Goal: Task Accomplishment & Management: Manage account settings

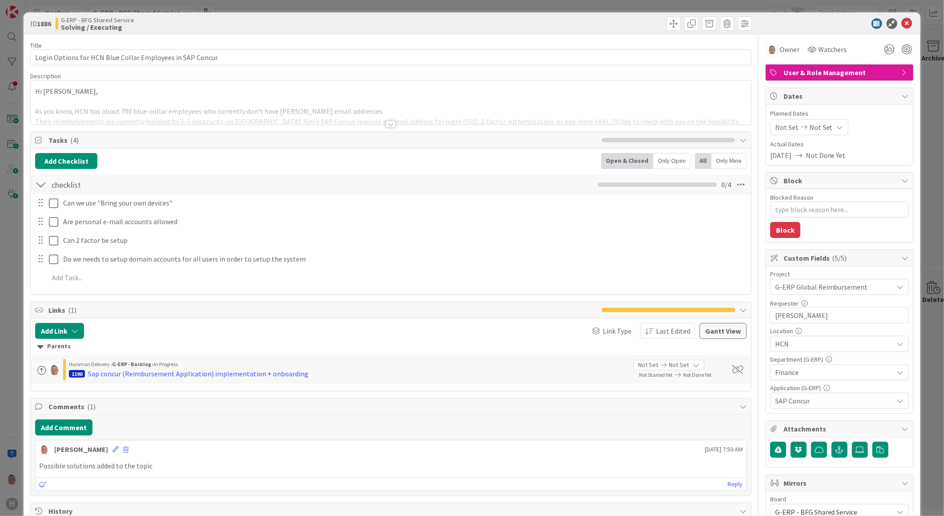
click at [386, 125] on div at bounding box center [391, 123] width 10 height 7
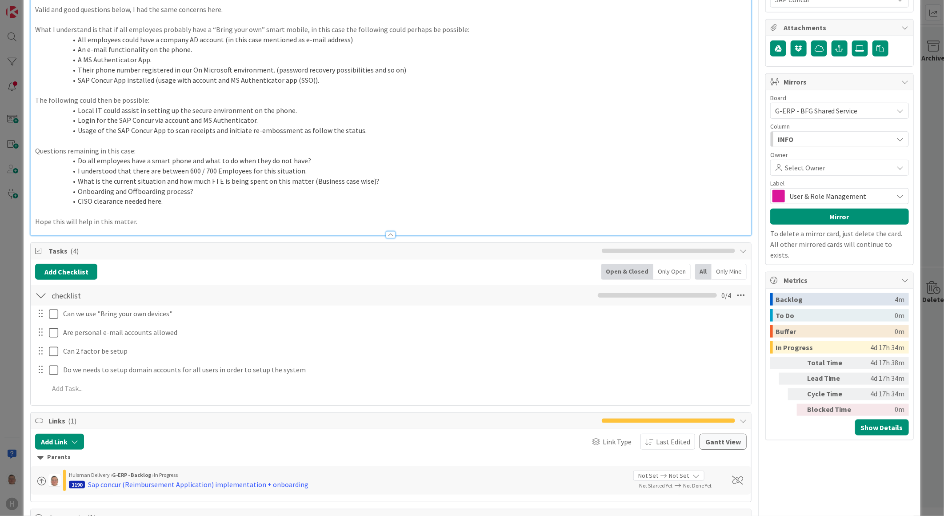
scroll to position [395, 0]
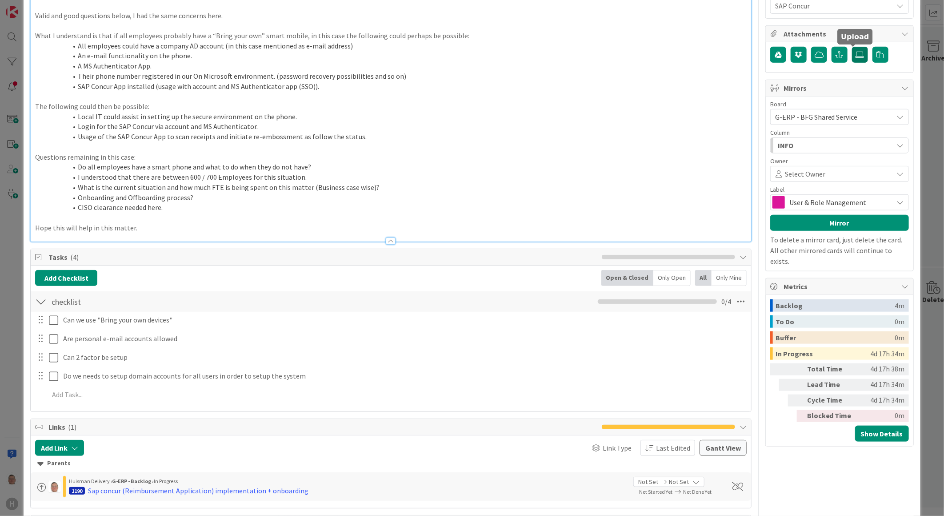
click at [856, 57] on icon at bounding box center [860, 54] width 9 height 7
click at [852, 47] on input "file" at bounding box center [852, 47] width 0 height 0
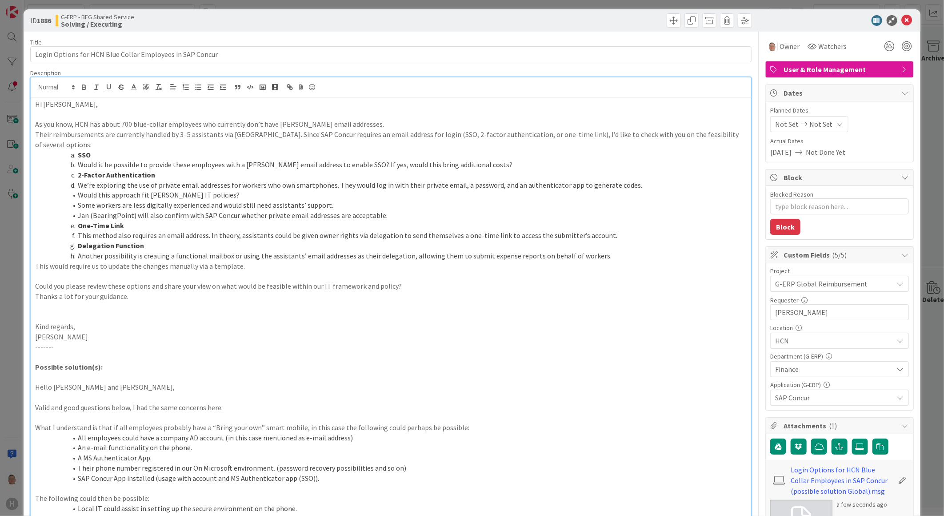
scroll to position [0, 0]
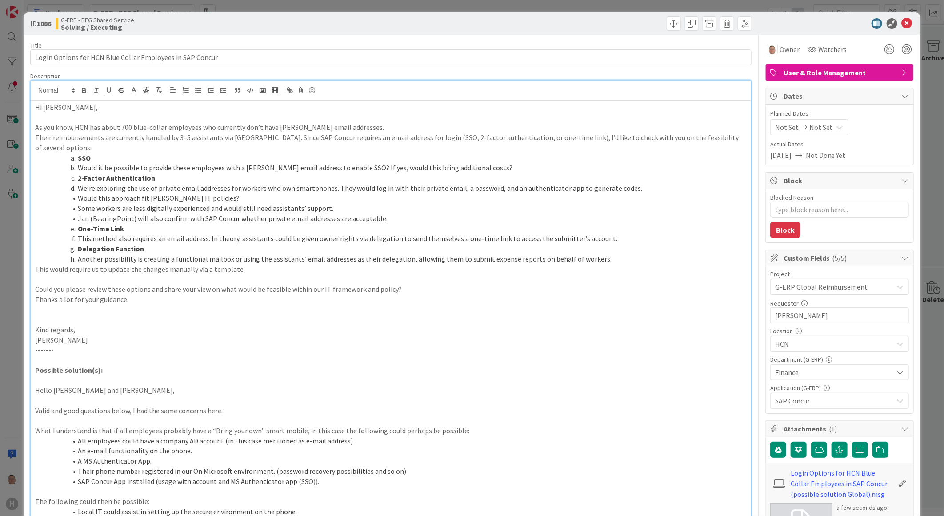
click at [393, 18] on div at bounding box center [572, 23] width 359 height 14
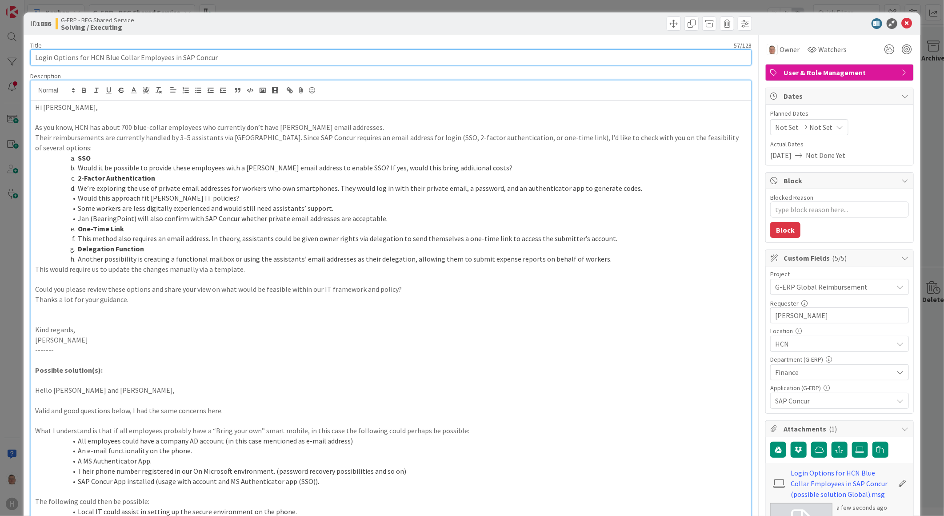
click at [36, 55] on input "Login Options for HCN Blue Collar Employees in SAP Concur" at bounding box center [391, 57] width 722 height 16
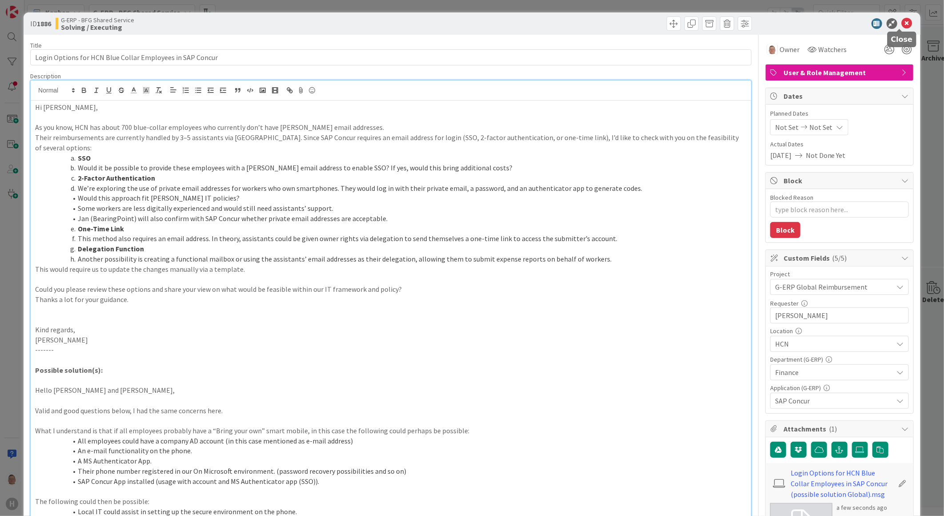
click at [903, 23] on icon at bounding box center [907, 23] width 11 height 11
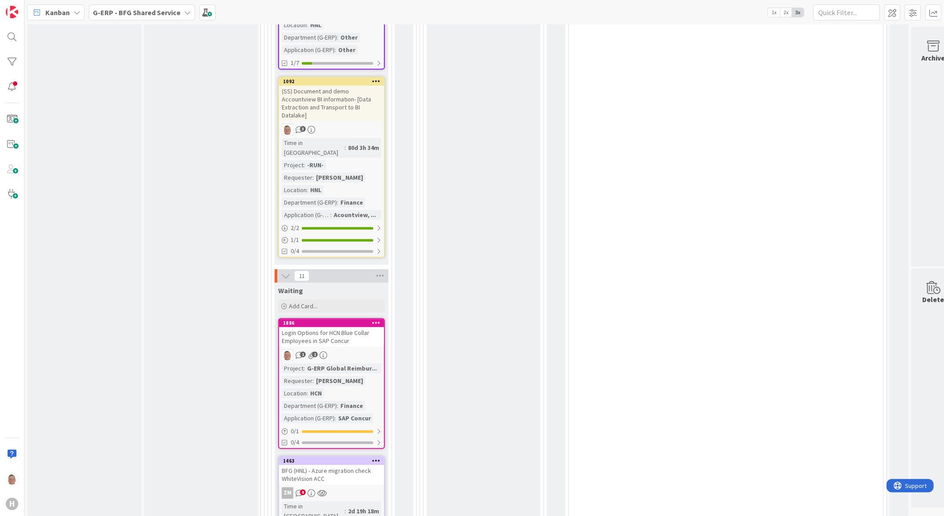
scroll to position [1165, 0]
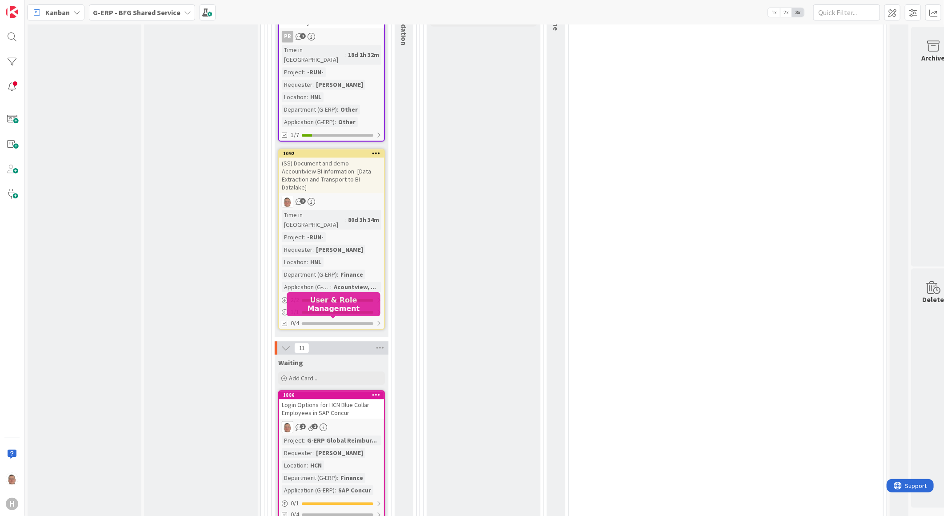
click at [319, 392] on div "1886" at bounding box center [333, 395] width 101 height 6
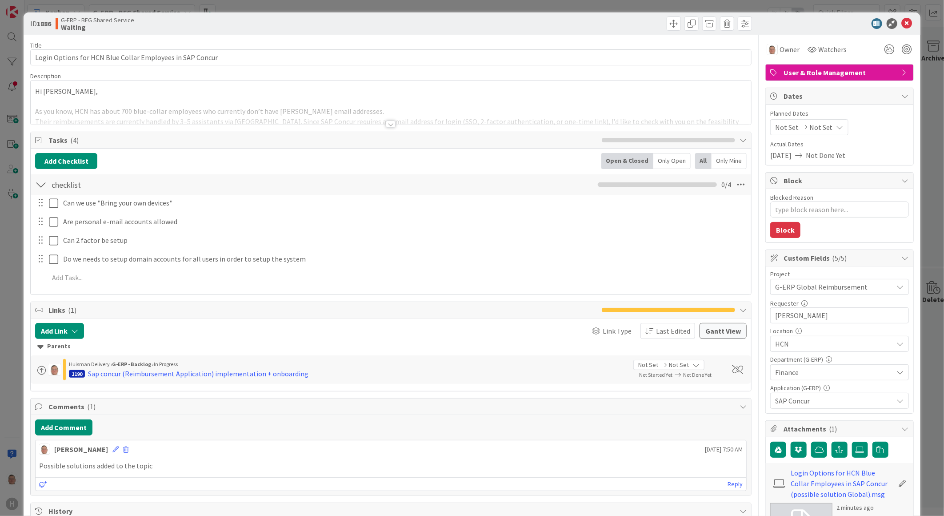
type textarea "x"
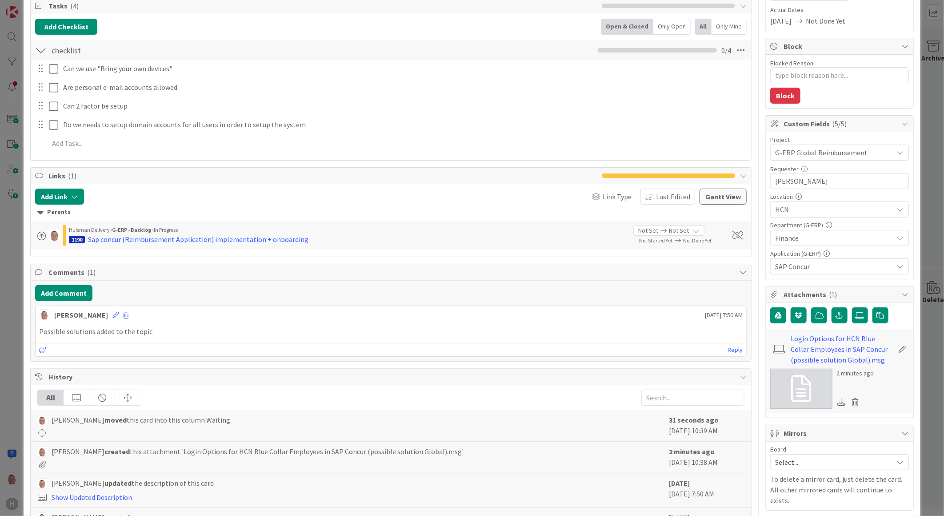
scroll to position [99, 0]
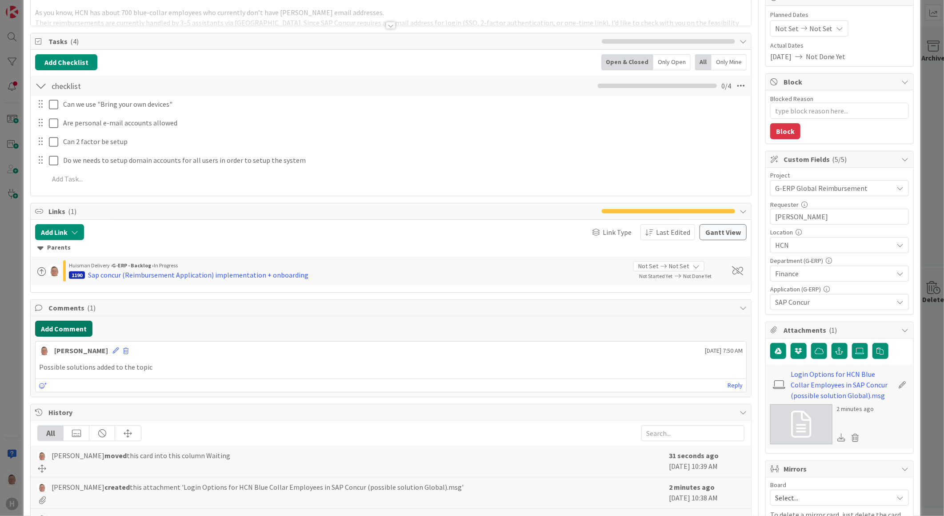
click at [60, 327] on button "Add Comment" at bounding box center [63, 329] width 57 height 16
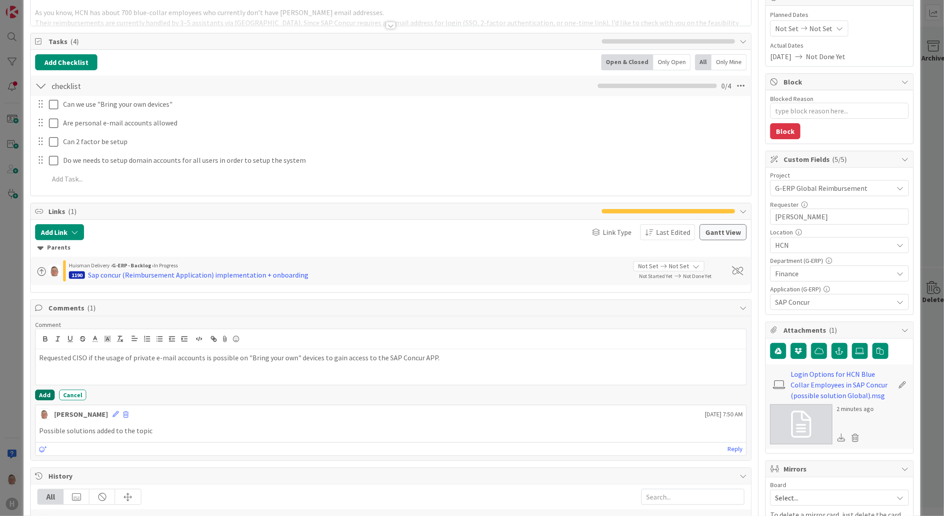
click at [43, 392] on button "Add" at bounding box center [45, 394] width 20 height 11
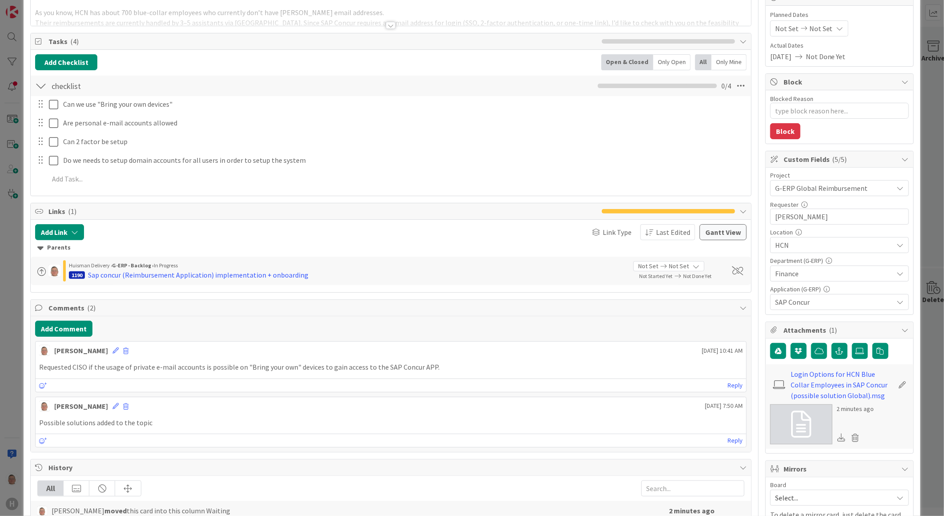
click at [443, 368] on p "Requested CISO if the usage of private e-mail accounts is possible on "Bring yo…" at bounding box center [391, 367] width 704 height 10
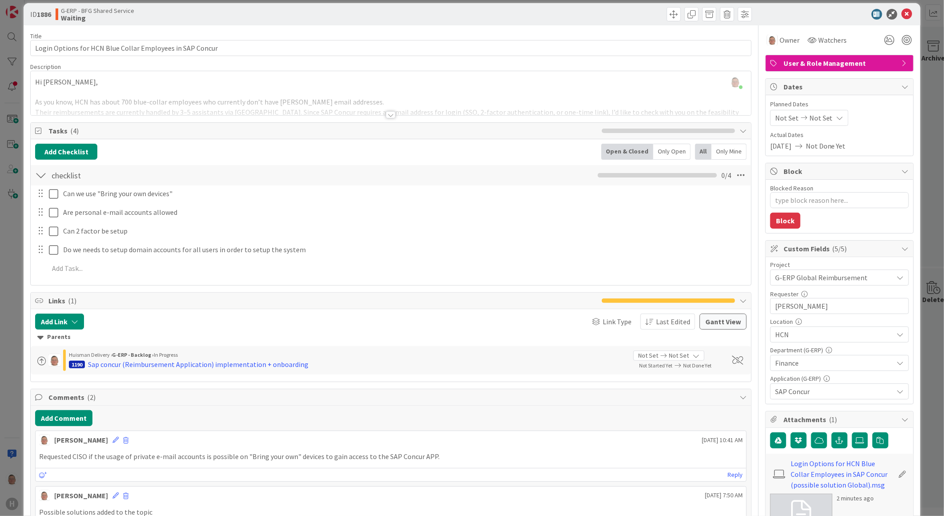
scroll to position [0, 0]
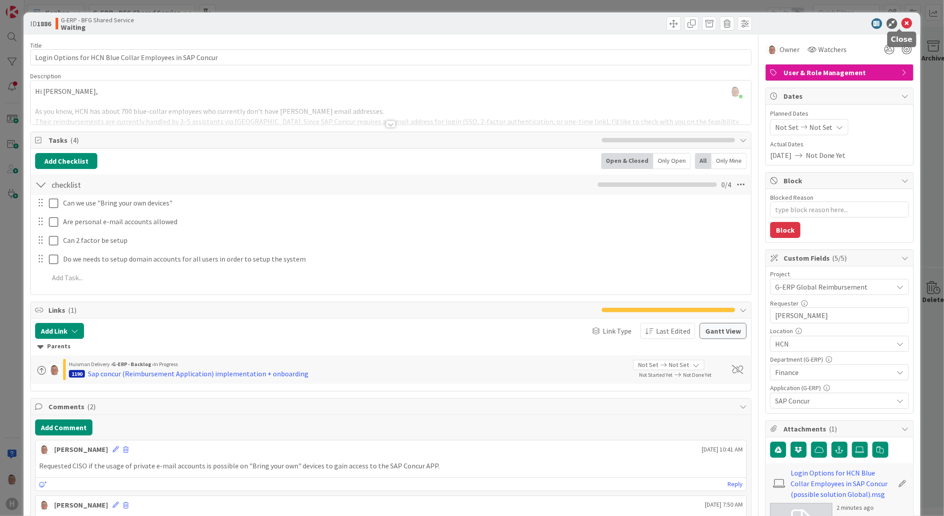
click at [902, 24] on icon at bounding box center [907, 23] width 11 height 11
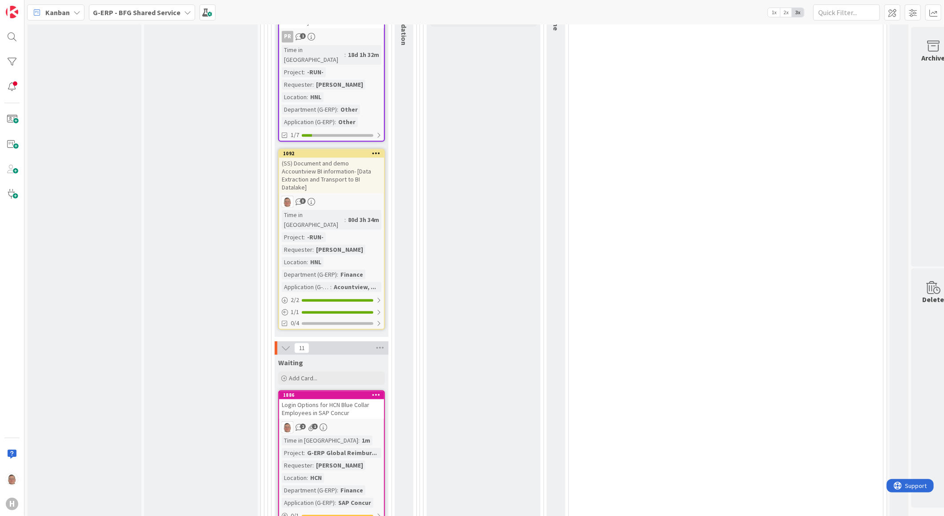
scroll to position [1214, 0]
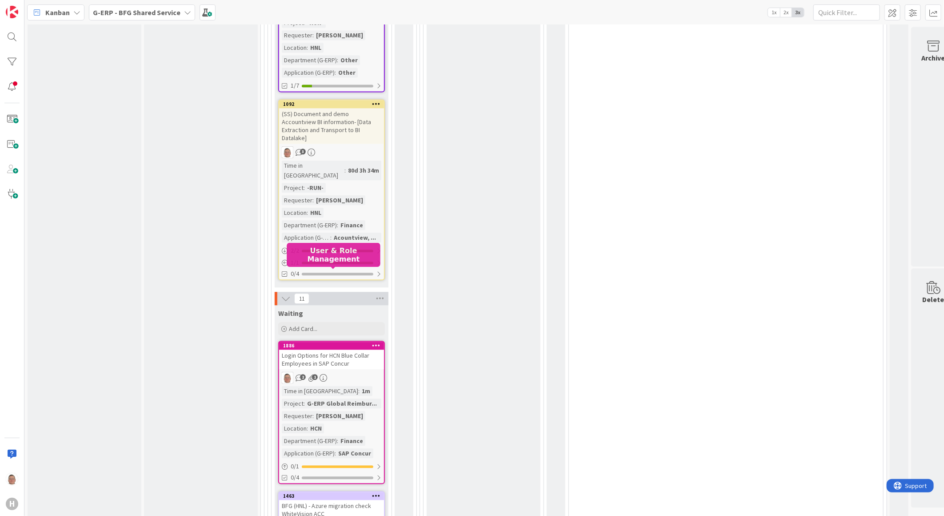
click at [357, 342] on div "1886" at bounding box center [333, 345] width 101 height 6
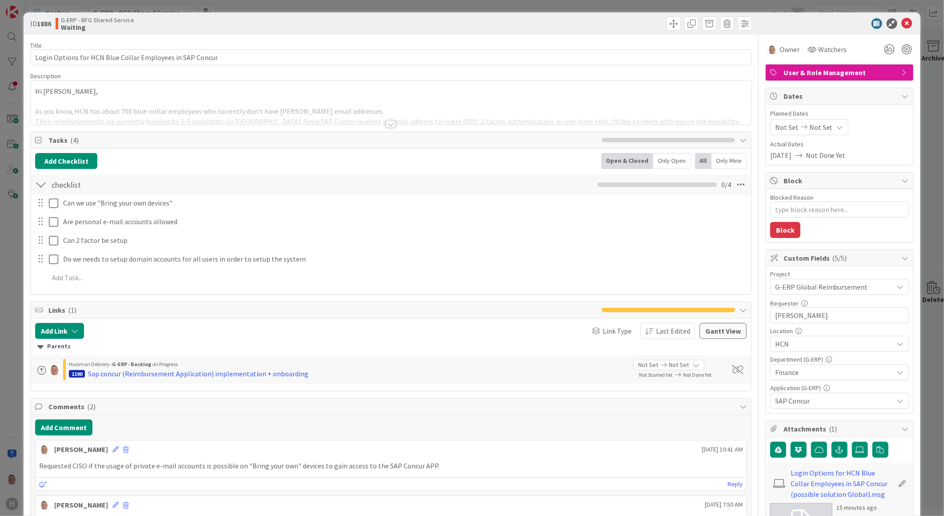
type textarea "x"
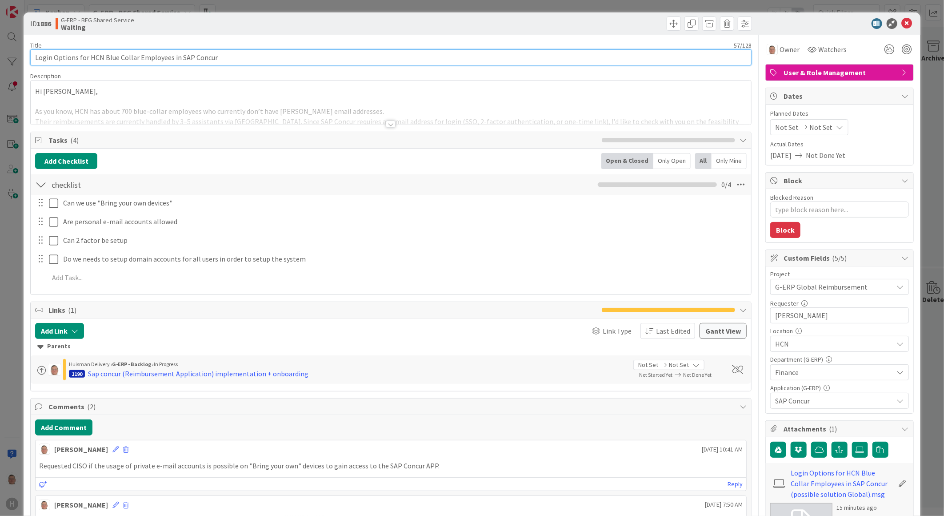
click at [36, 58] on input "Login Options for HCN Blue Collar Employees in SAP Concur" at bounding box center [391, 57] width 722 height 16
type input "18-Login Options for HCN Blue Collar Employees in SAP Concur"
type textarea "x"
type input "18-9-Login Options for HCN Blue Collar Employees in SAP Concur"
type textarea "x"
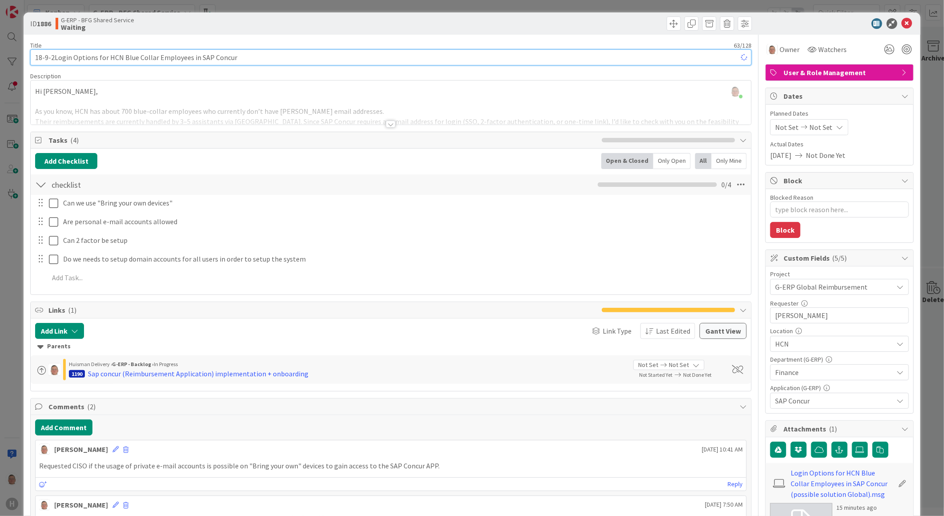
type input "18-9-20Login Options for HCN Blue Collar Employees in SAP Concur"
type textarea "x"
type input "18-9-2025Login Options for HCN Blue Collar Employees in SAP Concur"
type textarea "x"
type input "18-9-2025 Login Options for HCN Blue Collar Employees in SAP Concur"
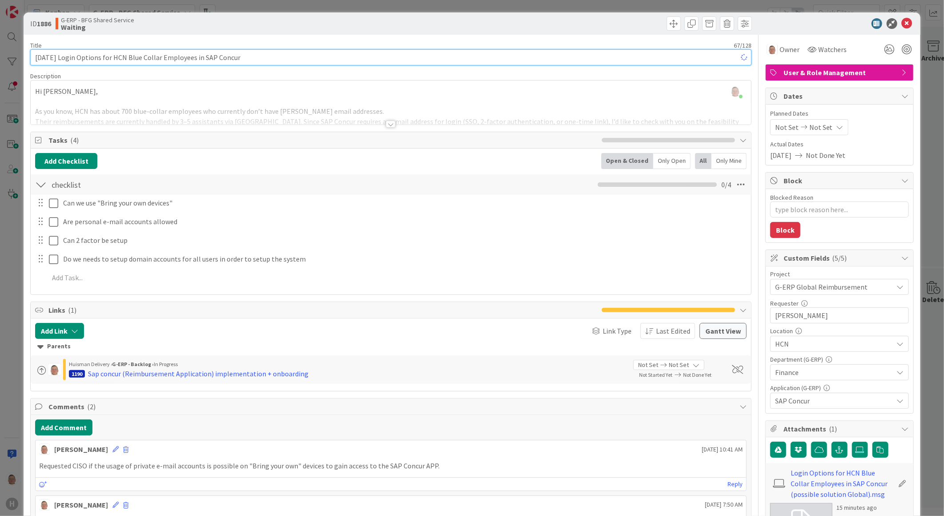
type textarea "x"
type input "18-9-2025 Login Options for HCN Blue Collar Employees in SAP Concur"
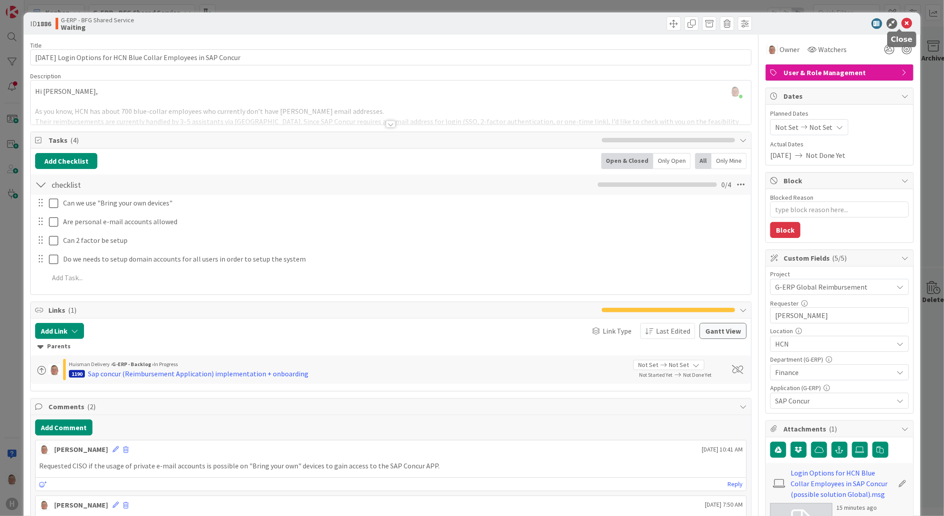
click at [902, 19] on icon at bounding box center [907, 23] width 11 height 11
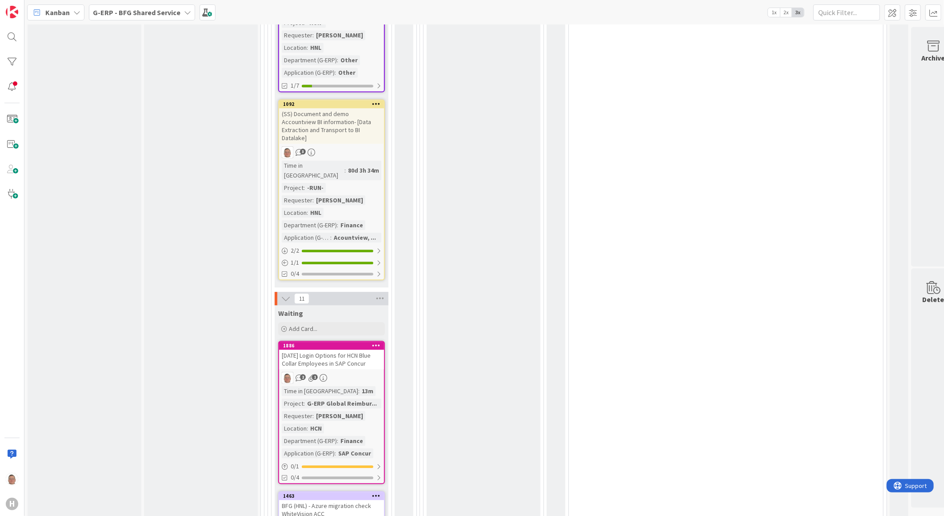
click at [379, 342] on icon at bounding box center [376, 345] width 8 height 6
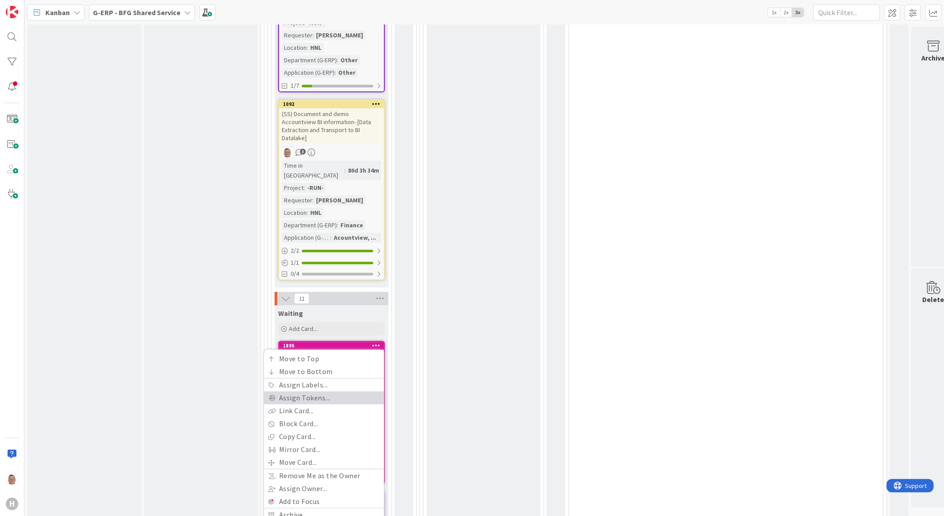
click at [346, 391] on link "Assign Tokens..." at bounding box center [324, 397] width 120 height 13
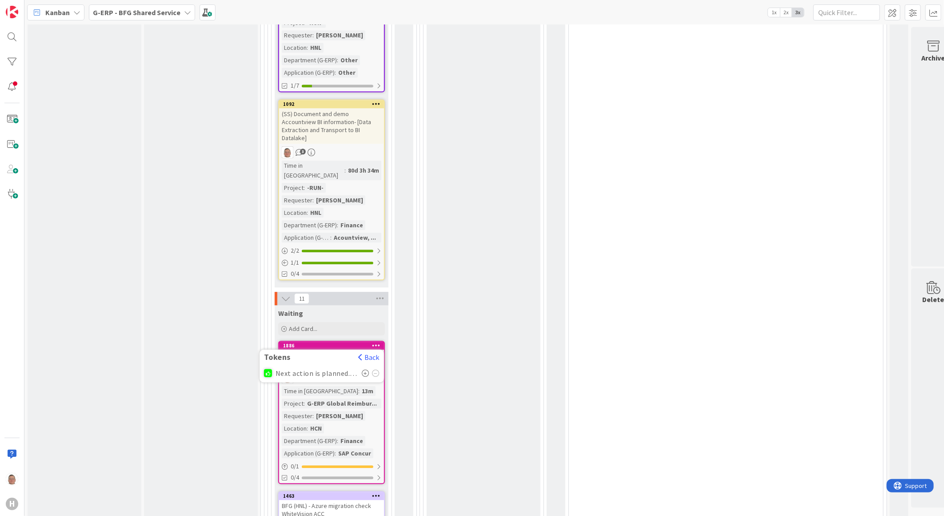
click at [365, 369] on icon at bounding box center [366, 372] width 8 height 7
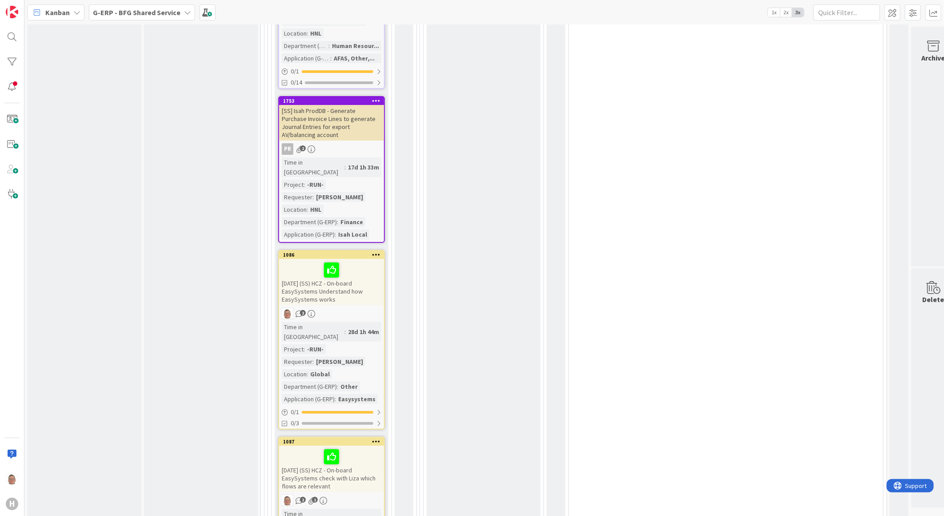
scroll to position [2103, 0]
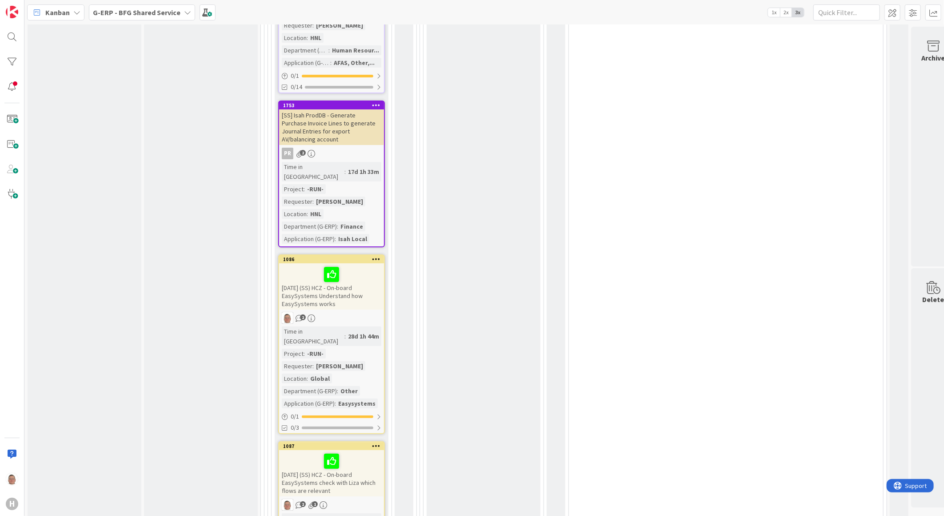
click at [365, 265] on div at bounding box center [332, 274] width 100 height 19
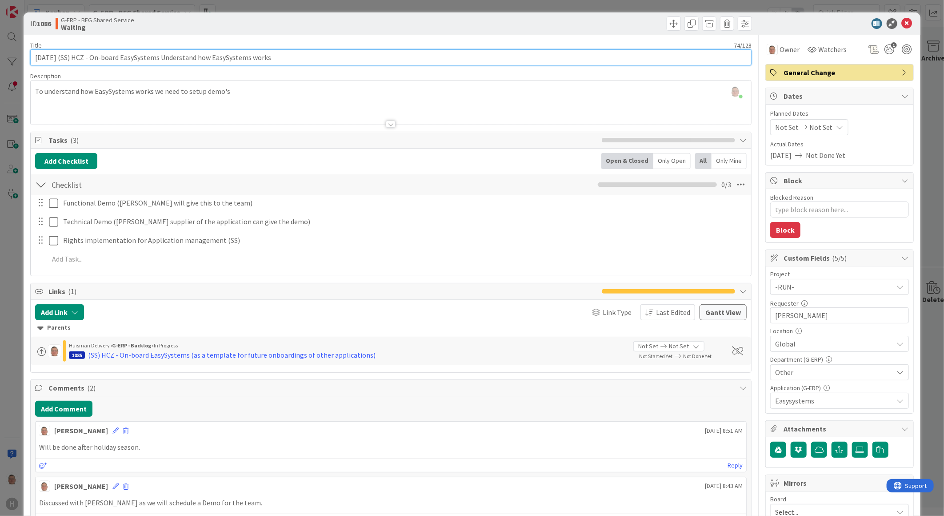
click at [64, 57] on input "12-9-2025 (SS) HCZ - On-board EasySystems Understand how EasySystems works" at bounding box center [391, 57] width 722 height 16
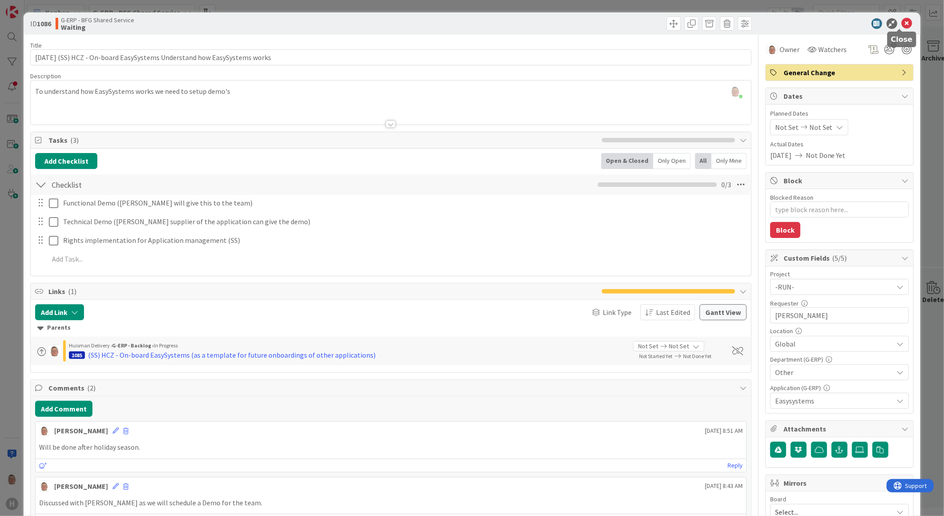
click at [902, 21] on icon at bounding box center [907, 23] width 11 height 11
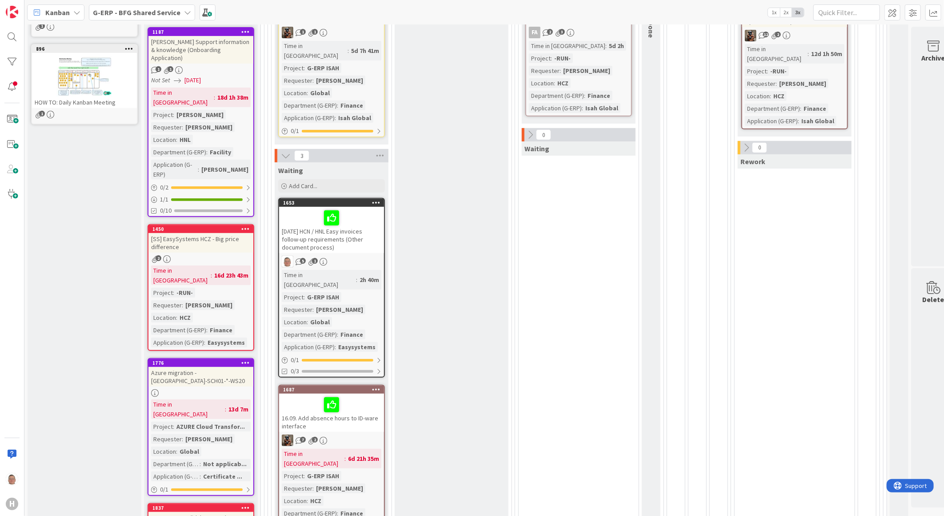
scroll to position [226, 0]
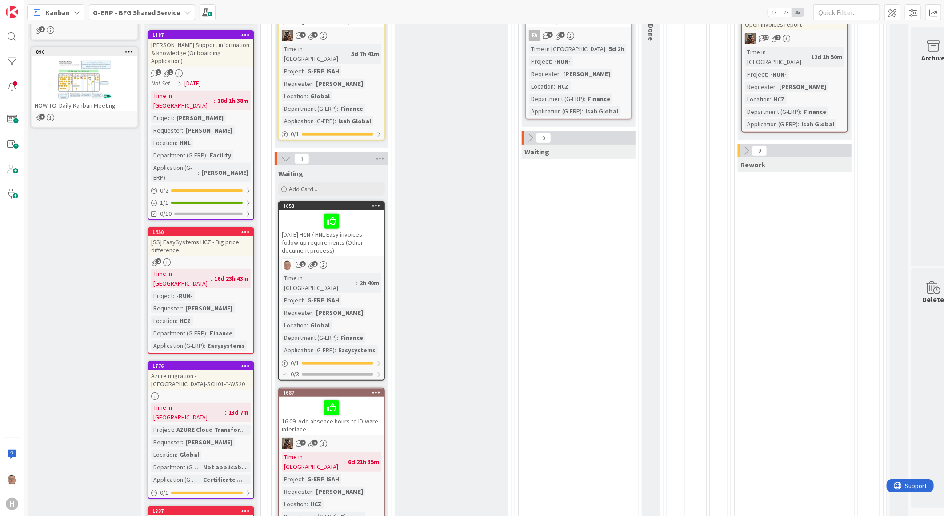
click at [336, 237] on div "17-09-2025 HCN / HNL Easy invoices follow-up requirements (Other document proce…" at bounding box center [331, 233] width 105 height 46
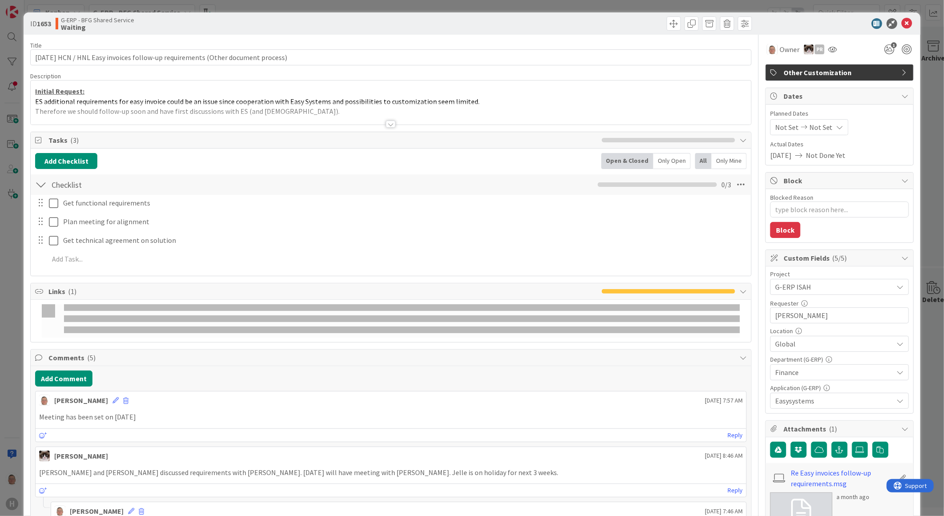
type textarea "x"
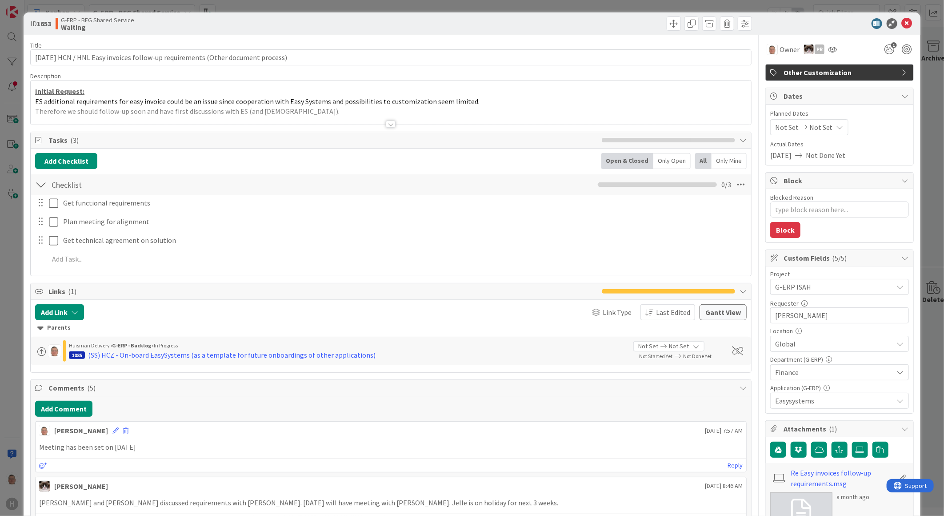
click at [386, 124] on div at bounding box center [391, 123] width 10 height 7
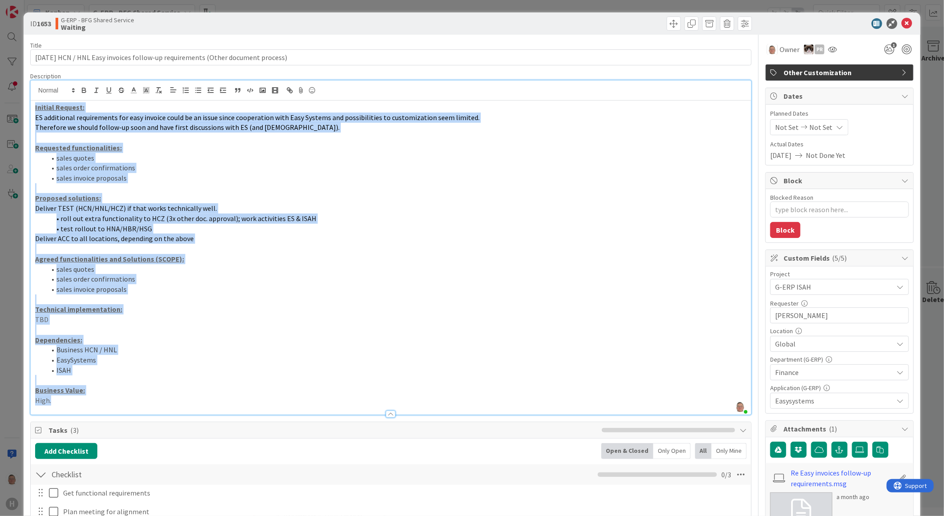
drag, startPoint x: 61, startPoint y: 402, endPoint x: 26, endPoint y: 99, distance: 305.3
copy div "Initial Request: ES additional requirements for easy invoice could be an issue …"
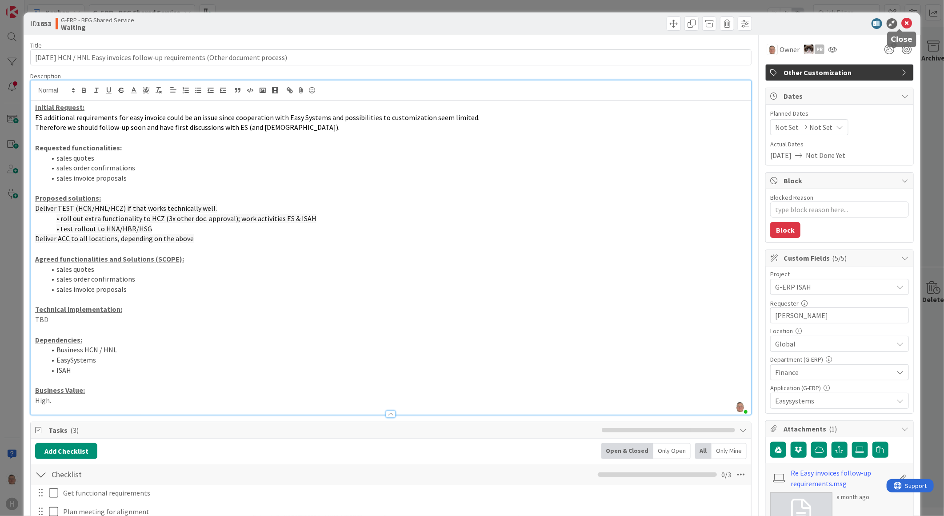
click at [902, 21] on icon at bounding box center [907, 23] width 11 height 11
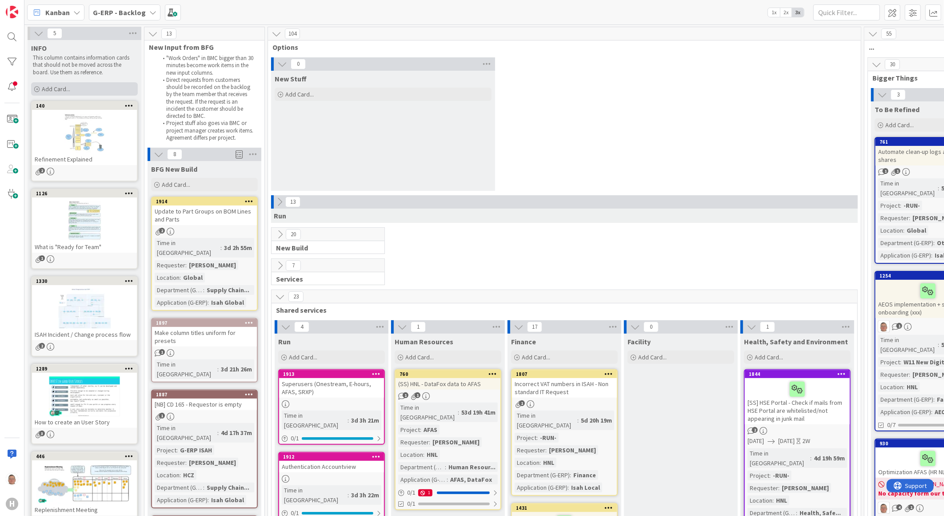
click at [57, 88] on span "Add Card..." at bounding box center [56, 89] width 28 height 8
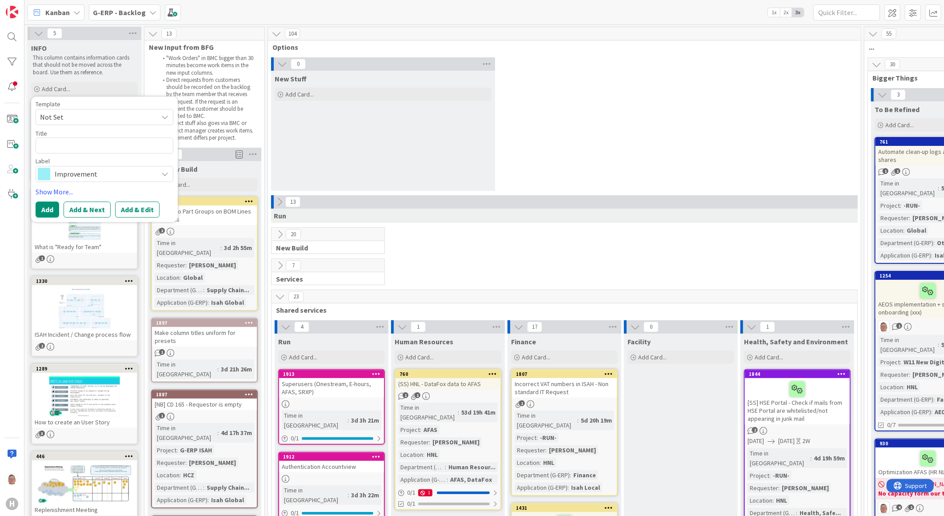
click at [105, 116] on span "Not Set" at bounding box center [95, 117] width 111 height 12
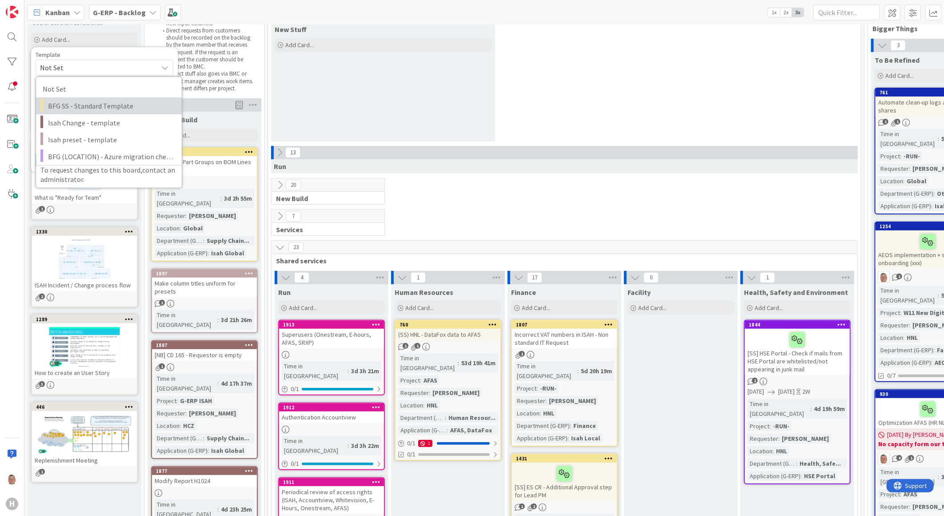
click at [108, 106] on span "BFG SS - Standard Template" at bounding box center [111, 106] width 127 height 12
type textarea "x"
type textarea "BFG SS - Standard Template"
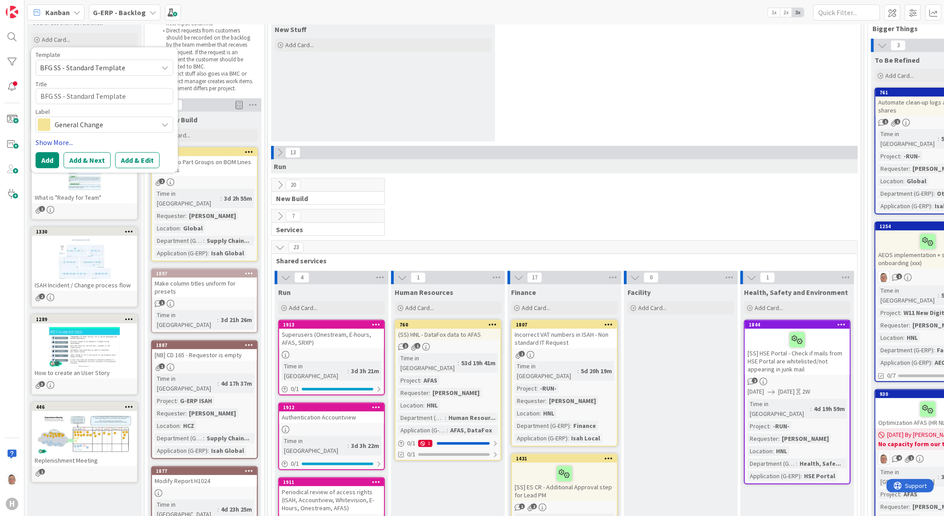
click at [58, 141] on link "Show More..." at bounding box center [105, 142] width 138 height 11
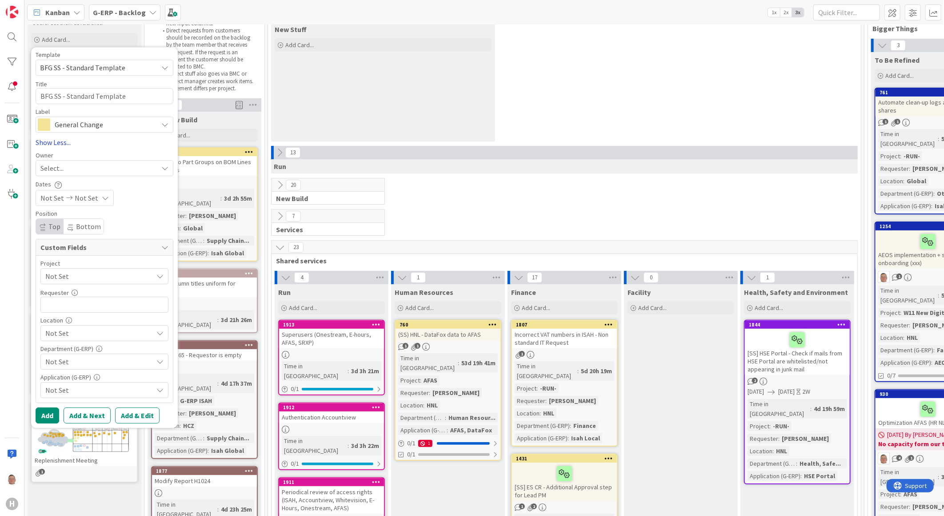
click at [58, 141] on link "Show Less..." at bounding box center [105, 142] width 138 height 11
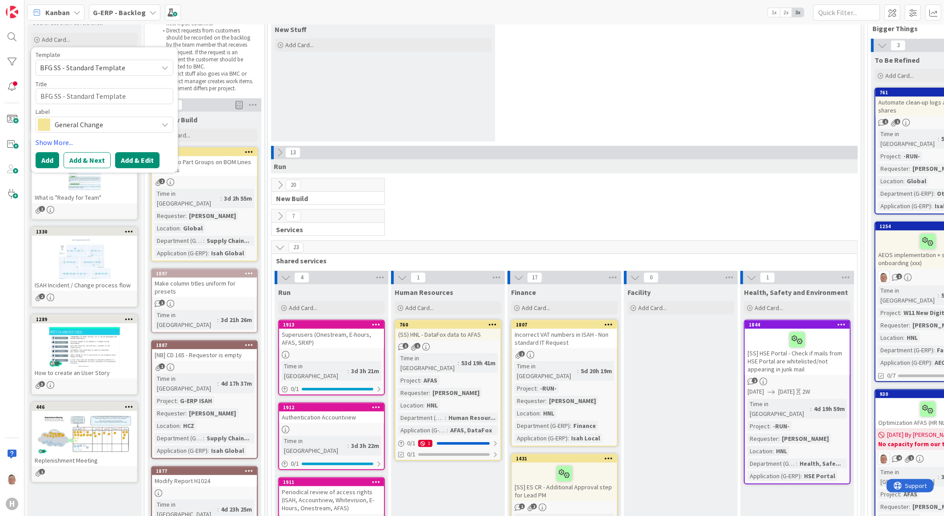
click at [144, 160] on button "Add & Edit" at bounding box center [137, 160] width 44 height 16
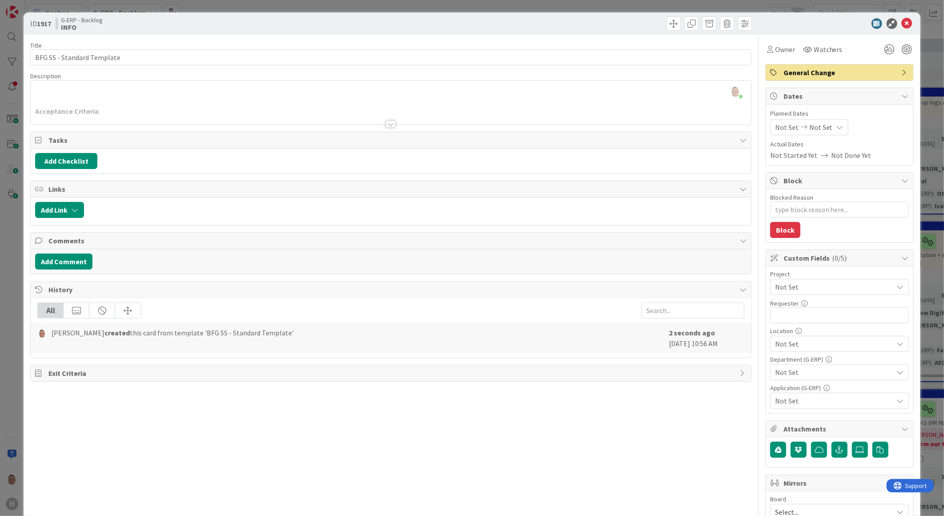
click at [386, 124] on div at bounding box center [391, 123] width 10 height 7
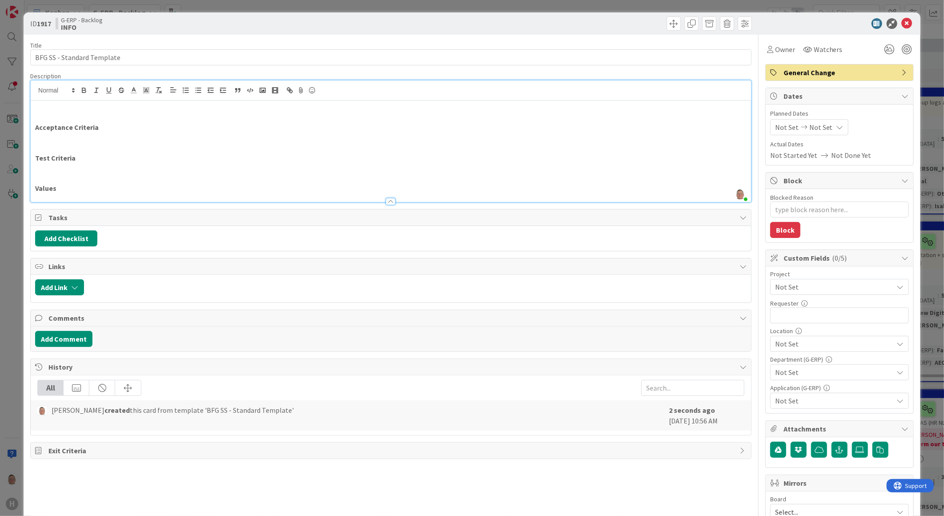
click at [72, 190] on p "Values" at bounding box center [391, 188] width 712 height 10
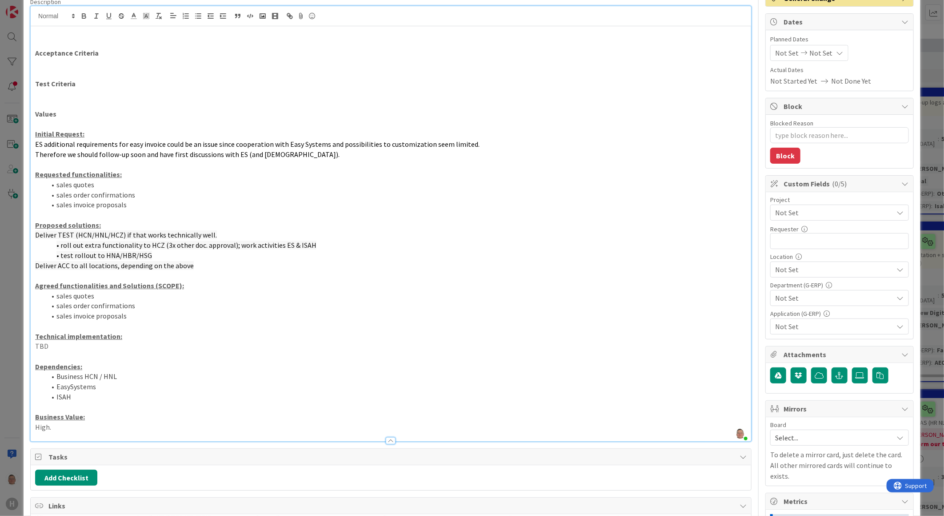
scroll to position [99, 0]
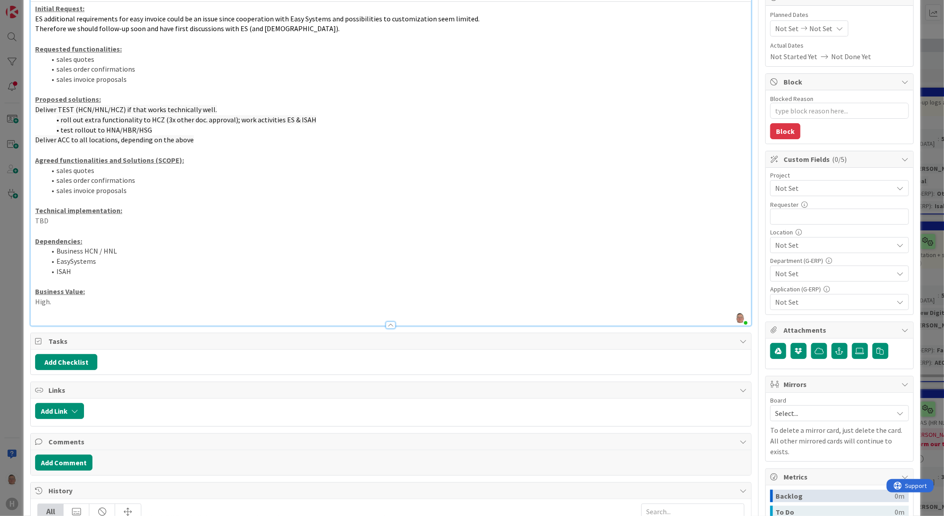
click at [39, 312] on p at bounding box center [391, 312] width 712 height 10
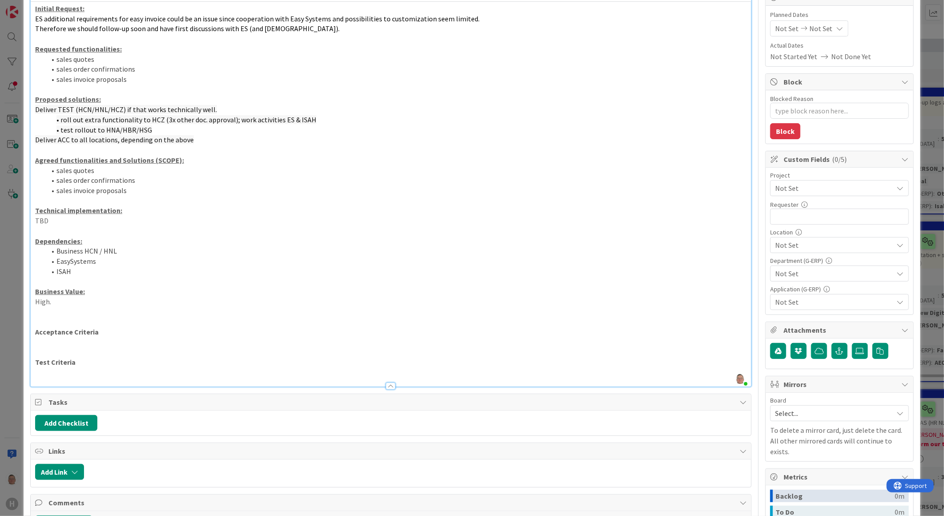
click at [36, 312] on p at bounding box center [391, 312] width 712 height 10
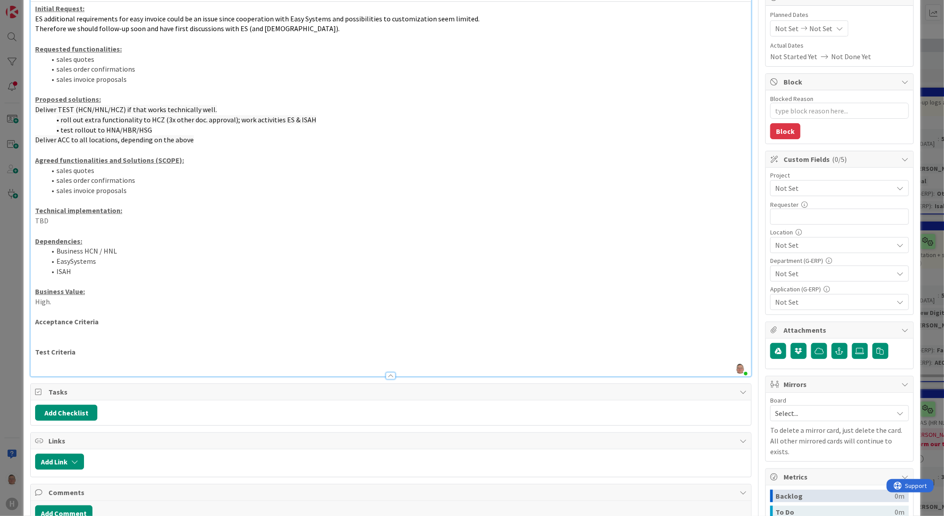
type textarea "x"
click at [96, 321] on p "Acceptance Criteria" at bounding box center [391, 322] width 712 height 10
drag, startPoint x: 98, startPoint y: 321, endPoint x: 23, endPoint y: 321, distance: 74.7
click at [24, 321] on div "ID 1917 G-ERP - Backlog INFO Title 26 / 128 BFG SS - Standard Template Descript…" at bounding box center [472, 279] width 897 height 730
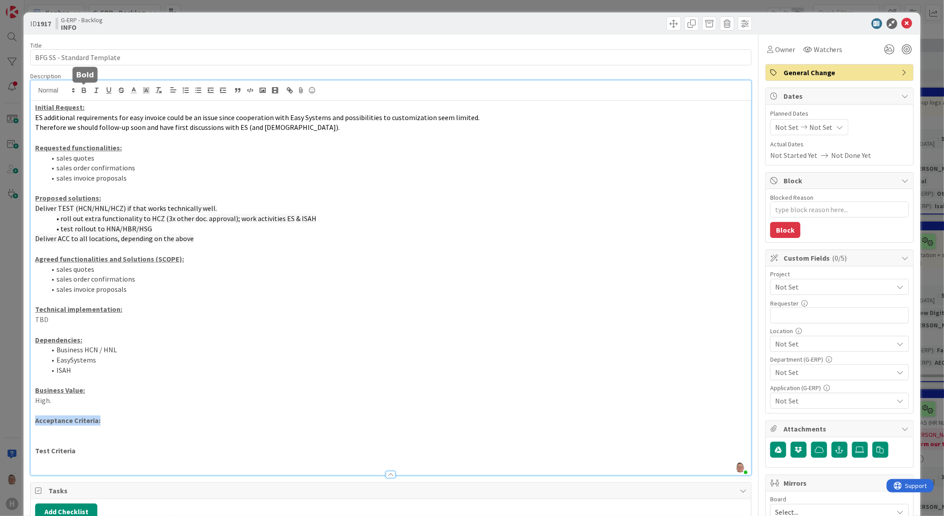
click at [83, 91] on icon "button" at bounding box center [84, 90] width 8 height 8
click at [82, 91] on icon "button" at bounding box center [84, 91] width 4 height 2
click at [106, 91] on icon "button" at bounding box center [109, 90] width 8 height 8
click at [76, 454] on p "Test Criteria" at bounding box center [391, 450] width 712 height 10
drag, startPoint x: 104, startPoint y: 452, endPoint x: 29, endPoint y: 450, distance: 74.3
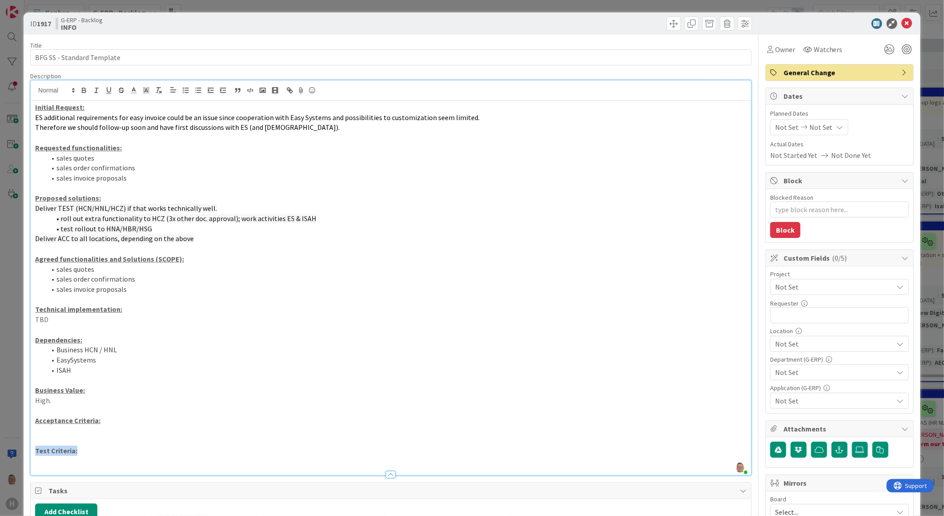
click at [30, 450] on div "leon Dolje just joined Initial Request: ES additional requirements for easy inv…" at bounding box center [391, 277] width 722 height 395
click at [105, 90] on icon "button" at bounding box center [109, 90] width 8 height 8
type textarea "x"
click at [132, 448] on p "Test Criteria:" at bounding box center [391, 450] width 712 height 10
click at [514, 429] on p at bounding box center [391, 430] width 712 height 10
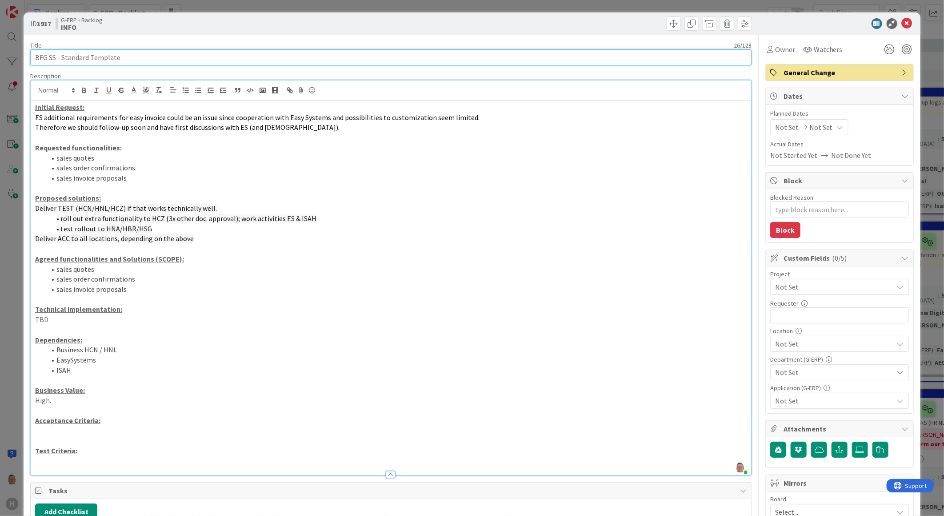
click at [131, 60] on input "BFG SS - Standard Template" at bounding box center [391, 57] width 722 height 16
type input "BFG SS - Standard Template"
type textarea "x"
type input "BFG SS - Standard Template update"
type textarea "x"
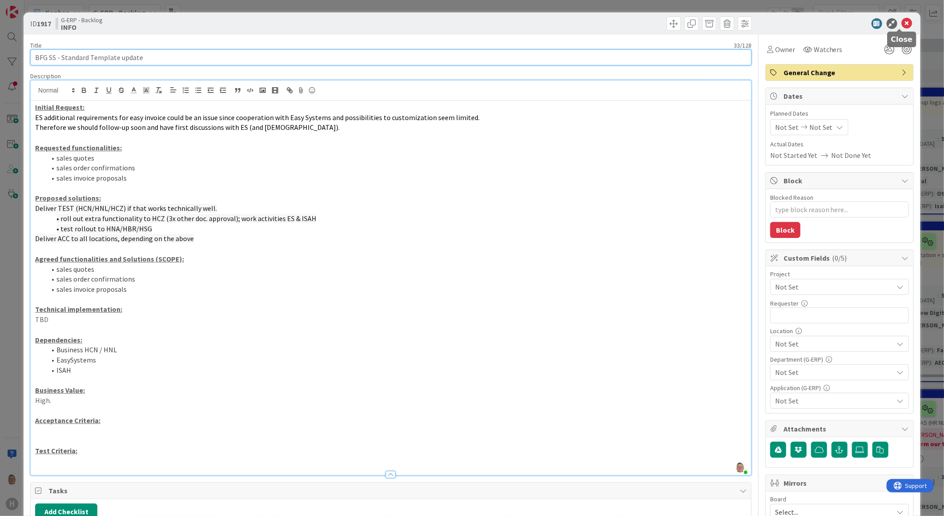
type input "BFG SS - Standard Template update"
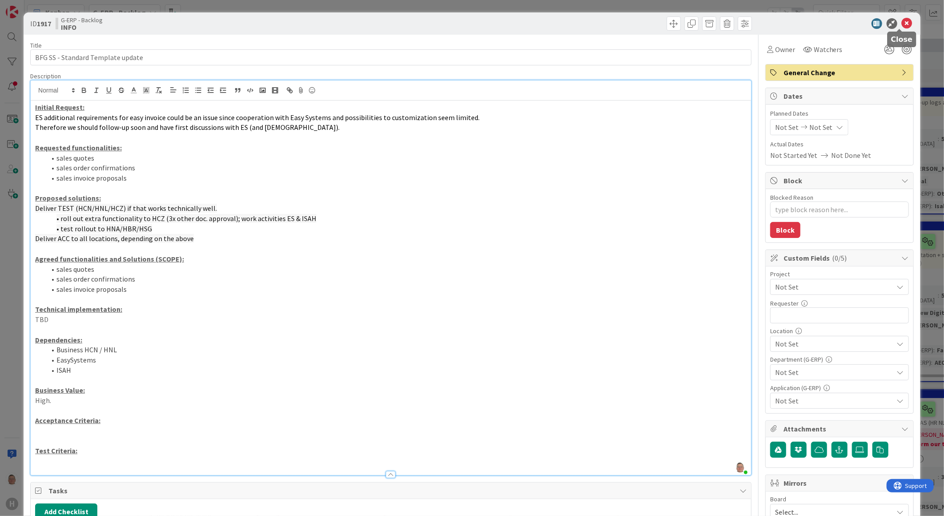
drag, startPoint x: 900, startPoint y: 23, endPoint x: 895, endPoint y: 27, distance: 6.0
click at [902, 23] on icon at bounding box center [907, 23] width 11 height 11
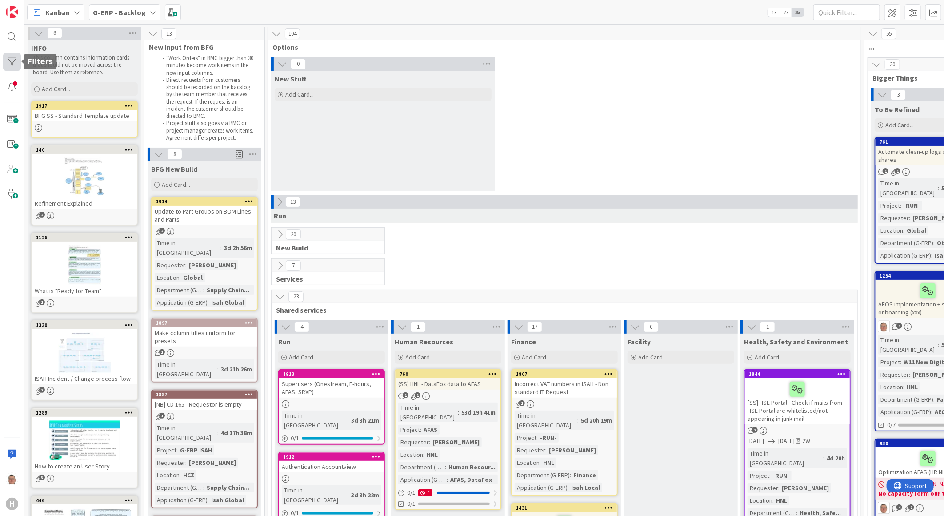
click at [5, 58] on div at bounding box center [12, 62] width 18 height 18
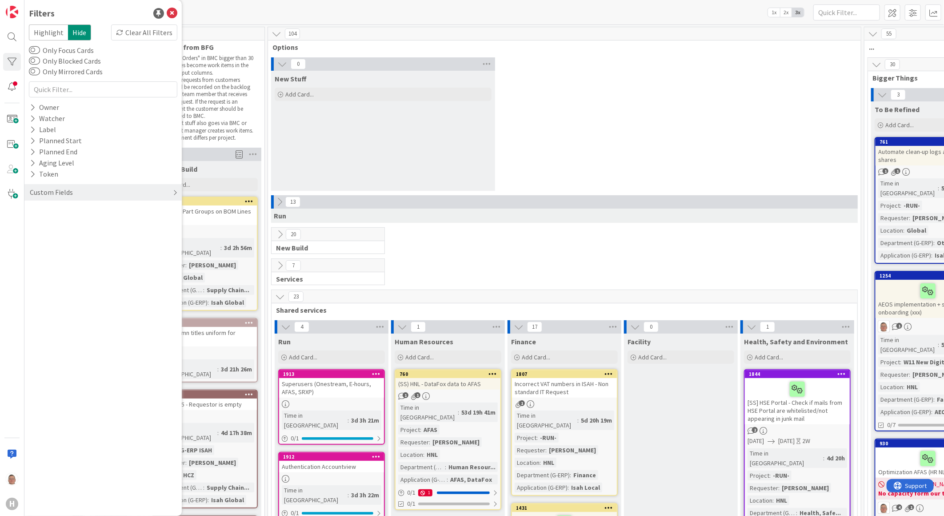
click at [172, 193] on div "Custom Fields" at bounding box center [102, 192] width 157 height 16
click at [28, 220] on div "Requester" at bounding box center [102, 221] width 157 height 11
click at [27, 220] on div "Requester" at bounding box center [102, 221] width 157 height 11
click at [33, 241] on icon at bounding box center [33, 244] width 6 height 8
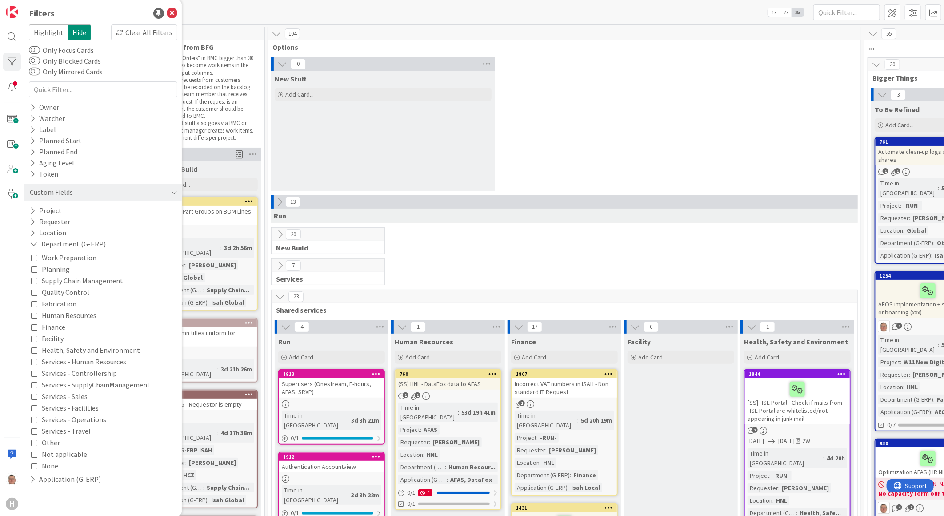
click at [34, 326] on icon at bounding box center [34, 327] width 6 height 6
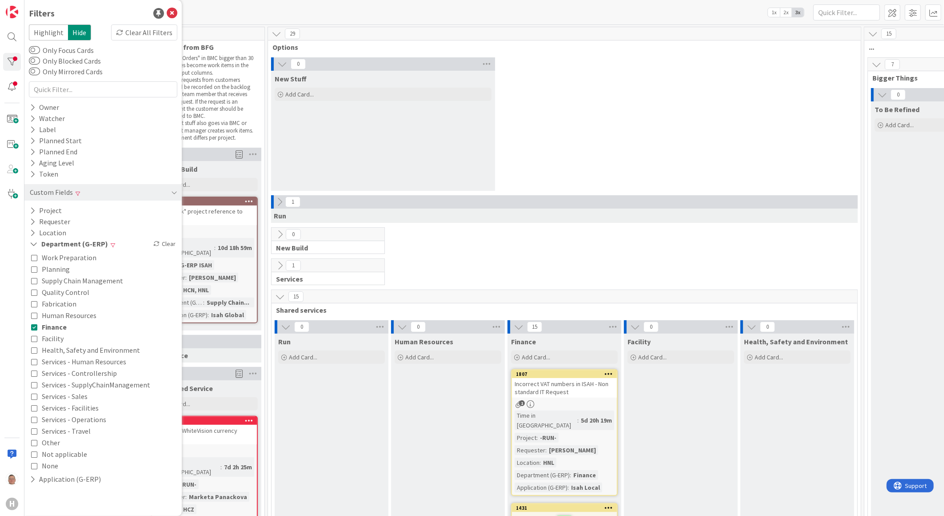
click at [694, 127] on div "0 New Stuff Add Card..." at bounding box center [565, 126] width 590 height 138
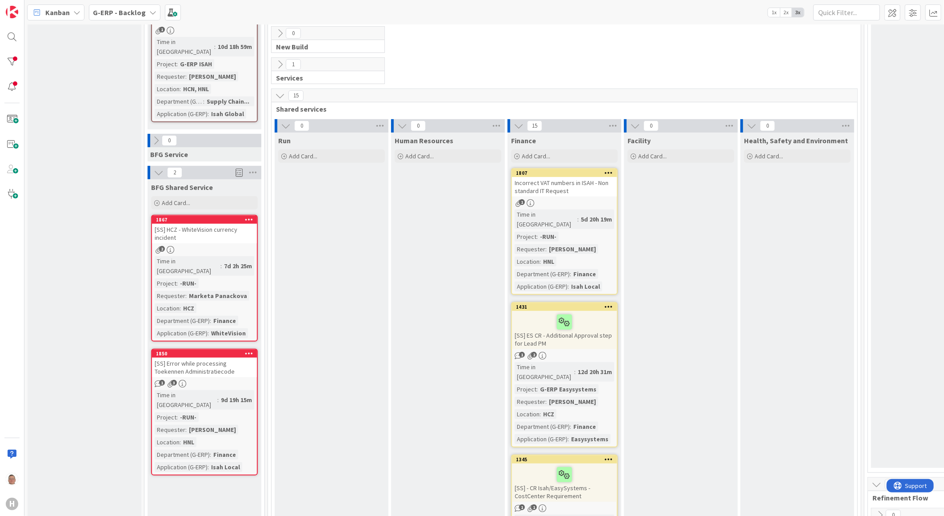
scroll to position [247, 0]
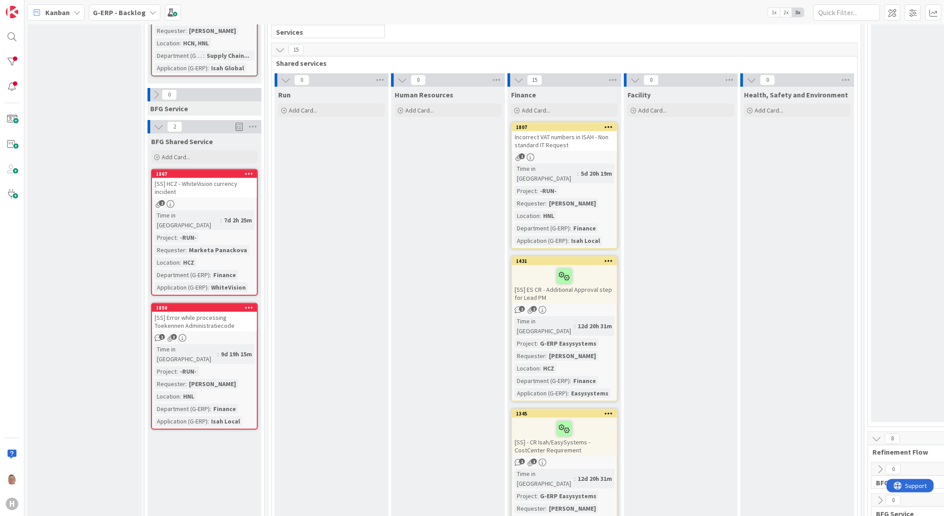
click at [199, 178] on div "[SS] HCZ - WhiteVision currency incident" at bounding box center [204, 188] width 105 height 20
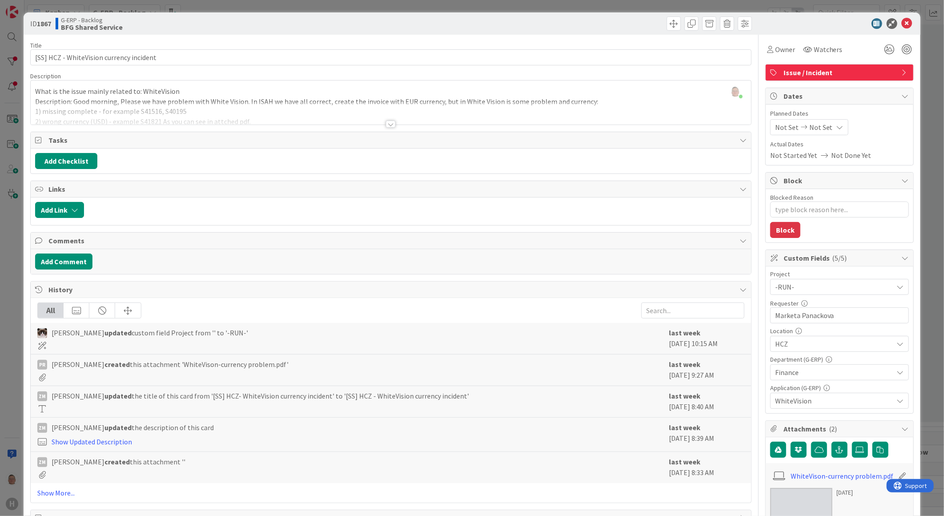
click at [387, 123] on div at bounding box center [391, 123] width 10 height 7
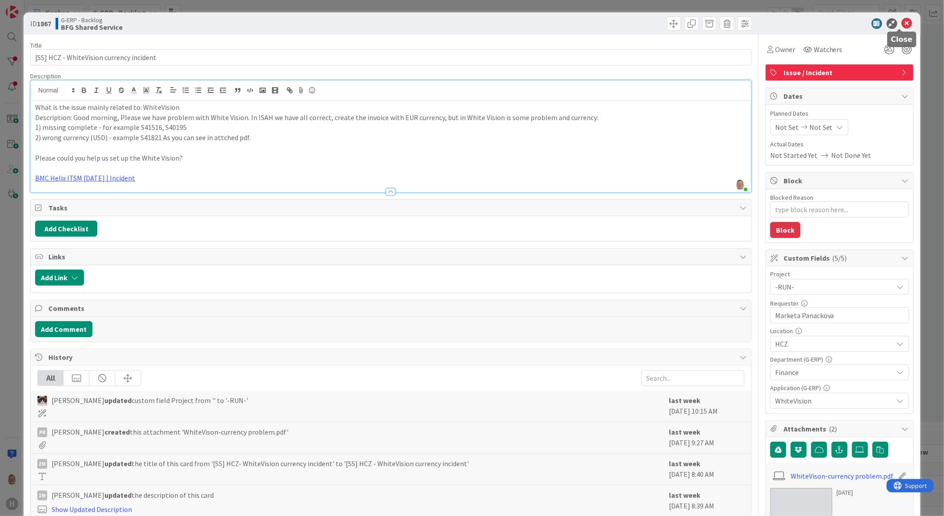
click at [902, 25] on icon at bounding box center [907, 23] width 11 height 11
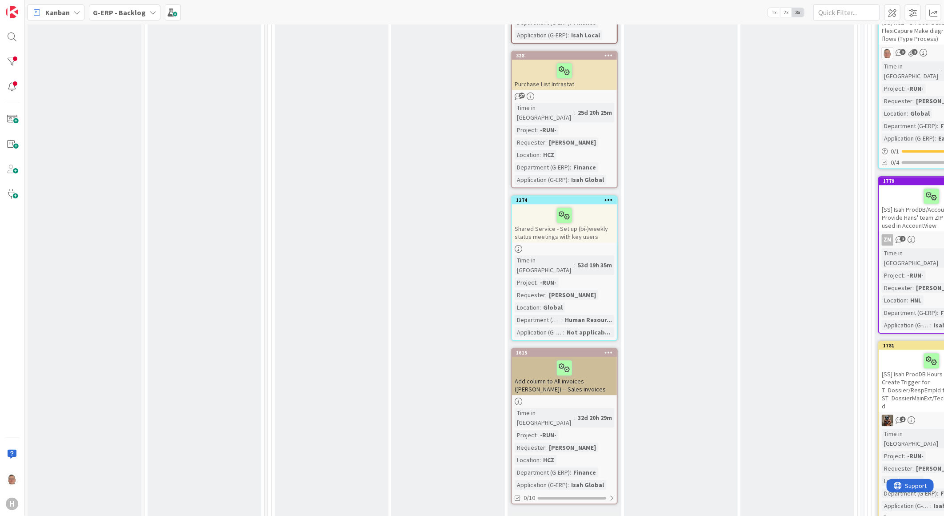
scroll to position [1432, 0]
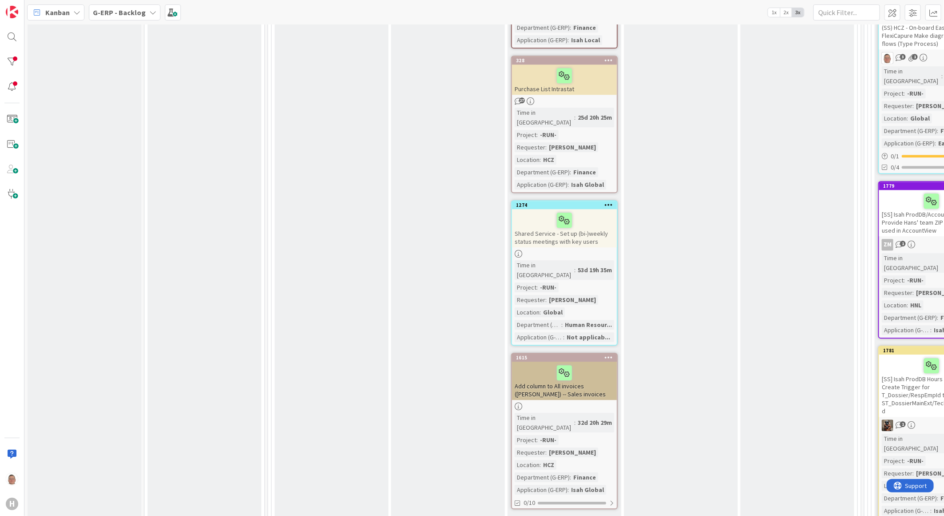
click at [545, 515] on link "Show More (5)" at bounding box center [564, 523] width 107 height 14
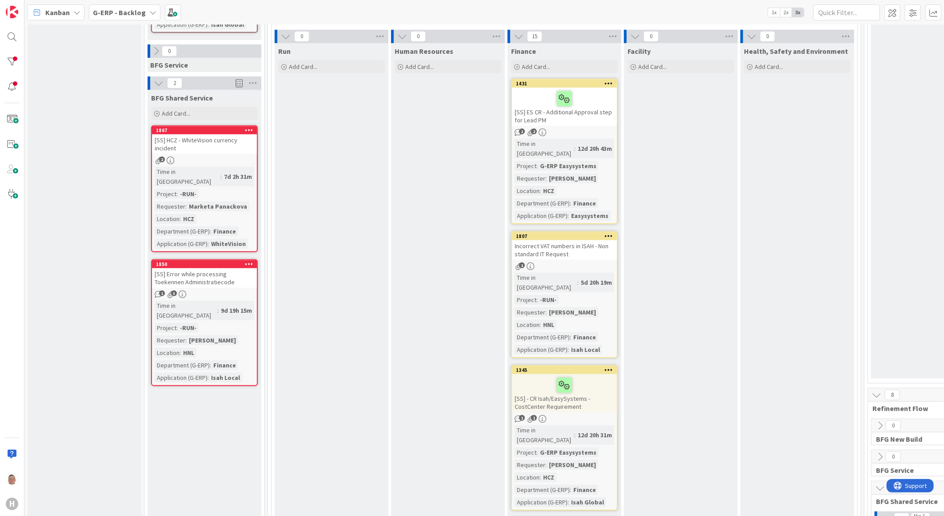
scroll to position [296, 0]
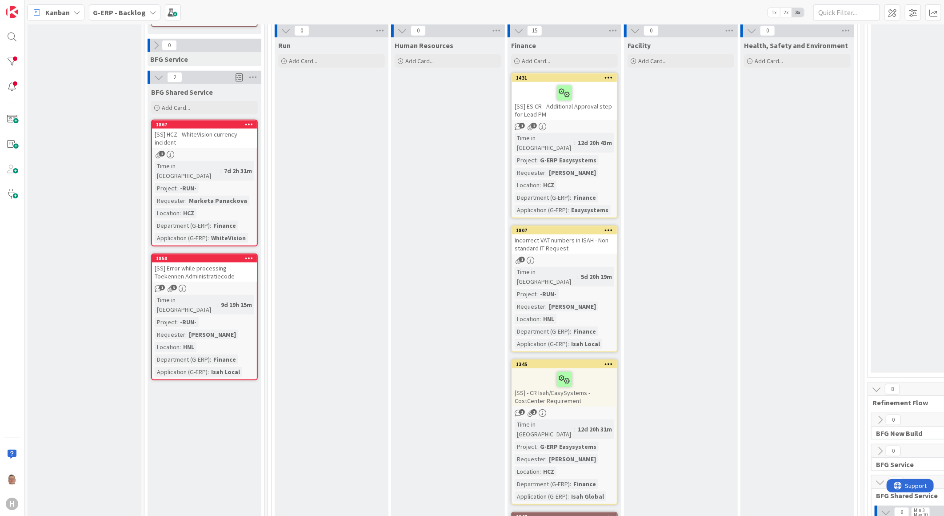
click at [585, 239] on div "Incorrect VAT numbers in ISAH - Non standard IT Request" at bounding box center [564, 244] width 105 height 20
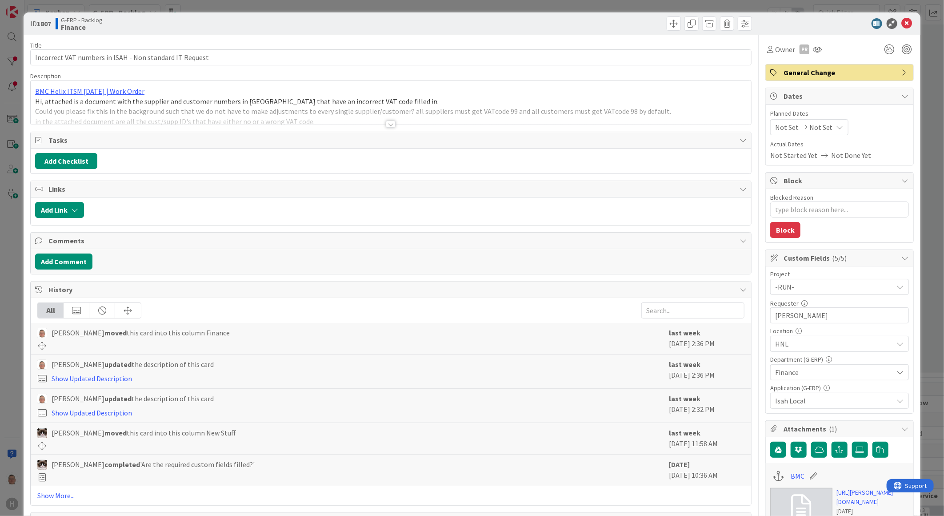
click at [388, 126] on div at bounding box center [391, 123] width 10 height 7
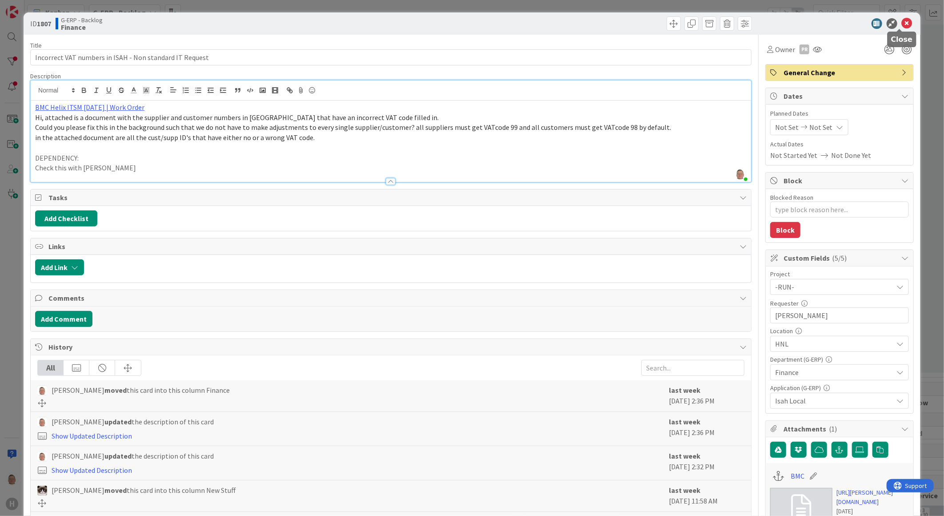
click at [902, 23] on icon at bounding box center [907, 23] width 11 height 11
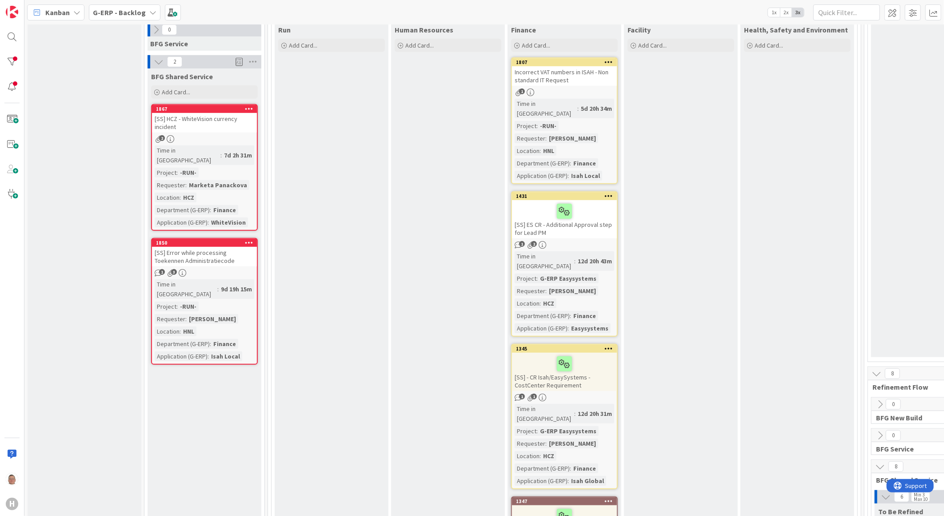
scroll to position [321, 0]
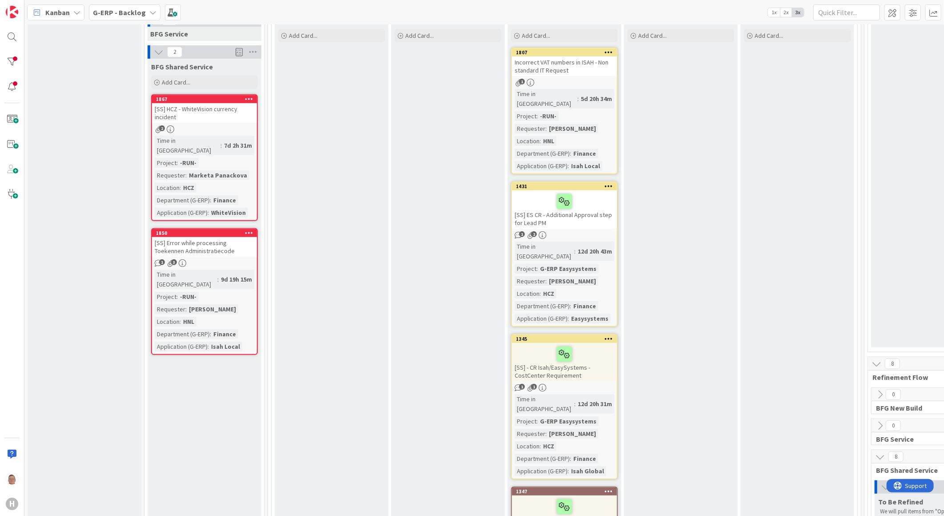
click at [596, 345] on div at bounding box center [565, 354] width 100 height 19
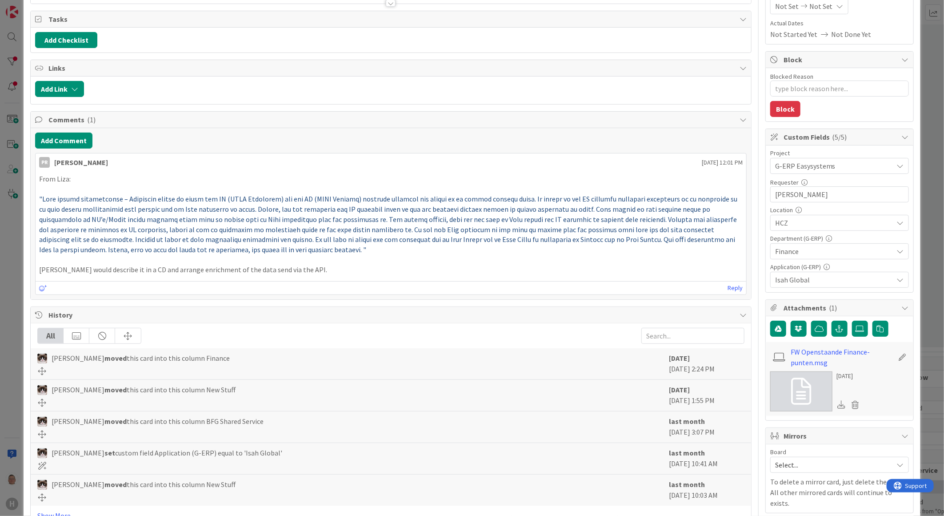
scroll to position [99, 0]
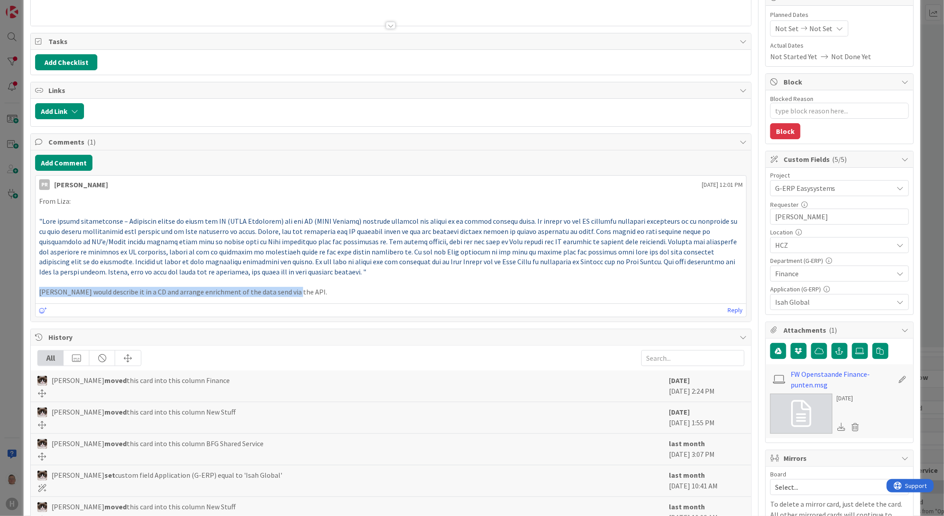
drag, startPoint x: 300, startPoint y: 295, endPoint x: 36, endPoint y: 289, distance: 264.2
click at [36, 289] on div "From Liza: Edgar would describe it in a CD and arrange enrichment of the data s…" at bounding box center [391, 247] width 711 height 108
click at [347, 297] on p "Edgar would describe it in a CD and arrange enrichment of the data send via the…" at bounding box center [391, 292] width 704 height 10
drag, startPoint x: 676, startPoint y: 185, endPoint x: 737, endPoint y: 186, distance: 60.5
click at [737, 186] on div "PR Parveen Rana July 18 2025 12:01 PM" at bounding box center [391, 183] width 711 height 14
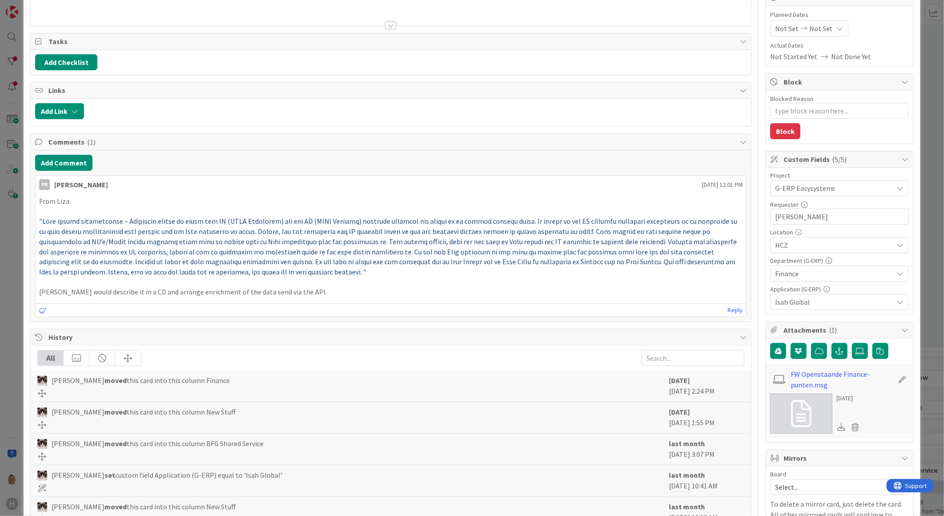
click at [312, 293] on p "Edgar would describe it in a CD and arrange enrichment of the data send via the…" at bounding box center [391, 292] width 704 height 10
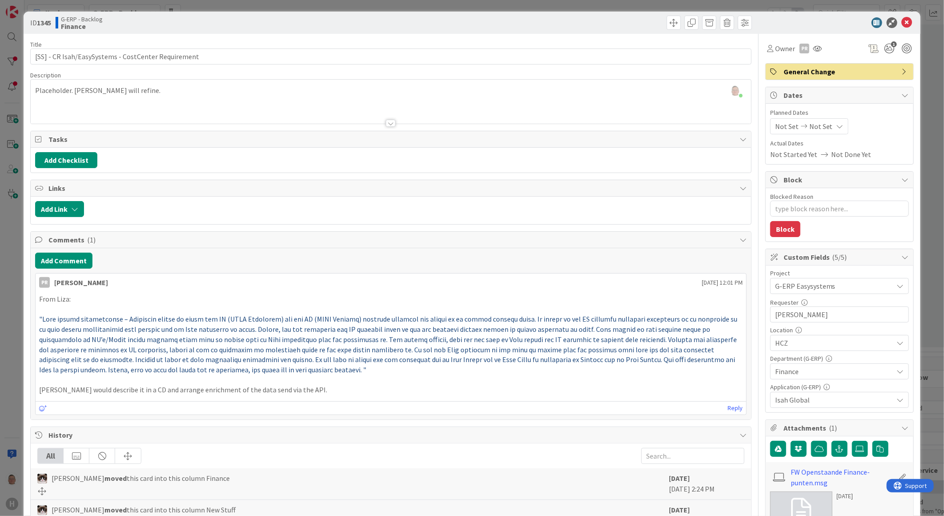
scroll to position [0, 0]
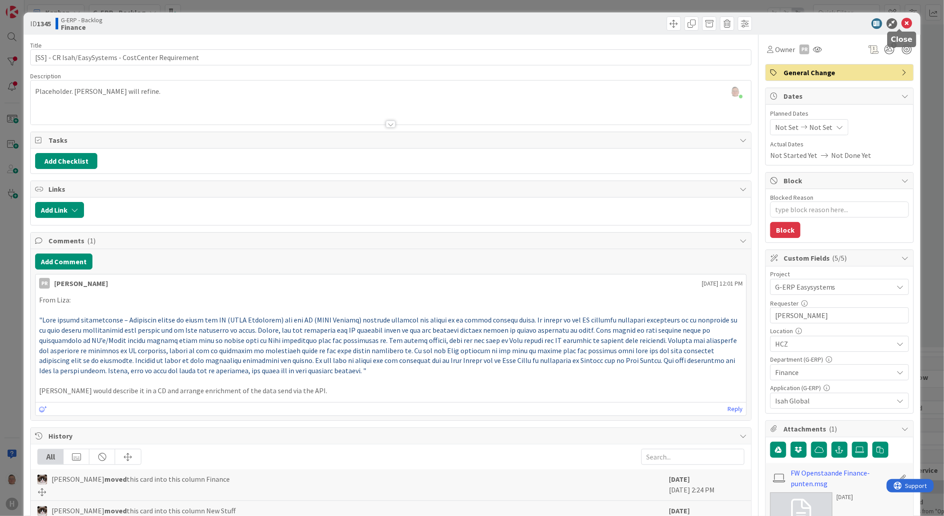
click at [902, 24] on icon at bounding box center [907, 23] width 11 height 11
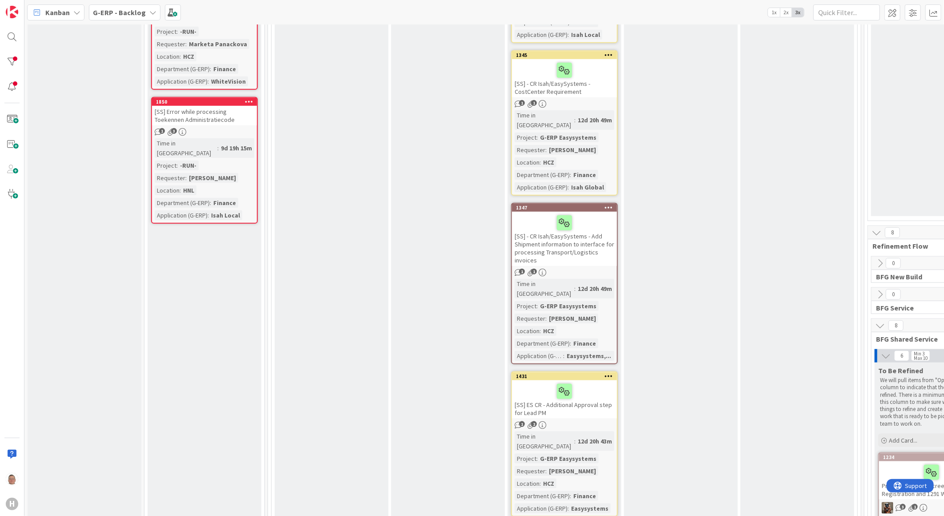
scroll to position [433, 0]
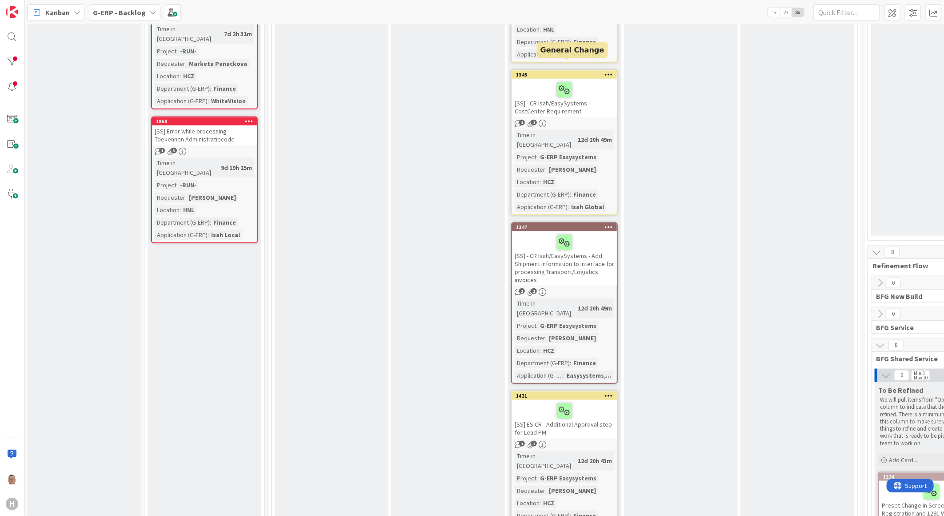
click at [586, 72] on div "1345" at bounding box center [566, 75] width 101 height 6
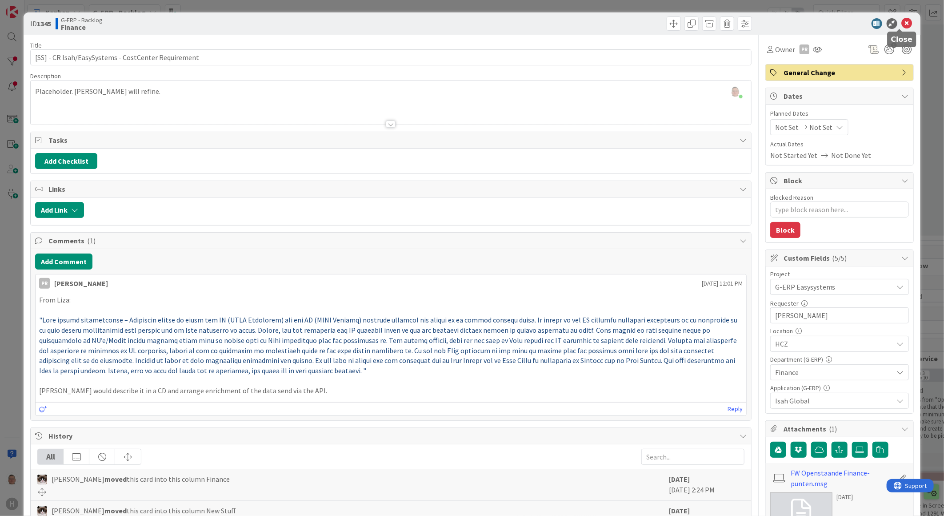
click at [902, 24] on icon at bounding box center [907, 23] width 11 height 11
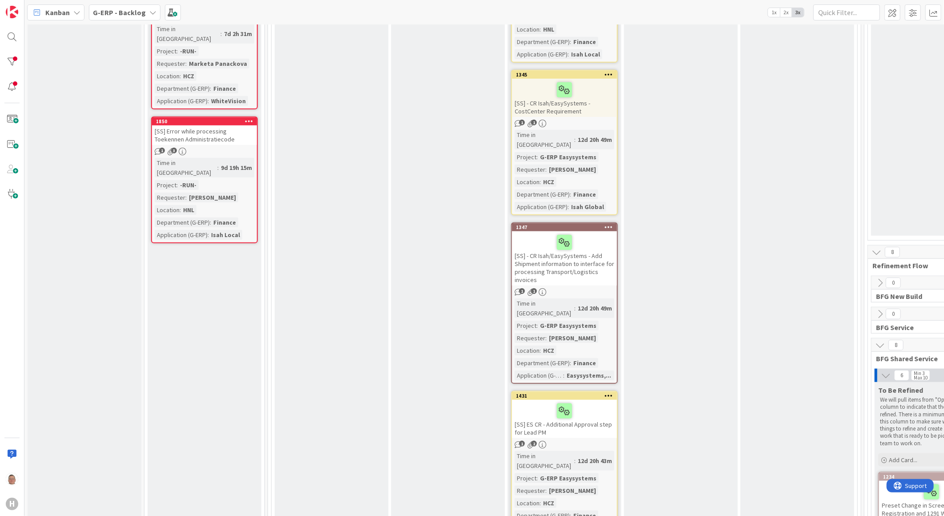
click at [594, 237] on div "[SS] - CR Isah/EasySystems - Add Shipment information to interface for processi…" at bounding box center [564, 258] width 105 height 54
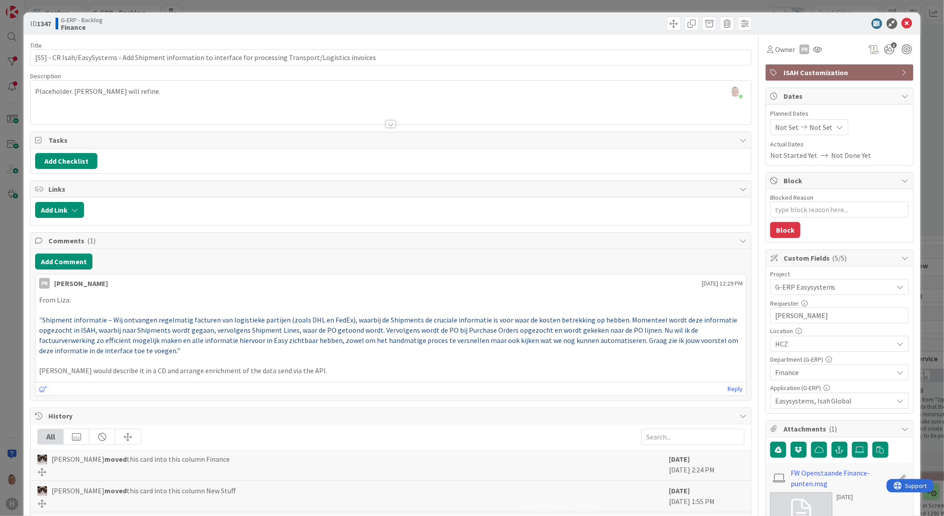
click at [314, 373] on p "Edgar would describe it in a CD and arrange enrichment of the data send via the…" at bounding box center [391, 370] width 704 height 10
click at [903, 20] on icon at bounding box center [907, 23] width 11 height 11
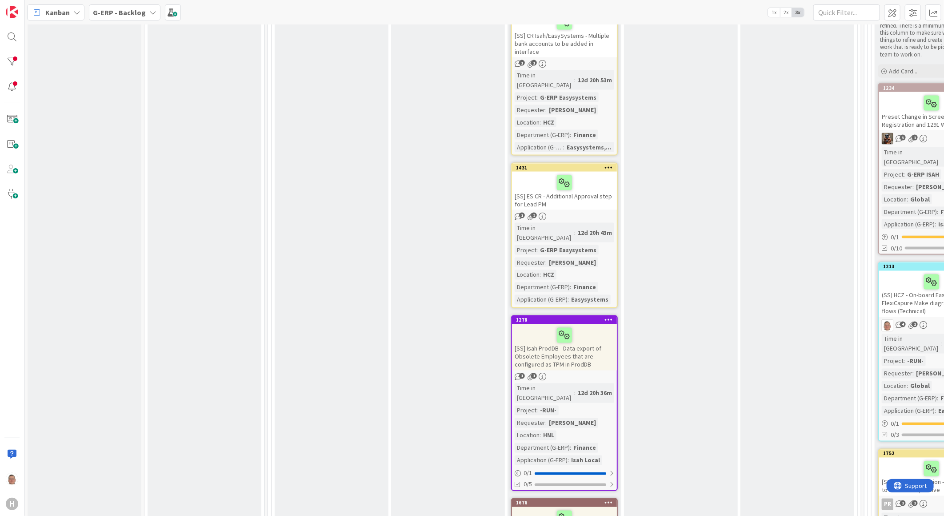
scroll to position [828, 0]
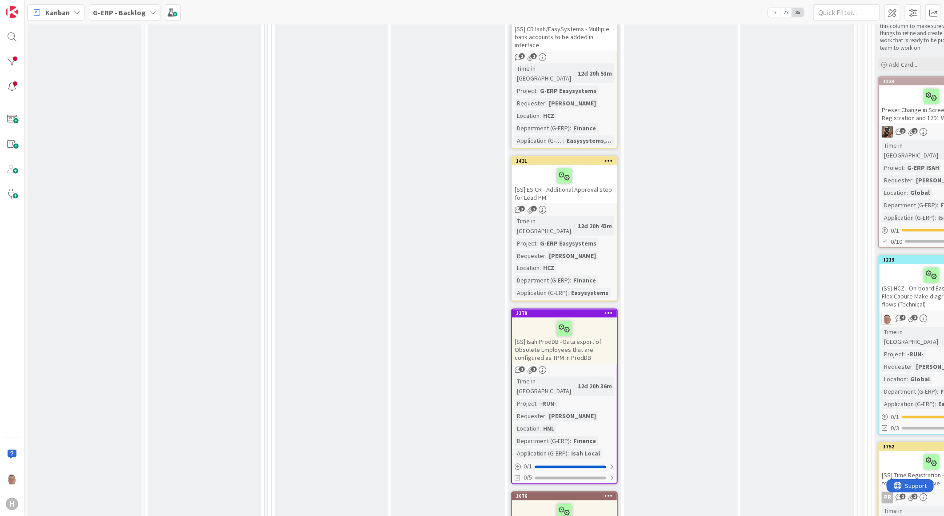
click at [590, 319] on div at bounding box center [565, 328] width 100 height 19
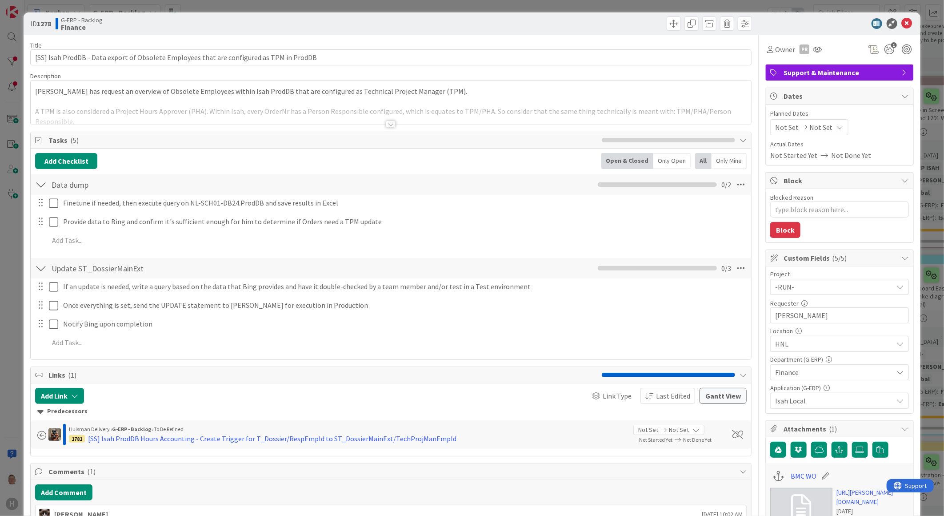
click at [386, 122] on div at bounding box center [391, 123] width 10 height 7
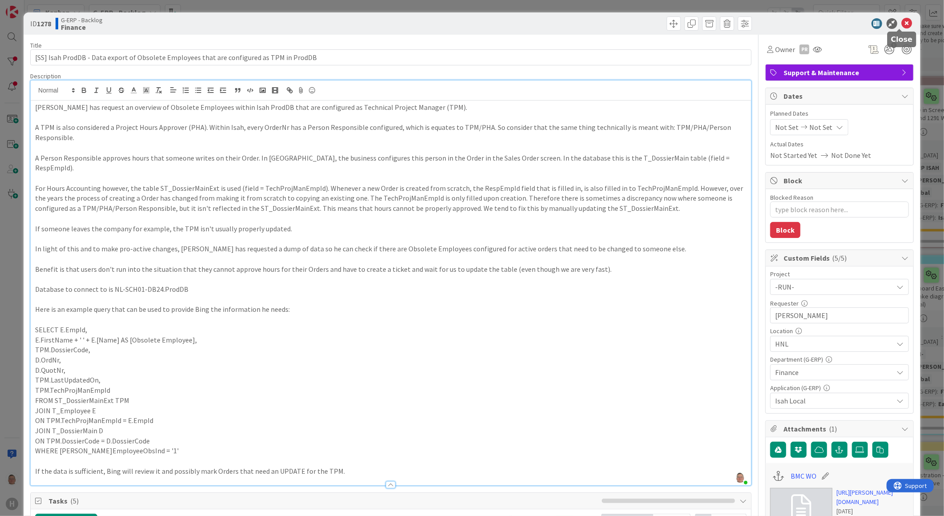
click at [902, 24] on icon at bounding box center [907, 23] width 11 height 11
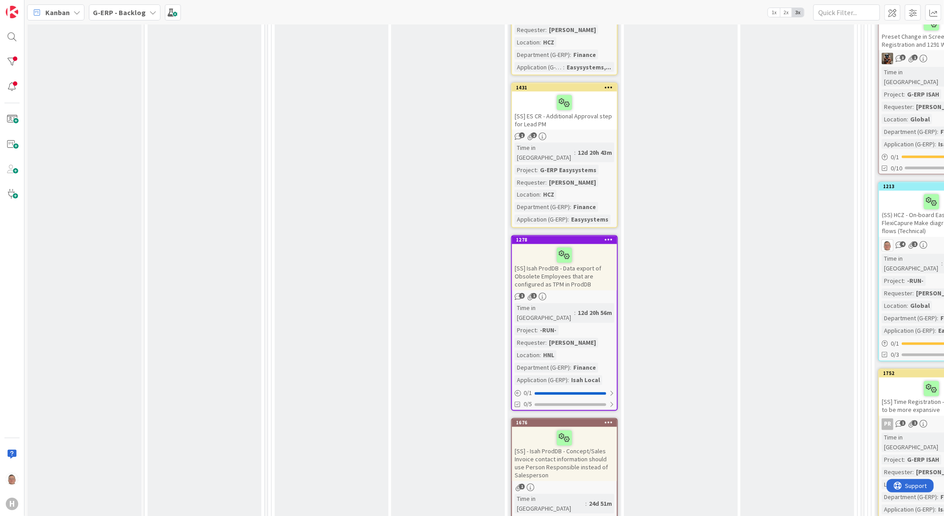
scroll to position [878, 0]
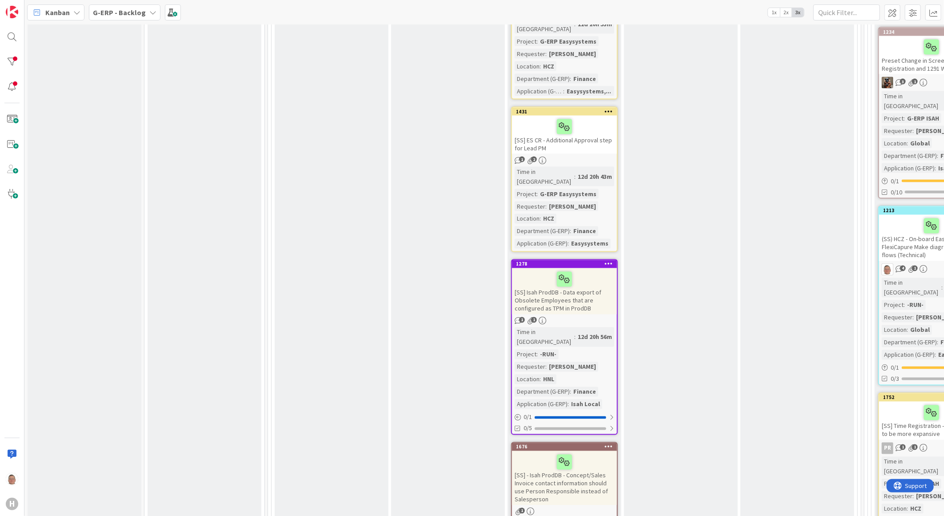
click at [589, 270] on div at bounding box center [565, 279] width 100 height 19
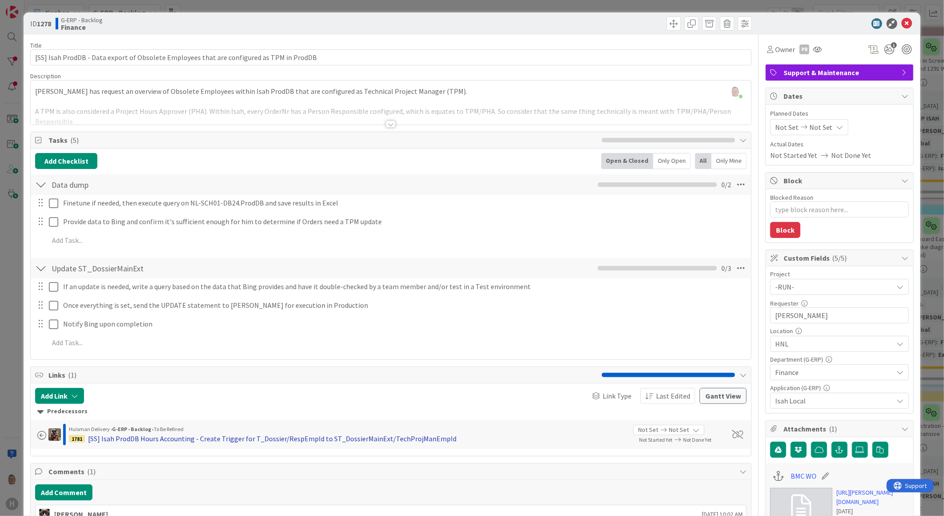
click at [205, 439] on div "[SS] Isah ProdDB Hours Accounting - Create Trigger for T_Dossier/RespEmpId to S…" at bounding box center [272, 438] width 369 height 11
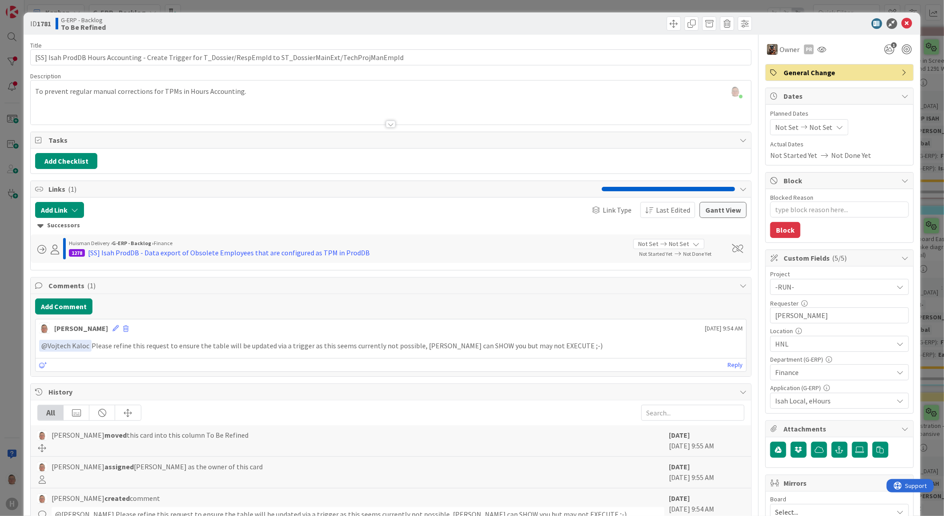
click at [386, 123] on div at bounding box center [391, 123] width 10 height 7
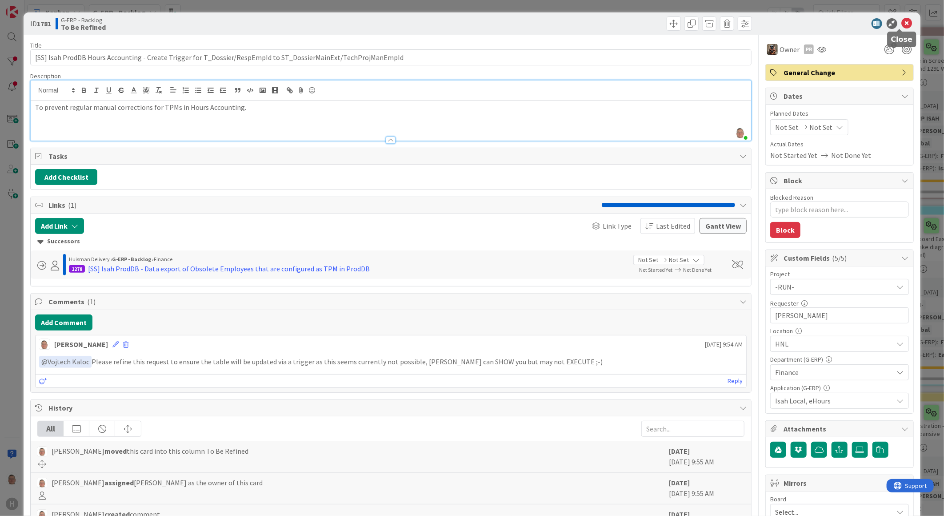
click at [902, 20] on icon at bounding box center [907, 23] width 11 height 11
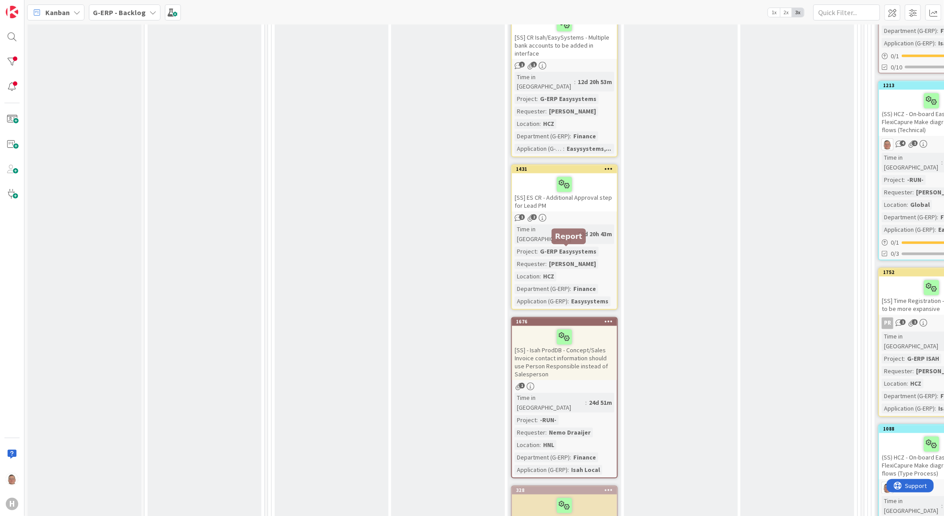
scroll to position [1025, 0]
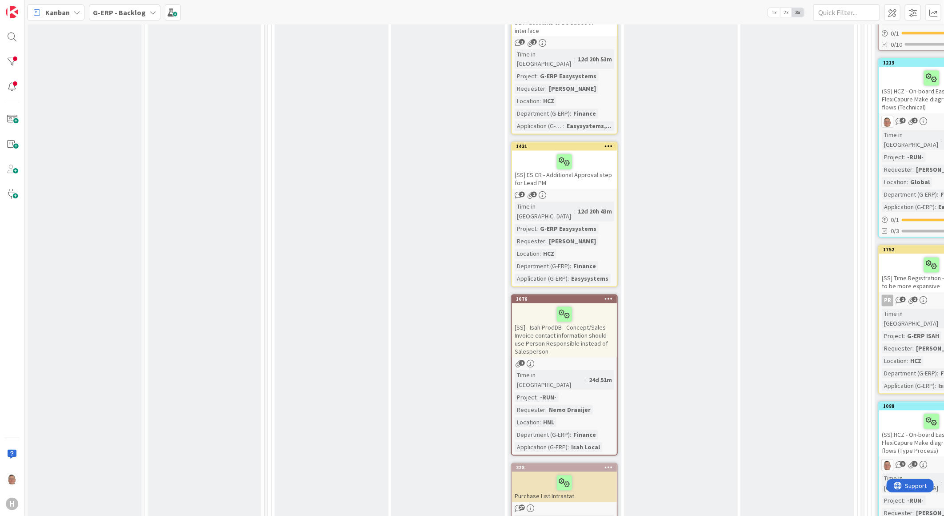
click at [596, 305] on div at bounding box center [565, 314] width 100 height 19
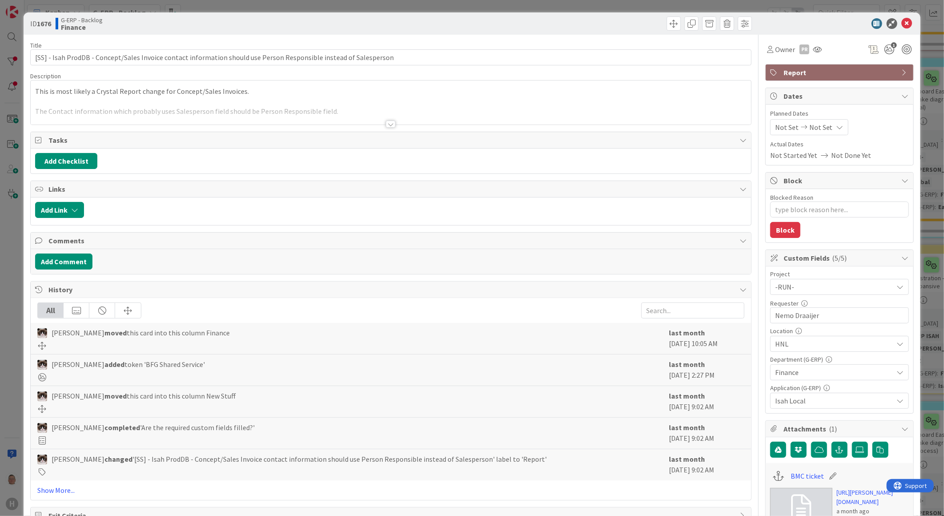
type textarea "x"
click at [61, 260] on button "Add Comment" at bounding box center [63, 261] width 57 height 16
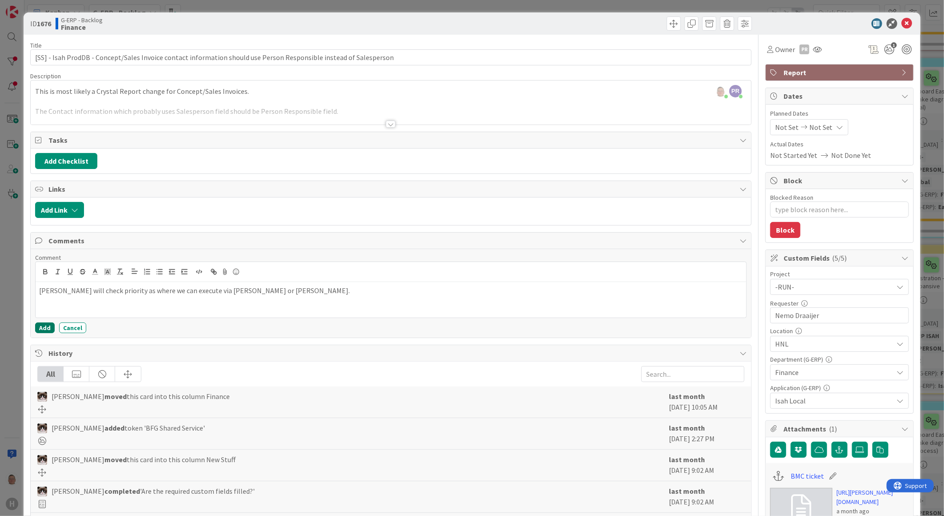
click at [44, 325] on button "Add" at bounding box center [45, 327] width 20 height 11
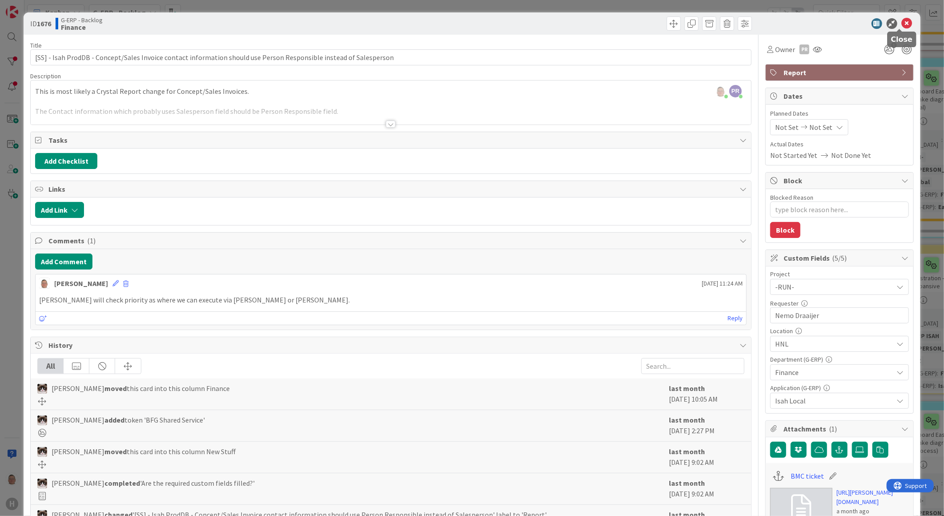
drag, startPoint x: 901, startPoint y: 24, endPoint x: 886, endPoint y: 34, distance: 17.8
click at [902, 24] on icon at bounding box center [907, 23] width 11 height 11
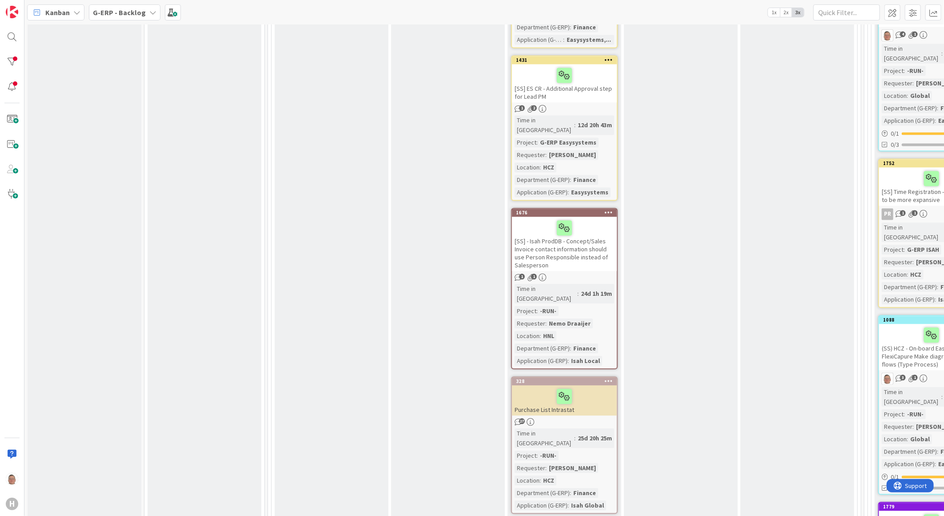
scroll to position [1174, 0]
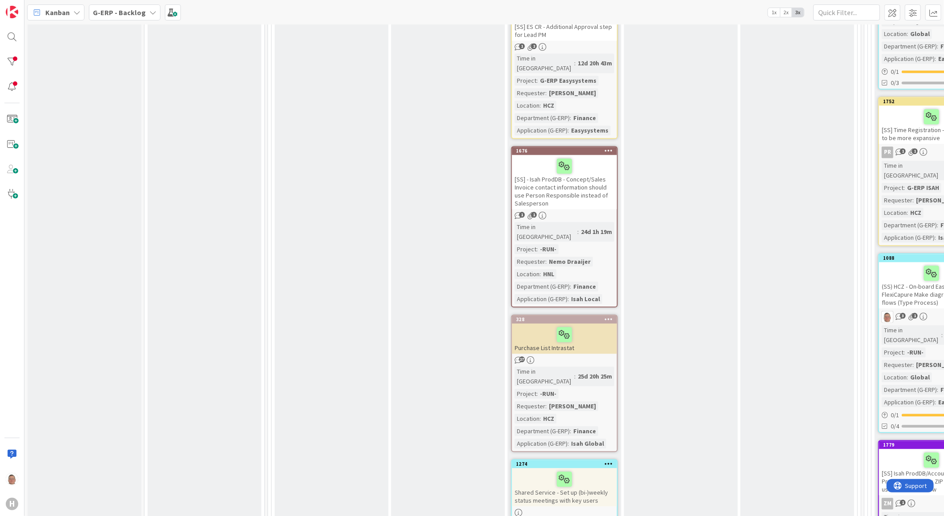
click at [599, 323] on div "Purchase List Intrastat" at bounding box center [564, 338] width 105 height 30
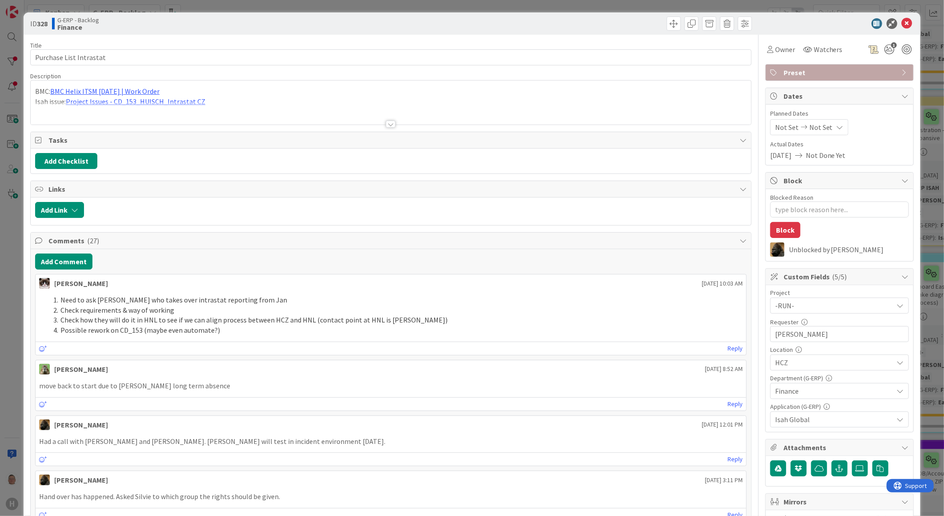
click at [389, 124] on div at bounding box center [391, 123] width 10 height 7
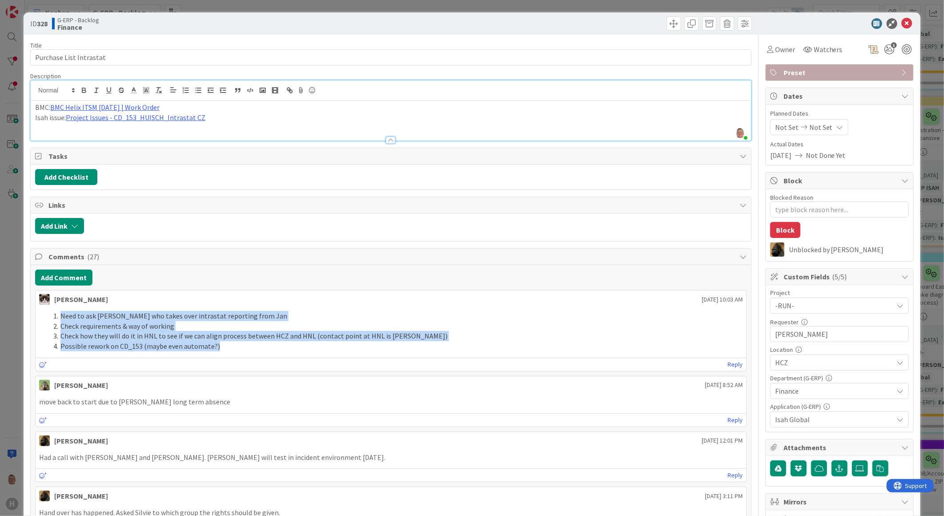
drag, startPoint x: 235, startPoint y: 349, endPoint x: 31, endPoint y: 316, distance: 206.3
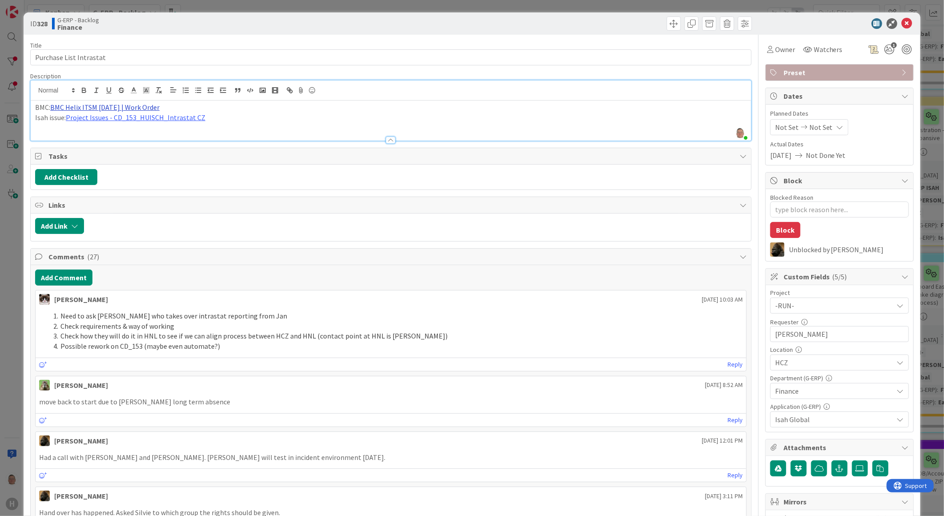
click at [119, 106] on link "BMC Helix ITSM 23.3.02 | Work Order" at bounding box center [104, 107] width 109 height 9
click at [105, 126] on link "https://huisman-smartit.onbmc.com/smartit/app/#/workorder/AGGEEYN4FESK3ASQBDN8S…" at bounding box center [96, 125] width 89 height 12
drag, startPoint x: 241, startPoint y: 315, endPoint x: 45, endPoint y: 307, distance: 195.8
click at [45, 307] on div "Kevin van Dijk August 28 2025 10:03 AM Need to ask Silvie who takes over intras…" at bounding box center [391, 330] width 712 height 81
click at [902, 25] on icon at bounding box center [907, 23] width 11 height 11
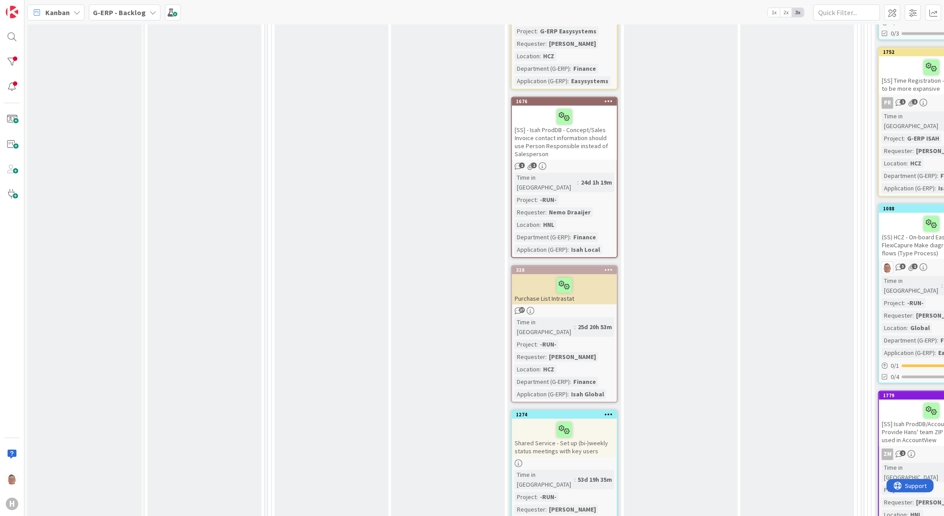
scroll to position [1272, 0]
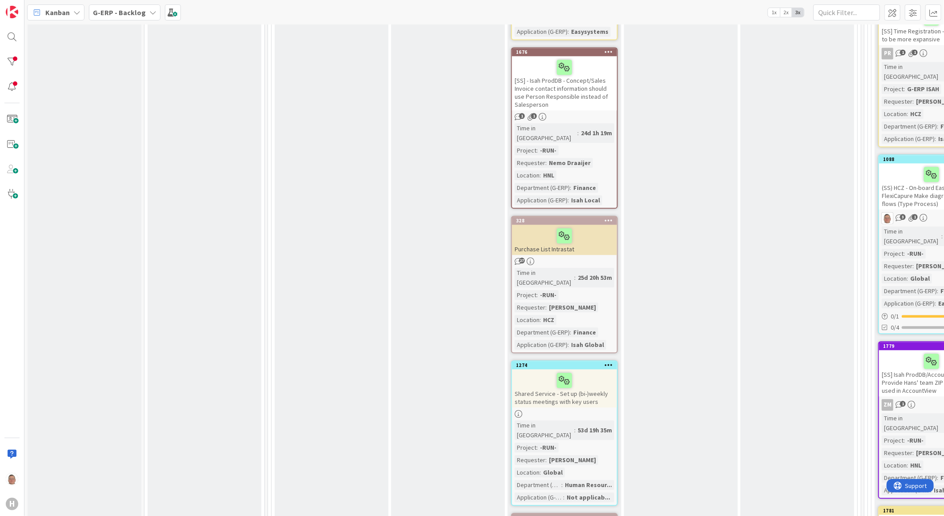
click at [596, 371] on div at bounding box center [565, 380] width 100 height 19
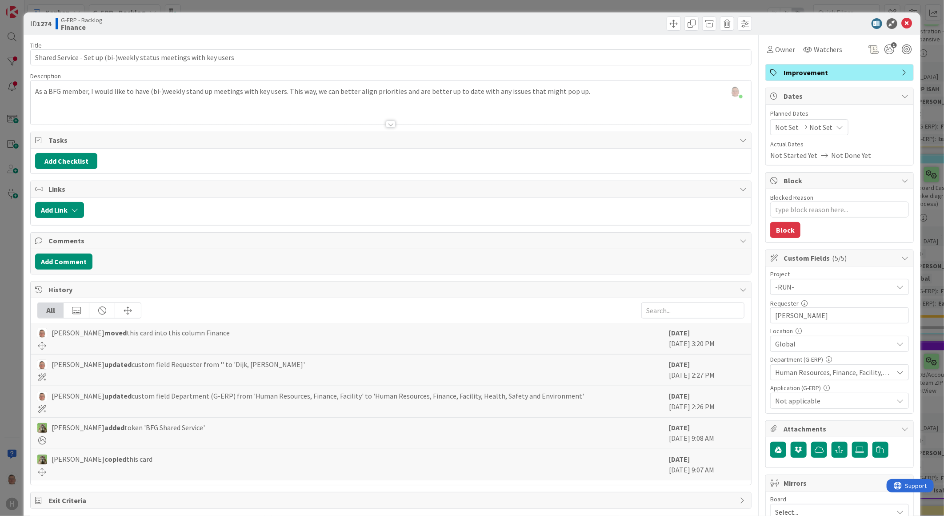
click at [388, 125] on div at bounding box center [391, 123] width 10 height 7
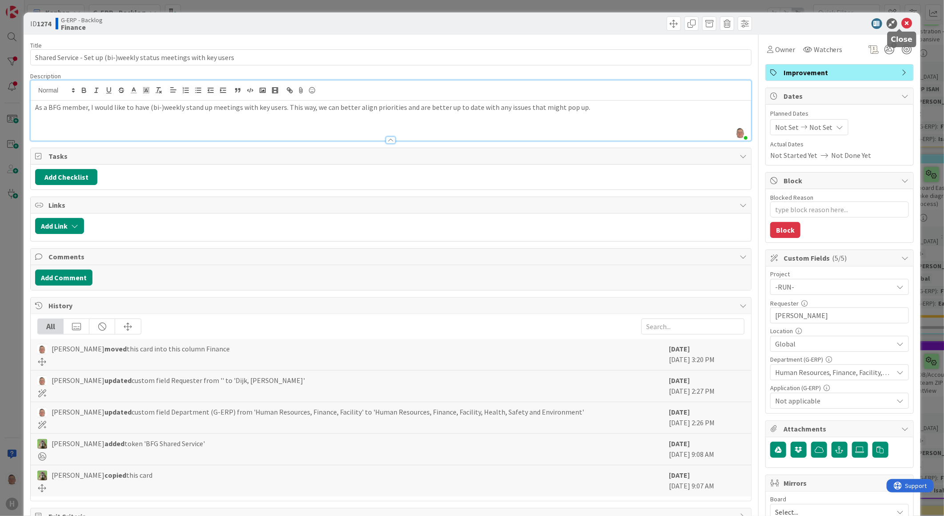
drag, startPoint x: 900, startPoint y: 24, endPoint x: 890, endPoint y: 28, distance: 11.1
click at [902, 24] on icon at bounding box center [907, 23] width 11 height 11
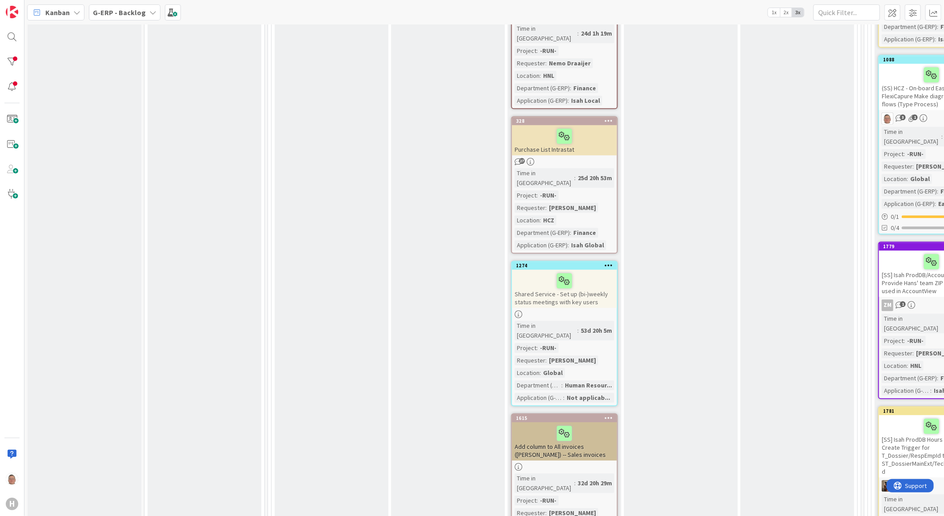
scroll to position [1470, 0]
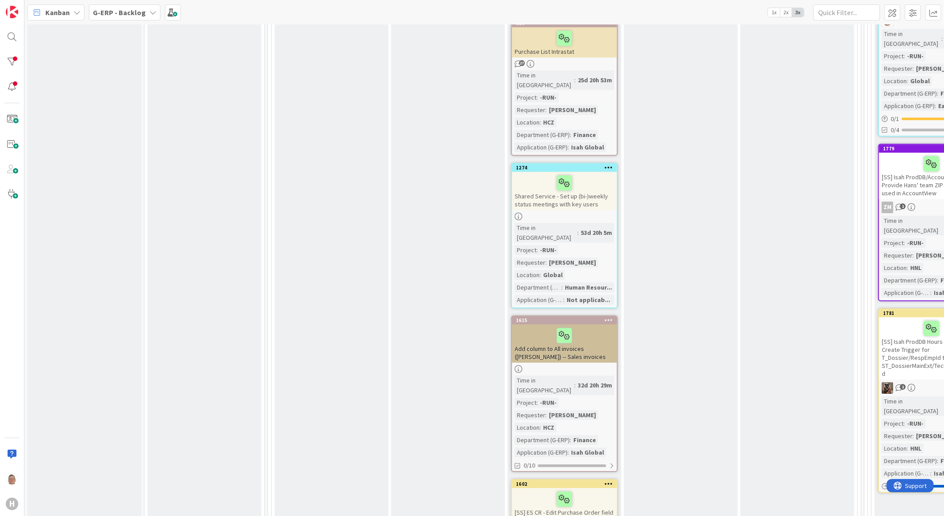
click at [597, 326] on div at bounding box center [565, 335] width 100 height 19
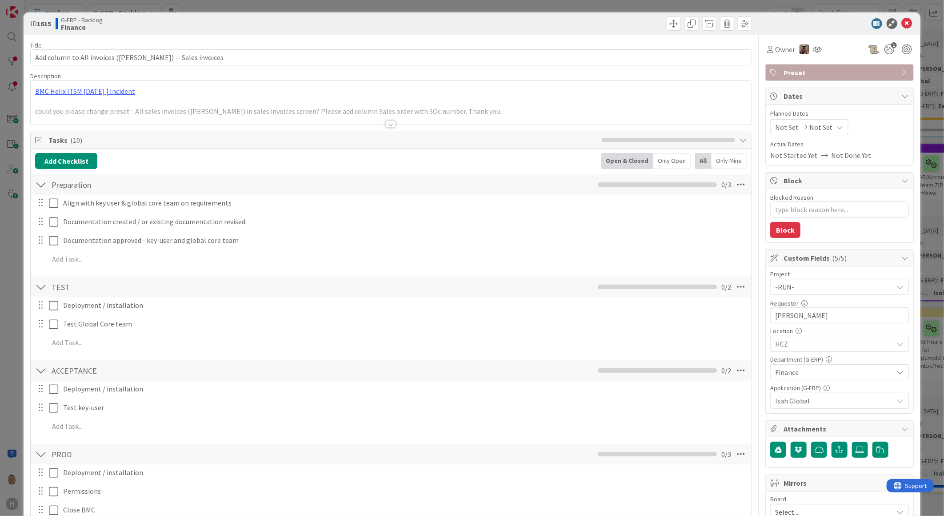
click at [389, 123] on div at bounding box center [391, 123] width 10 height 7
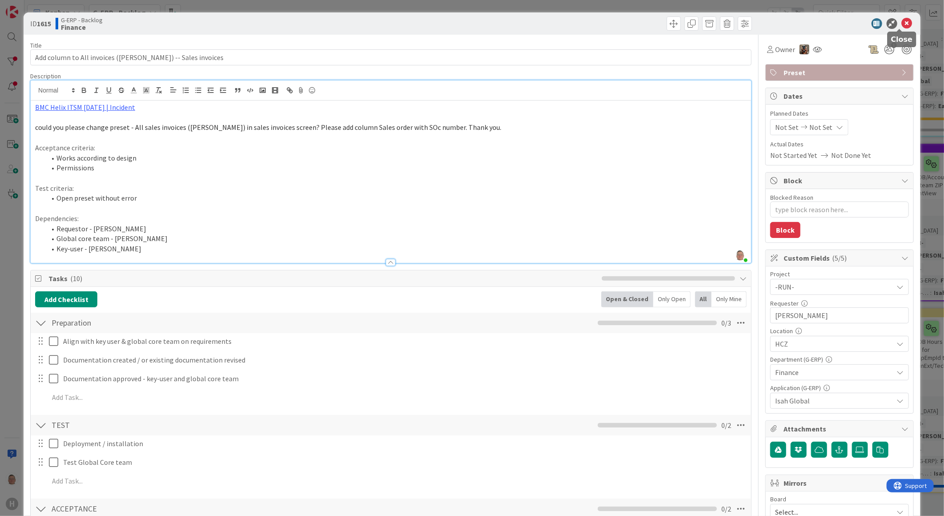
click at [903, 22] on icon at bounding box center [907, 23] width 11 height 11
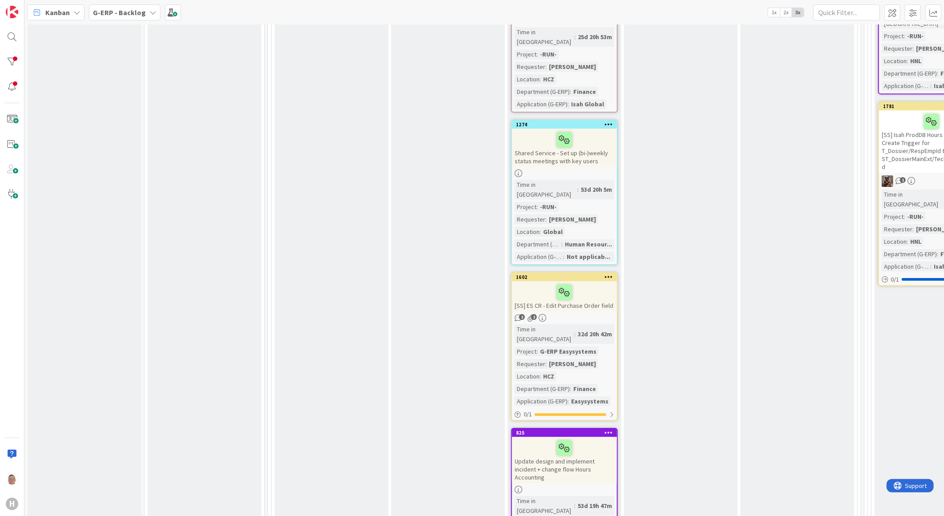
scroll to position [1680, 0]
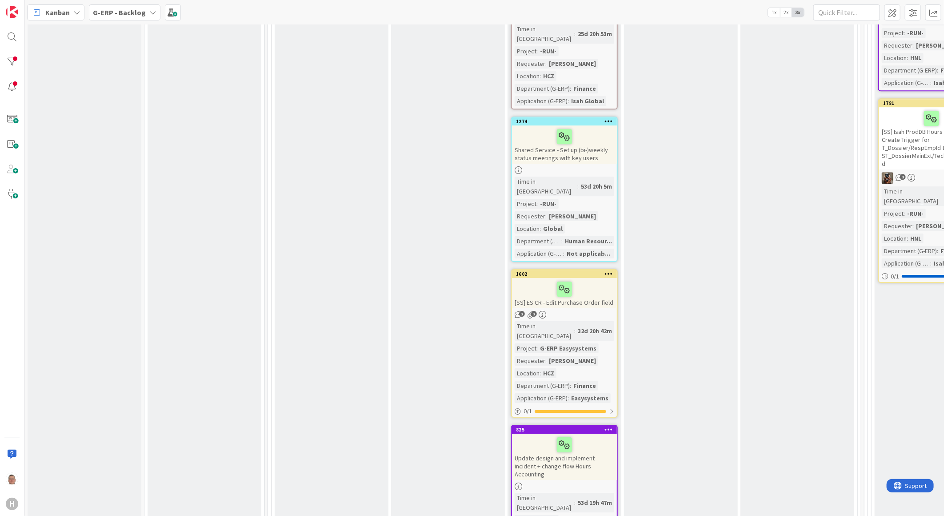
click at [590, 311] on div "2 2" at bounding box center [564, 315] width 105 height 8
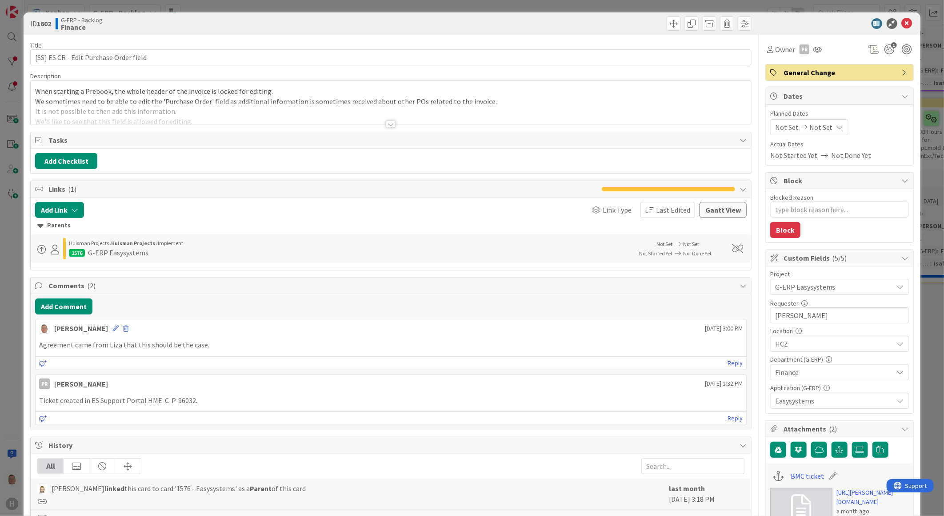
click at [387, 124] on div at bounding box center [391, 123] width 10 height 7
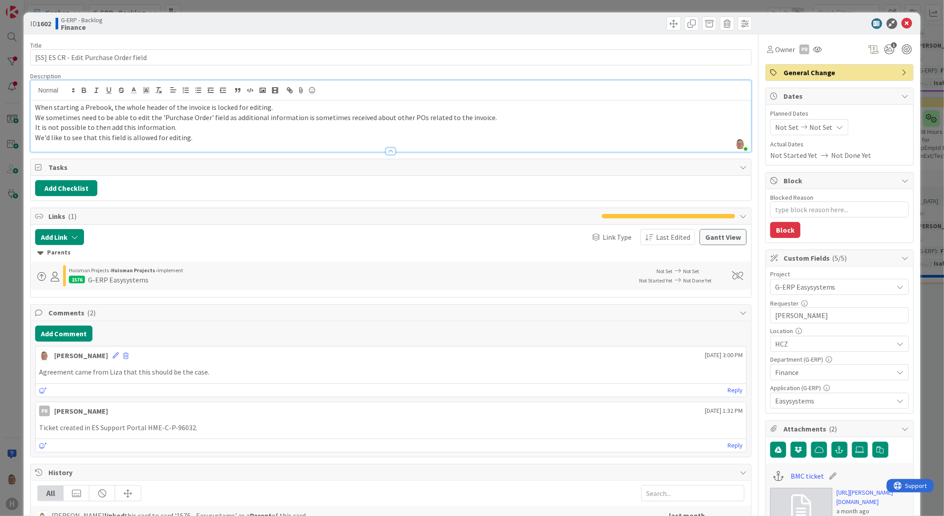
click at [212, 371] on p "Agreement came from Liza that this should be the case." at bounding box center [391, 372] width 704 height 10
click at [775, 45] on span "Owner" at bounding box center [785, 49] width 20 height 11
type textarea "x"
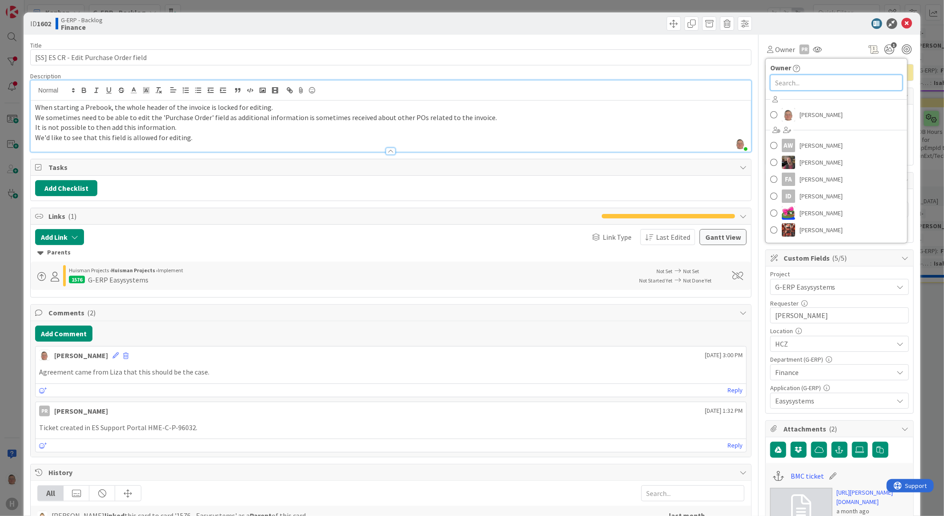
click at [789, 82] on input "text" at bounding box center [836, 83] width 132 height 16
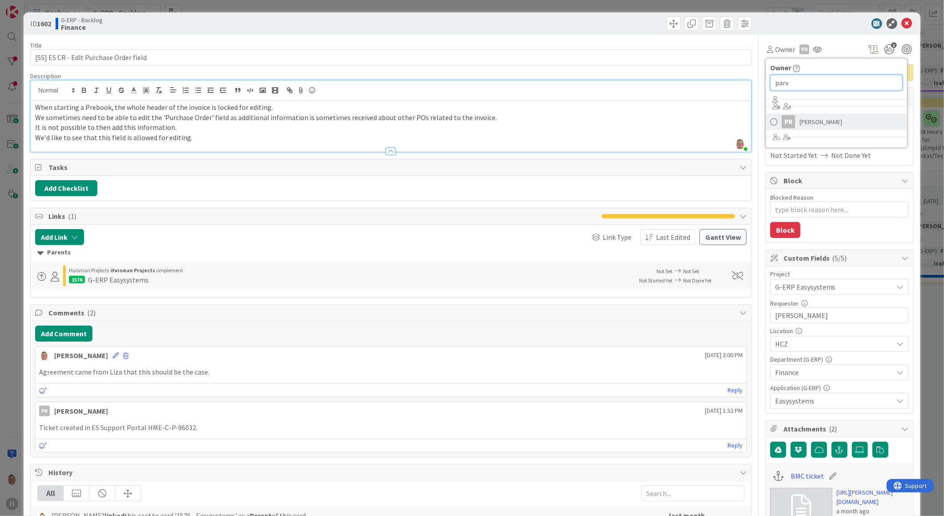
type input "parv"
click at [800, 118] on span "[PERSON_NAME]" at bounding box center [821, 121] width 43 height 13
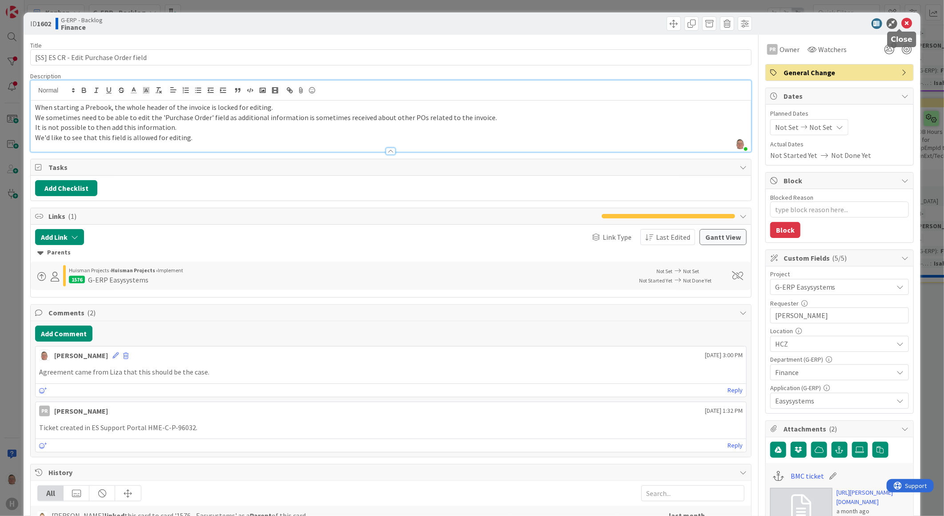
drag, startPoint x: 902, startPoint y: 24, endPoint x: 899, endPoint y: 28, distance: 5.2
click at [902, 24] on icon at bounding box center [907, 23] width 11 height 11
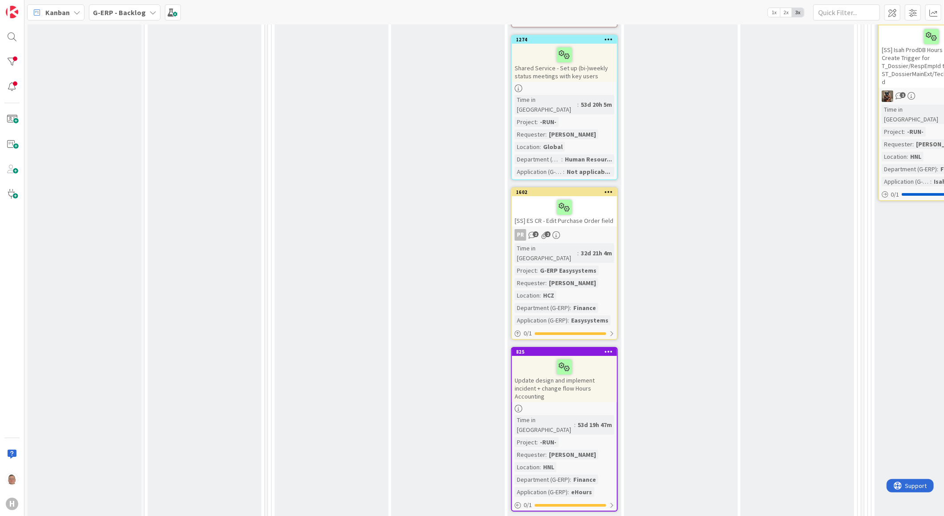
scroll to position [1779, 0]
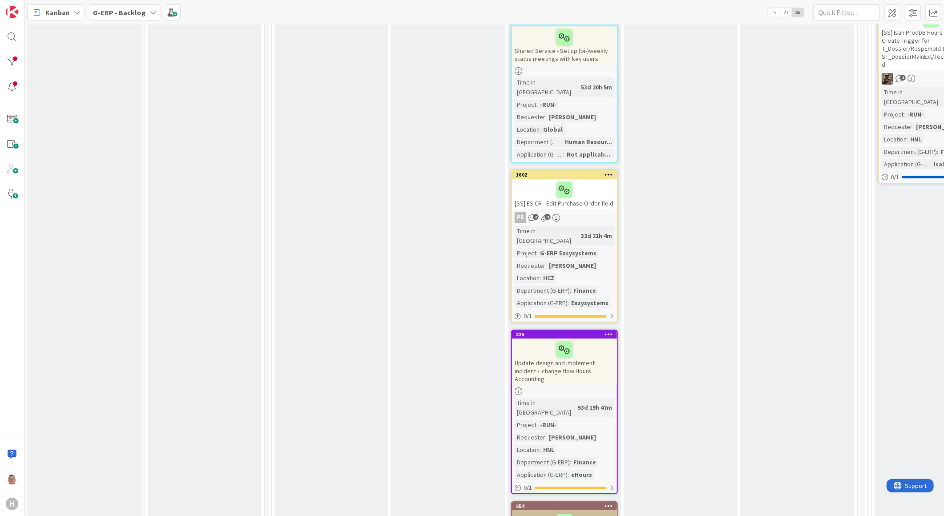
click at [597, 338] on div "Update design and implement incident + change flow Hours Accounting" at bounding box center [564, 361] width 105 height 46
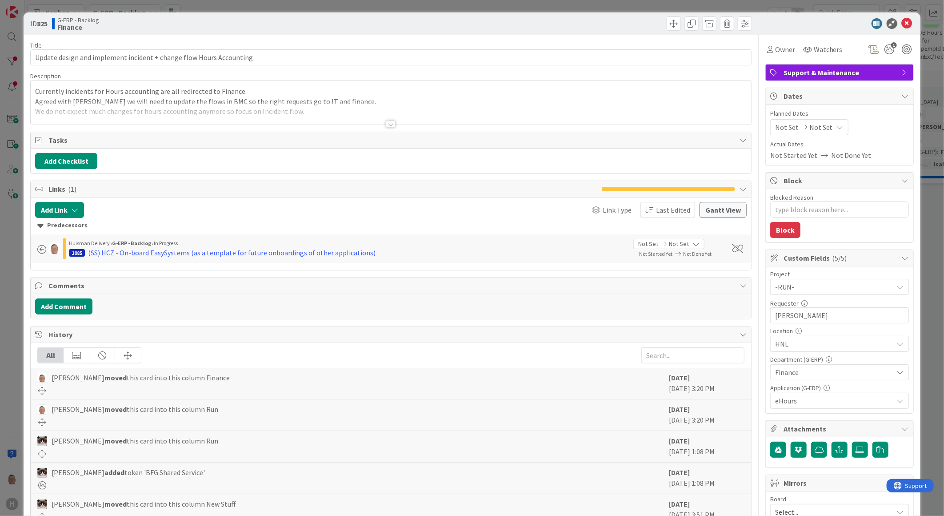
type textarea "x"
click at [388, 125] on div at bounding box center [391, 123] width 10 height 7
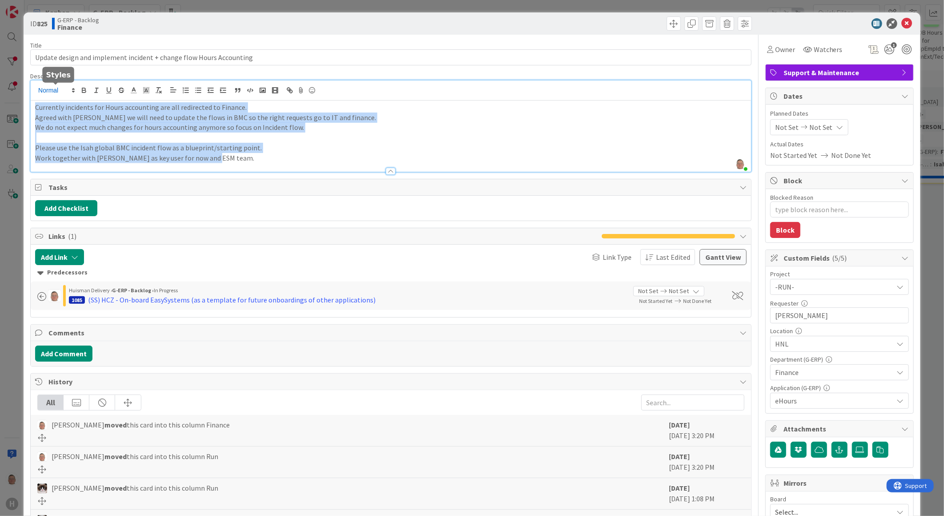
drag, startPoint x: 237, startPoint y: 160, endPoint x: 36, endPoint y: 92, distance: 212.4
click at [36, 92] on div "leon Dolje just joined Currently incidents for Hours accounting are all redirec…" at bounding box center [391, 125] width 721 height 91
click at [418, 128] on p "We do not expect much changes for hours accounting anymore so focus on Incident…" at bounding box center [391, 127] width 712 height 10
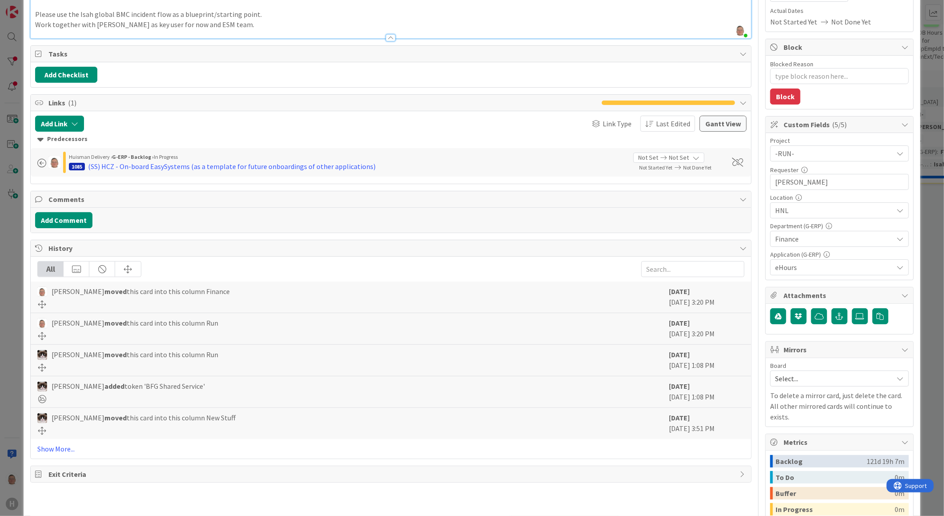
scroll to position [148, 0]
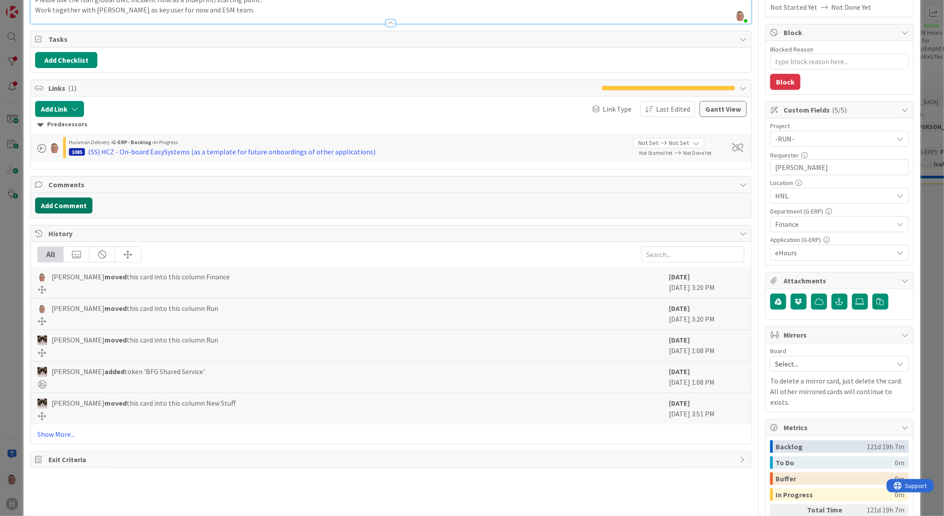
click at [50, 202] on button "Add Comment" at bounding box center [63, 205] width 57 height 16
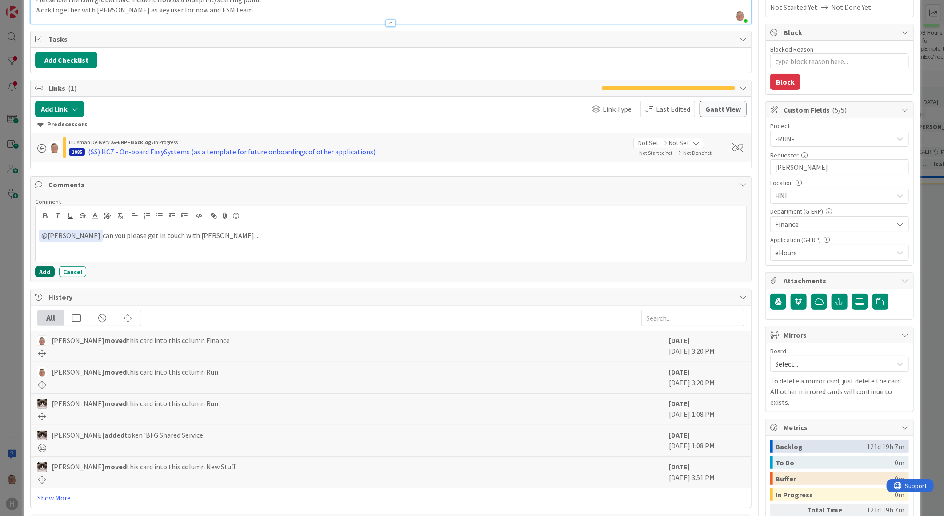
click at [41, 268] on button "Add" at bounding box center [45, 271] width 20 height 11
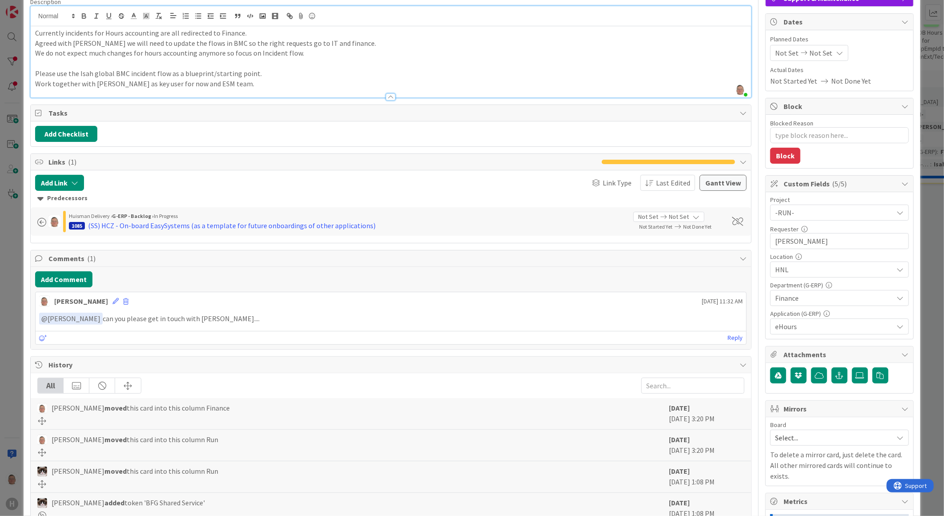
scroll to position [0, 0]
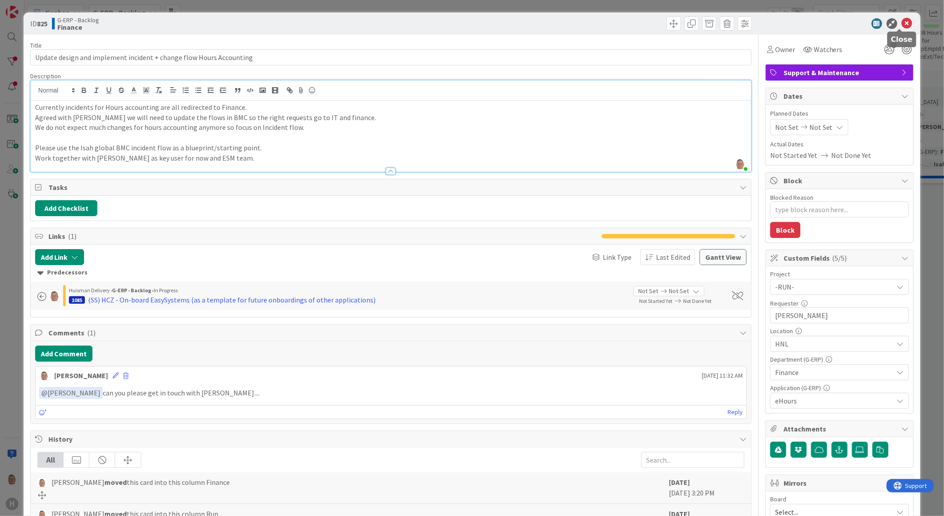
click at [902, 23] on icon at bounding box center [907, 23] width 11 height 11
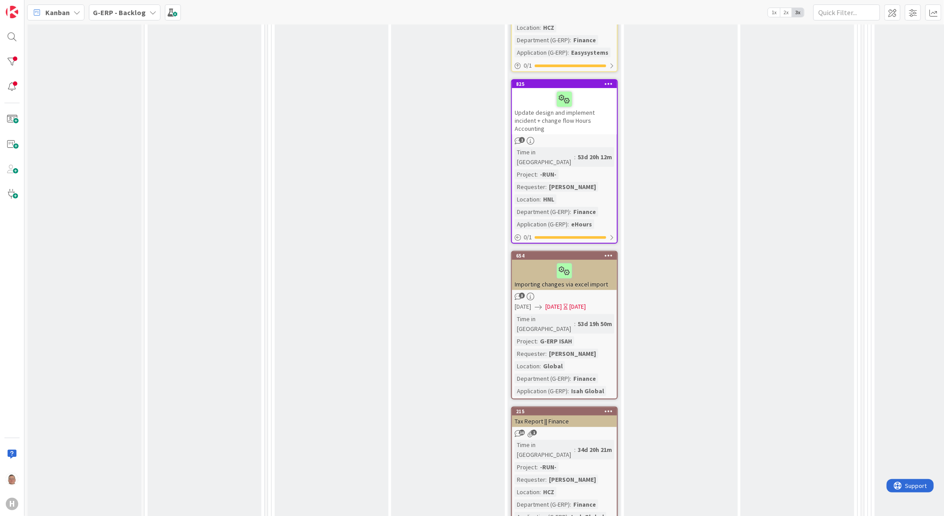
scroll to position [2183, 0]
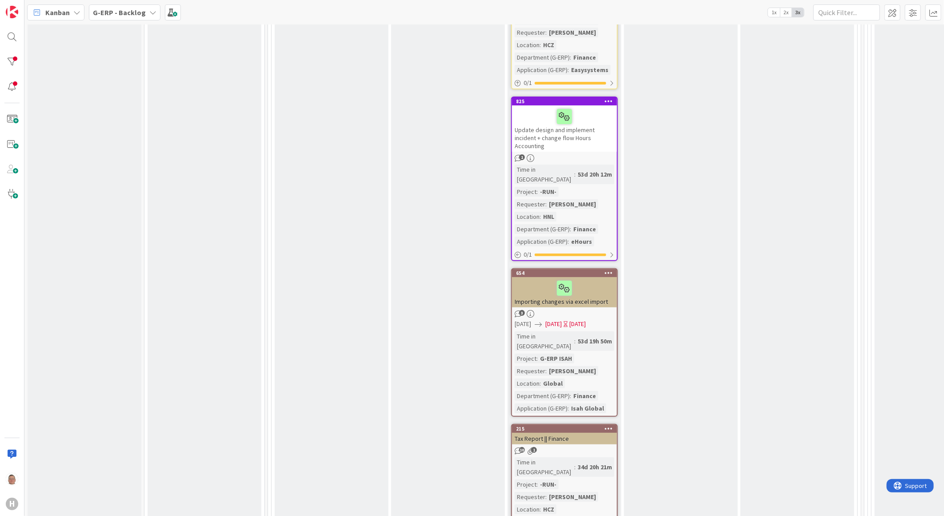
click at [563, 447] on div "10 1" at bounding box center [564, 451] width 105 height 8
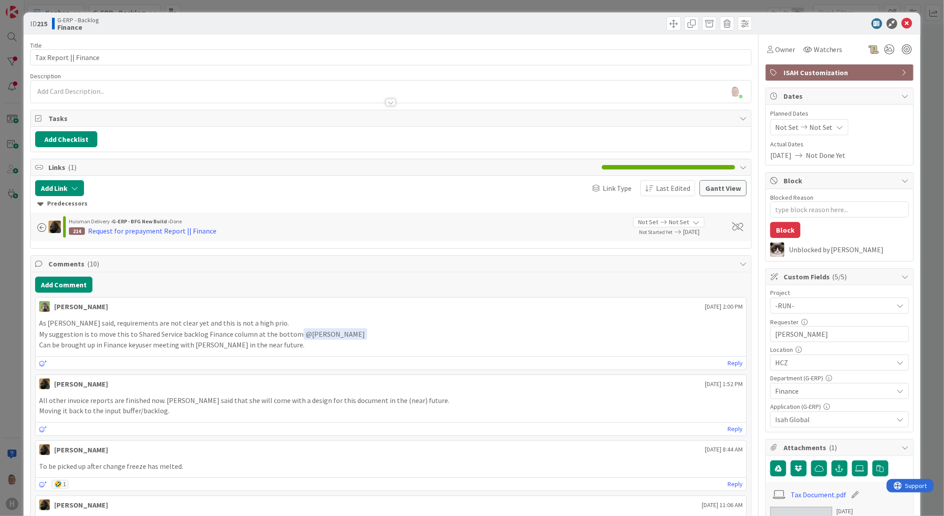
click at [386, 100] on div at bounding box center [391, 102] width 10 height 7
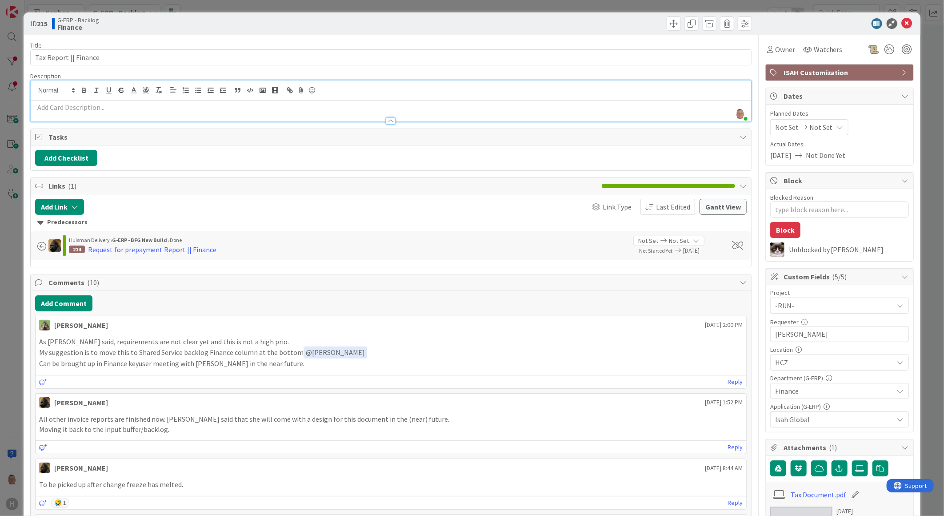
click at [387, 124] on div at bounding box center [391, 120] width 10 height 7
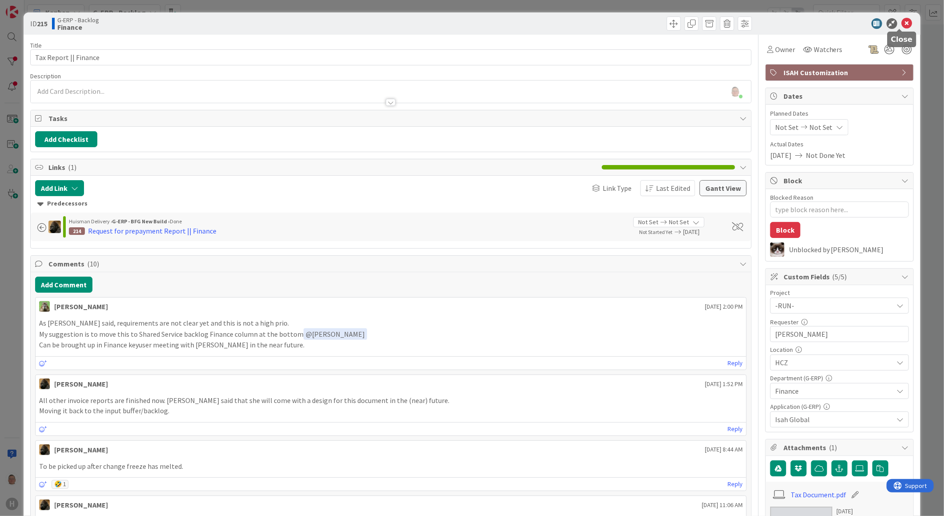
click at [902, 23] on icon at bounding box center [907, 23] width 11 height 11
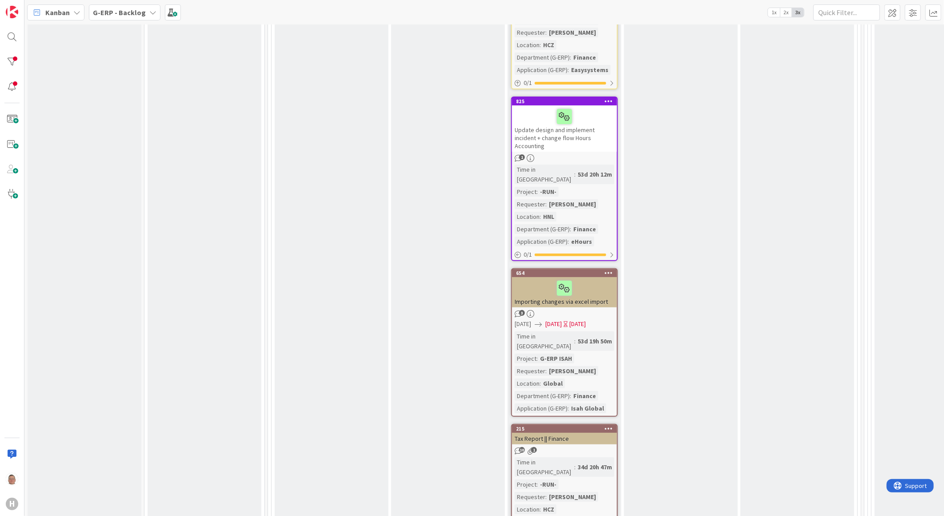
click at [583, 279] on div at bounding box center [565, 288] width 100 height 19
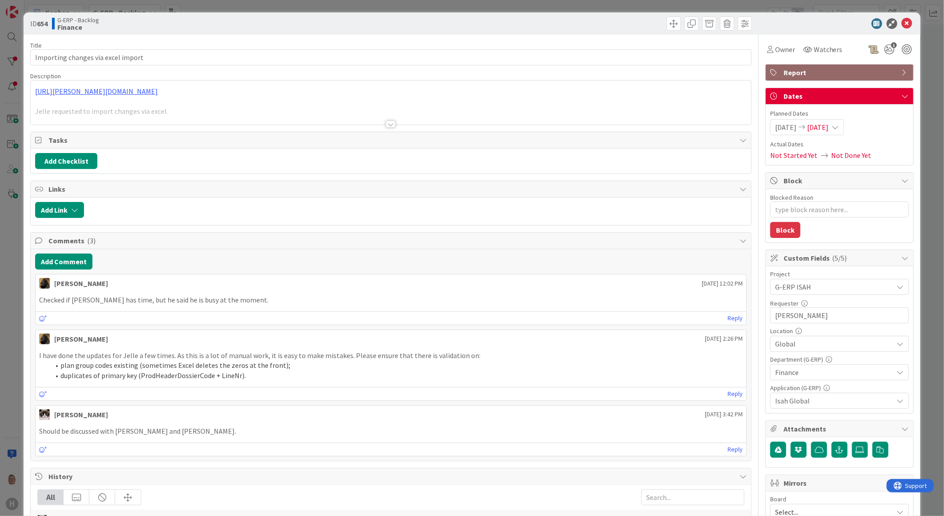
type textarea "x"
click at [389, 121] on div at bounding box center [391, 123] width 10 height 7
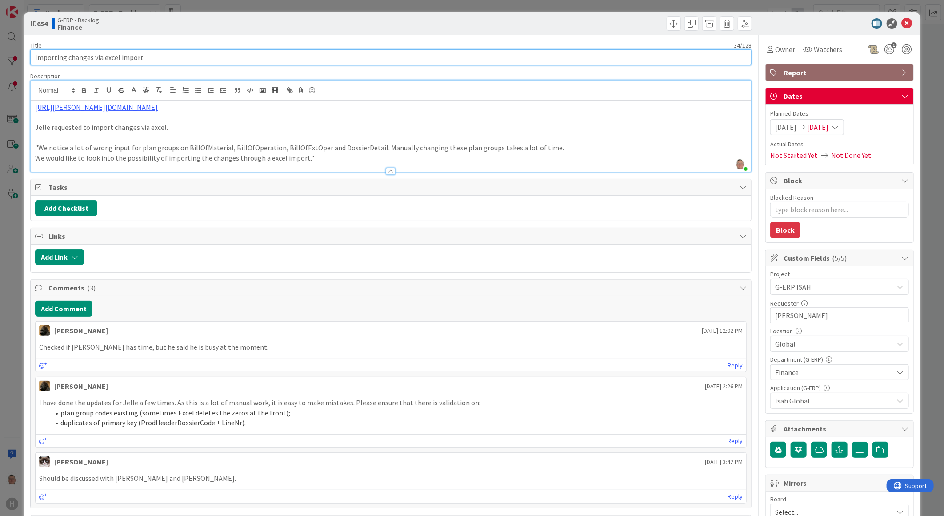
click at [157, 59] on input "Importing changes via excel import" at bounding box center [391, 57] width 722 height 16
type input "Importing changes via excel import ()"
type textarea "x"
type input "Importing changes via excel import (ISAH Global)"
type textarea "x"
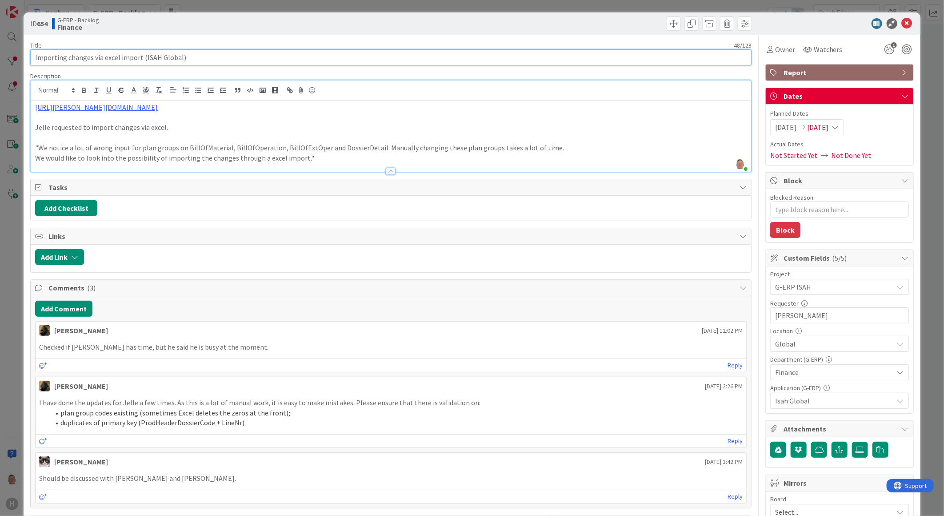
type input "Importing changes via excel import (ISAH Global)"
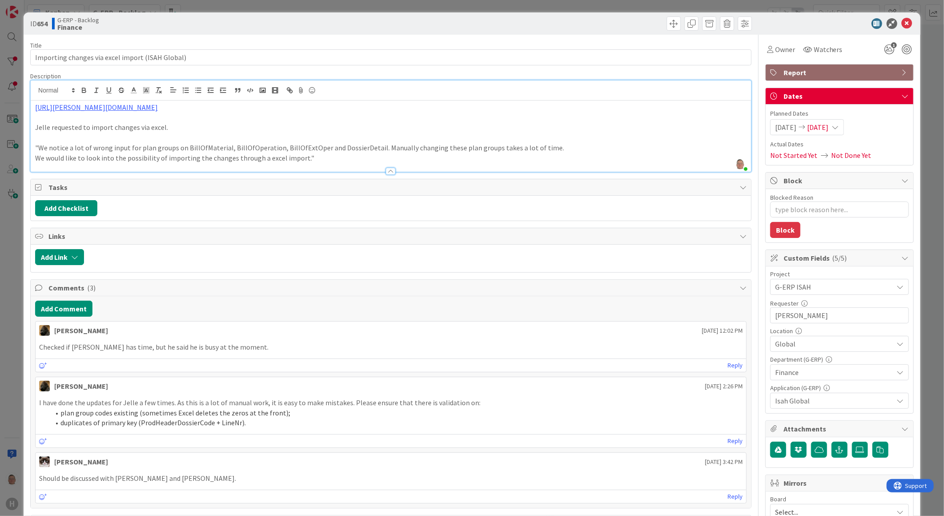
click at [432, 121] on p at bounding box center [391, 117] width 712 height 10
click at [64, 304] on button "Add Comment" at bounding box center [63, 309] width 57 height 16
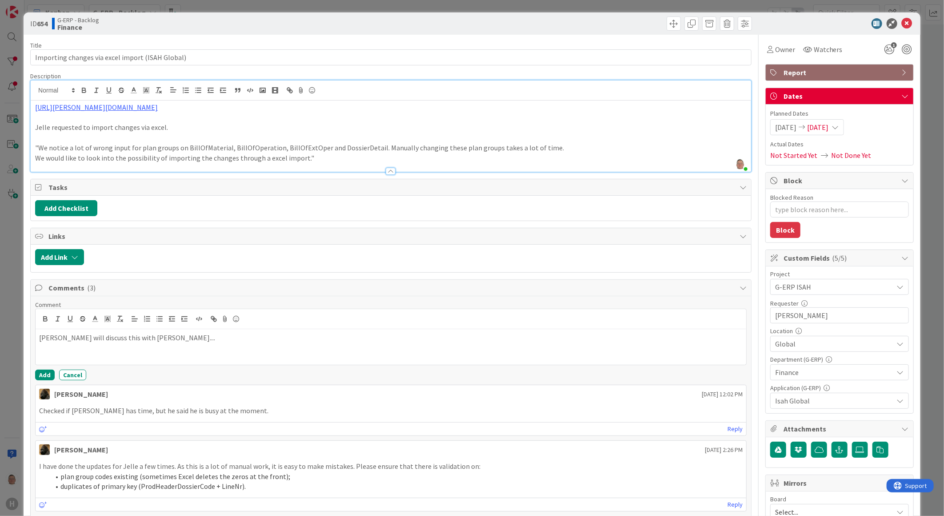
type textarea "x"
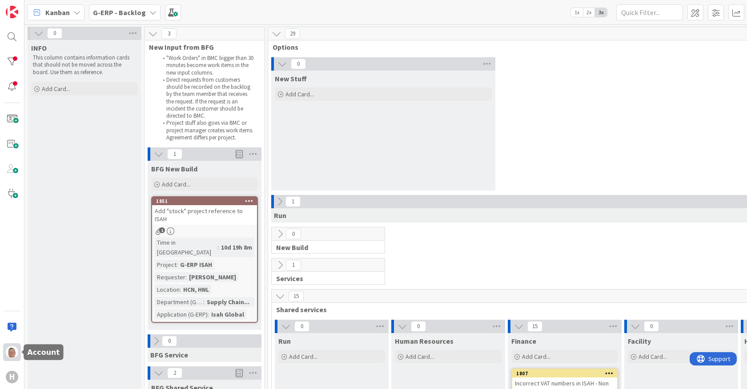
click at [14, 353] on img at bounding box center [12, 352] width 12 height 12
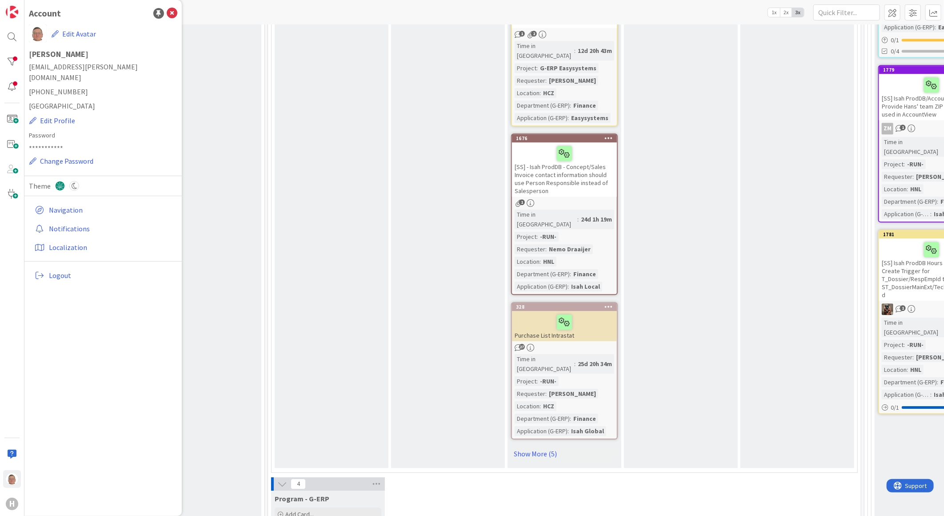
scroll to position [1531, 0]
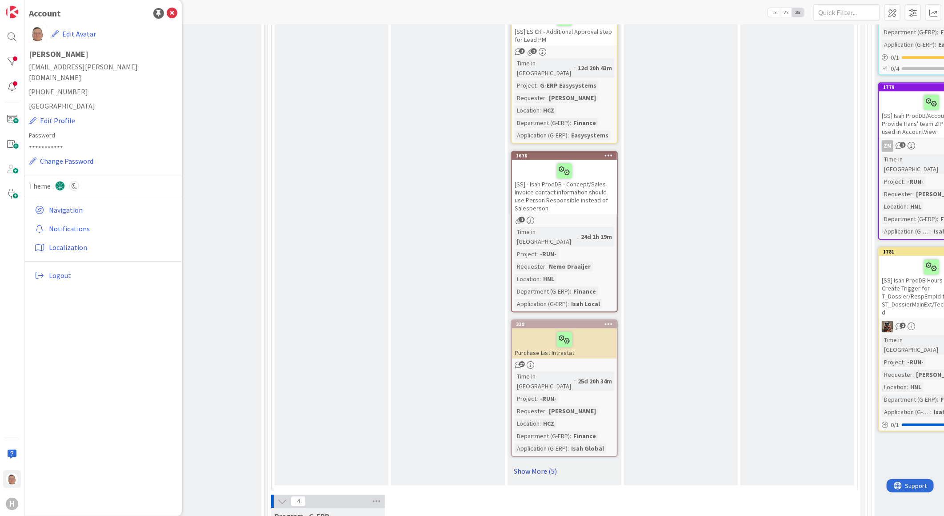
click at [539, 389] on link "Show More (5)" at bounding box center [564, 471] width 107 height 14
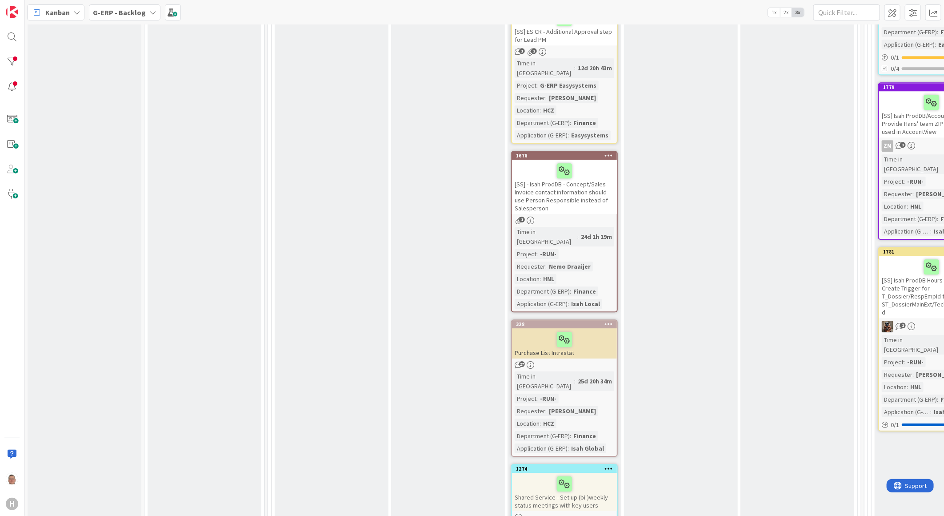
click at [607, 389] on icon at bounding box center [609, 468] width 8 height 6
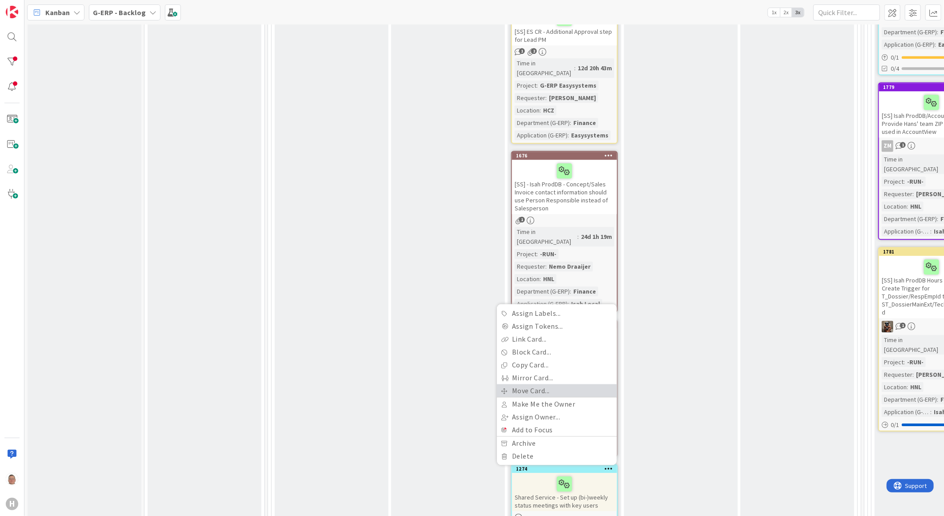
click at [549, 384] on link "Move Card..." at bounding box center [557, 390] width 120 height 13
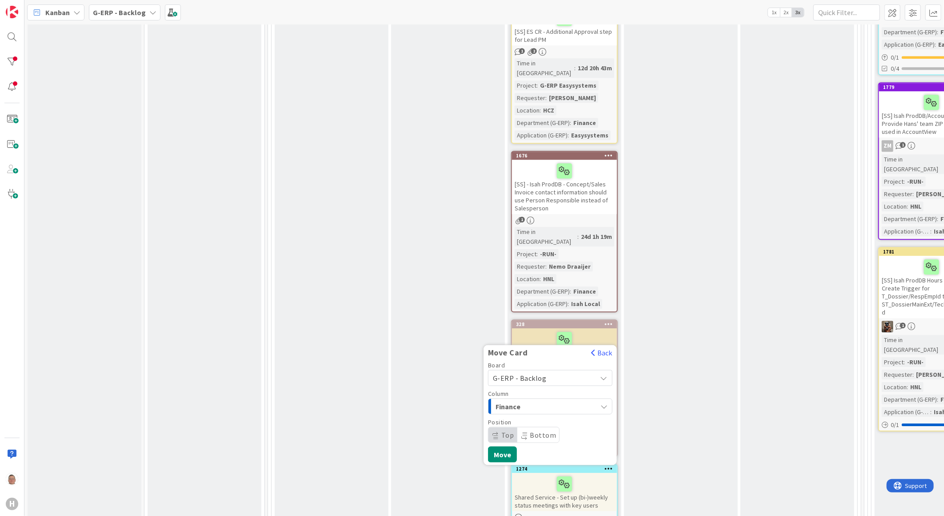
click at [550, 371] on span "G-ERP - Backlog" at bounding box center [543, 377] width 100 height 12
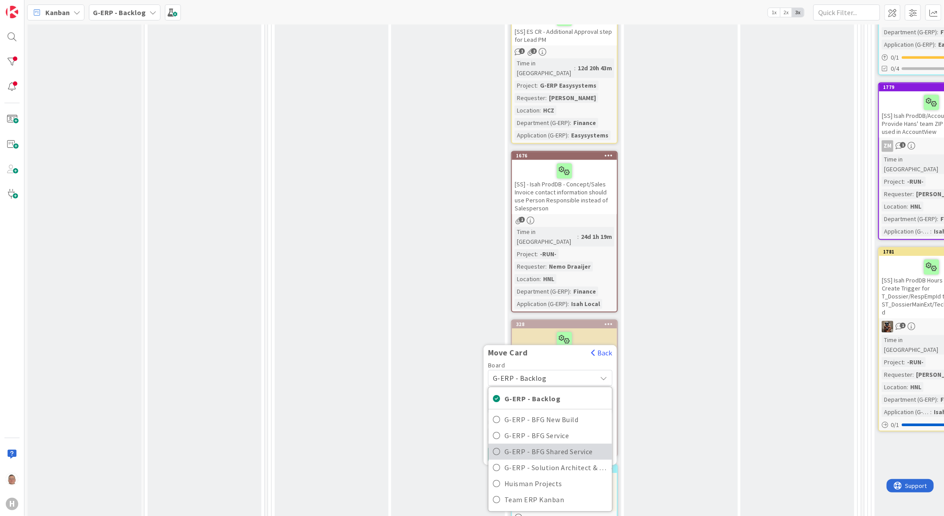
click at [549, 389] on span "G-ERP - BFG Shared Service" at bounding box center [556, 451] width 103 height 13
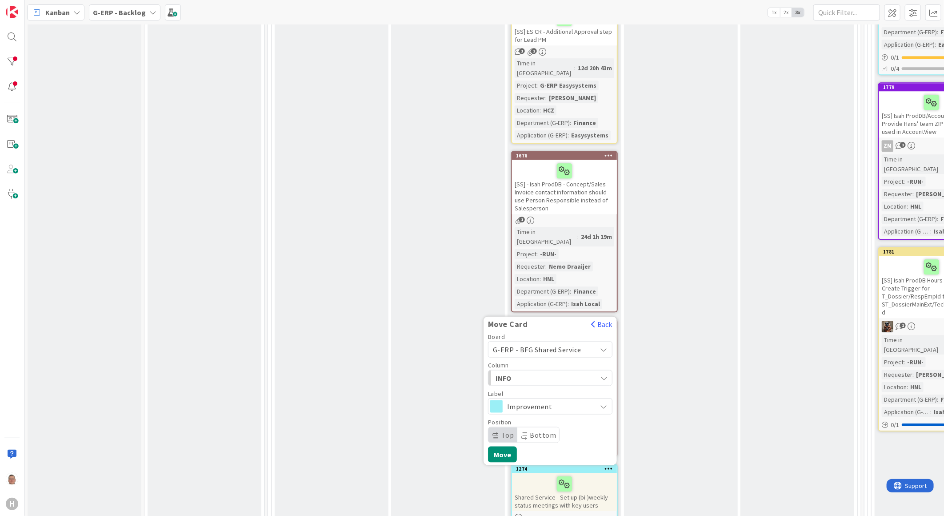
click at [550, 372] on span "INFO" at bounding box center [529, 378] width 67 height 12
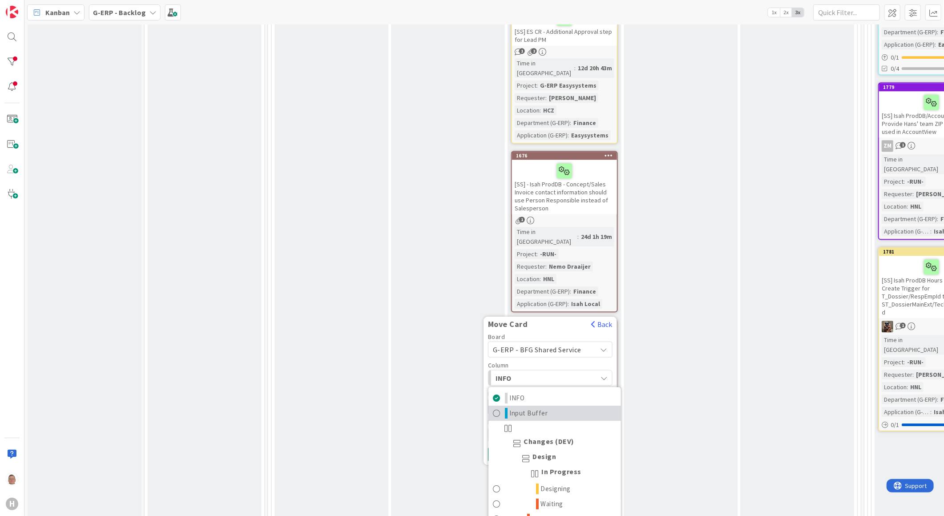
click at [537, 389] on span "Input Buffer" at bounding box center [529, 413] width 38 height 11
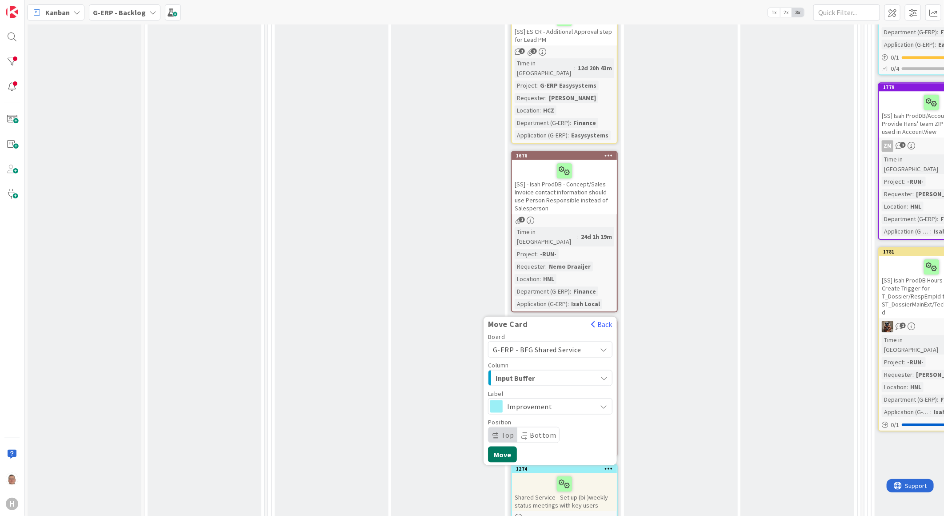
click at [501, 389] on button "Move" at bounding box center [502, 454] width 29 height 16
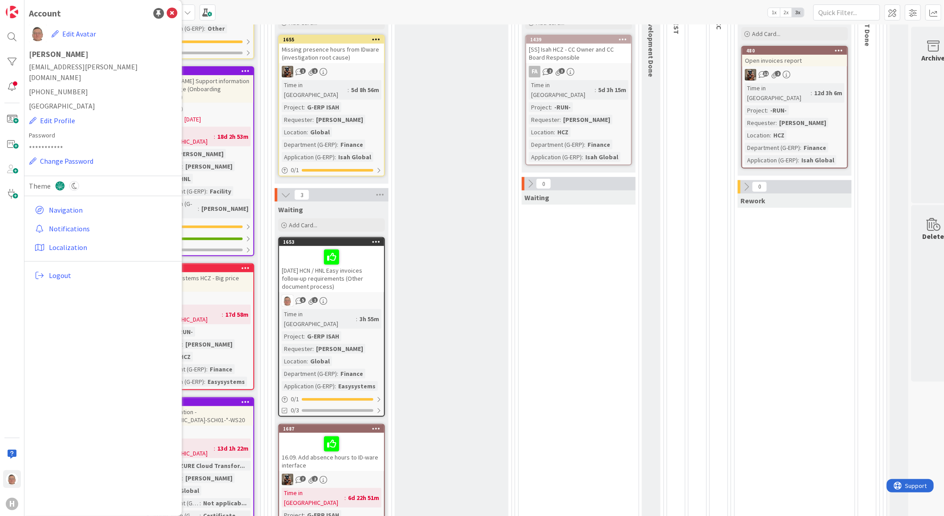
scroll to position [296, 0]
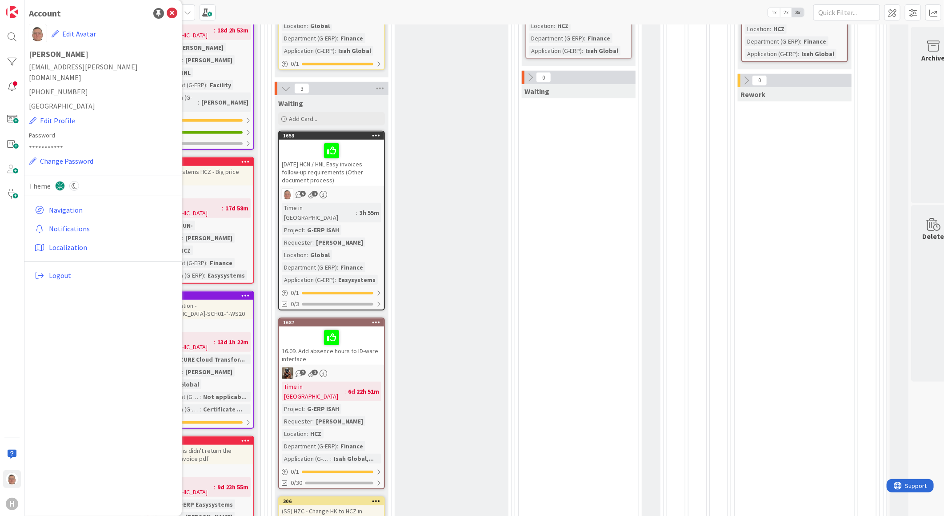
click at [349, 164] on div "[DATE] HCN / HNL Easy invoices follow-up requirements (Other document process)" at bounding box center [331, 163] width 105 height 46
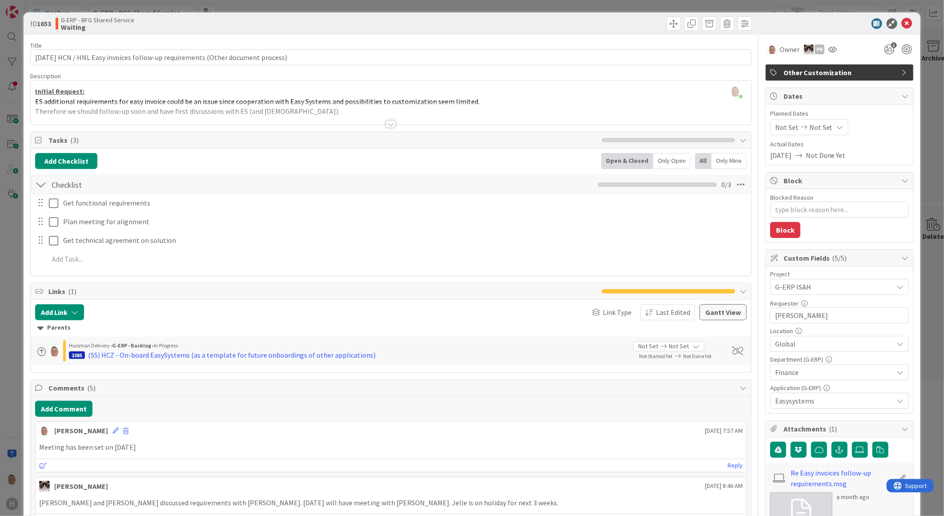
click at [386, 125] on div at bounding box center [391, 123] width 10 height 7
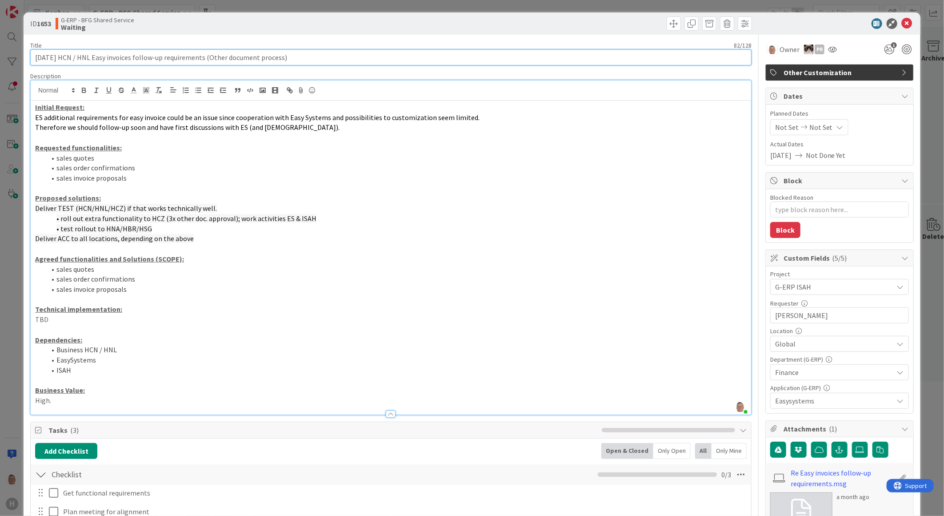
drag, startPoint x: 36, startPoint y: 56, endPoint x: 82, endPoint y: 56, distance: 46.2
click at [82, 56] on input "17-09-2025 HCN / HNL Easy invoices follow-up requirements (Other document proce…" at bounding box center [391, 57] width 722 height 16
click at [306, 53] on input "17-09-2025 HCN / HNL Easy invoices follow-up requirements (Other document proce…" at bounding box center [391, 57] width 722 height 16
drag, startPoint x: 307, startPoint y: 57, endPoint x: 71, endPoint y: 69, distance: 235.9
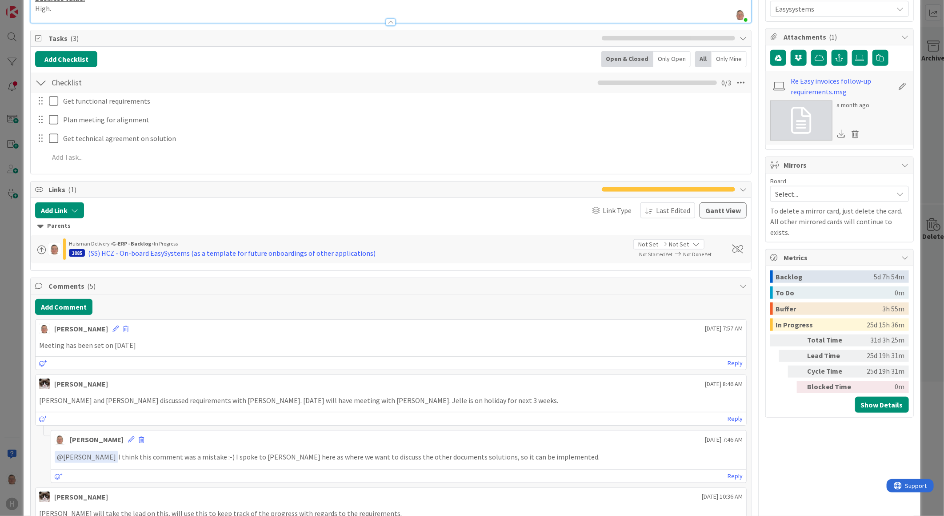
scroll to position [395, 0]
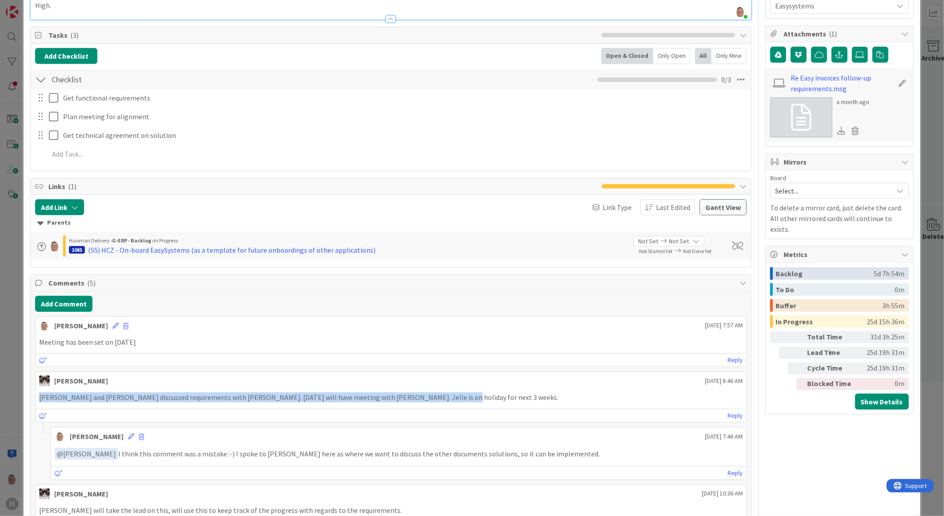
drag, startPoint x: 425, startPoint y: 396, endPoint x: 38, endPoint y: 393, distance: 387.7
click at [38, 389] on div "Ivo and Vojtech discussed requirements with Jelle. Next Tuesday will have meeti…" at bounding box center [391, 397] width 711 height 17
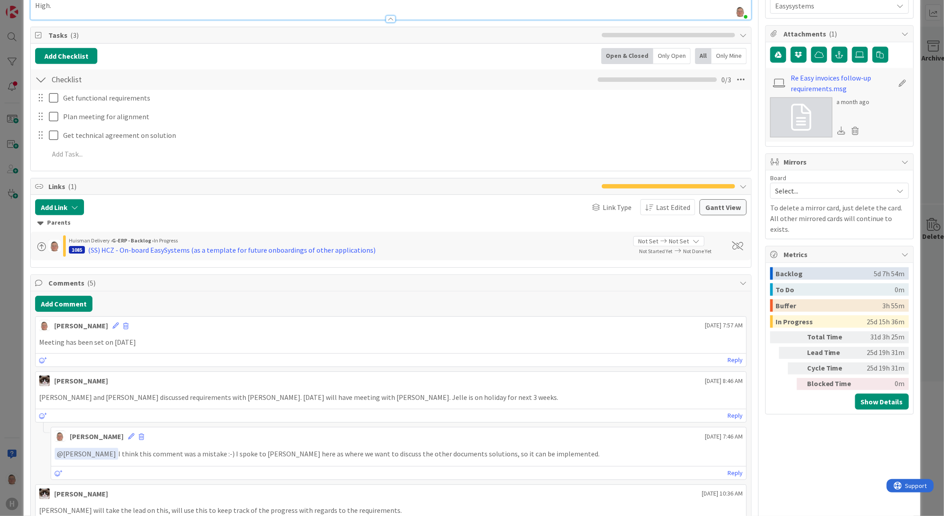
click at [181, 344] on p "Meeting has been set on 17-9-2025" at bounding box center [391, 342] width 704 height 10
drag, startPoint x: 178, startPoint y: 345, endPoint x: 19, endPoint y: 346, distance: 159.2
click at [19, 346] on div "ID 1653 G-ERP - BFG Shared Service Waiting Title 82 / 128 17-09-2025 HCN / HNL …" at bounding box center [472, 258] width 944 height 516
drag, startPoint x: 19, startPoint y: 346, endPoint x: 217, endPoint y: 340, distance: 197.9
click at [217, 339] on p "Meeting has been set on 17-9-2025" at bounding box center [391, 342] width 704 height 10
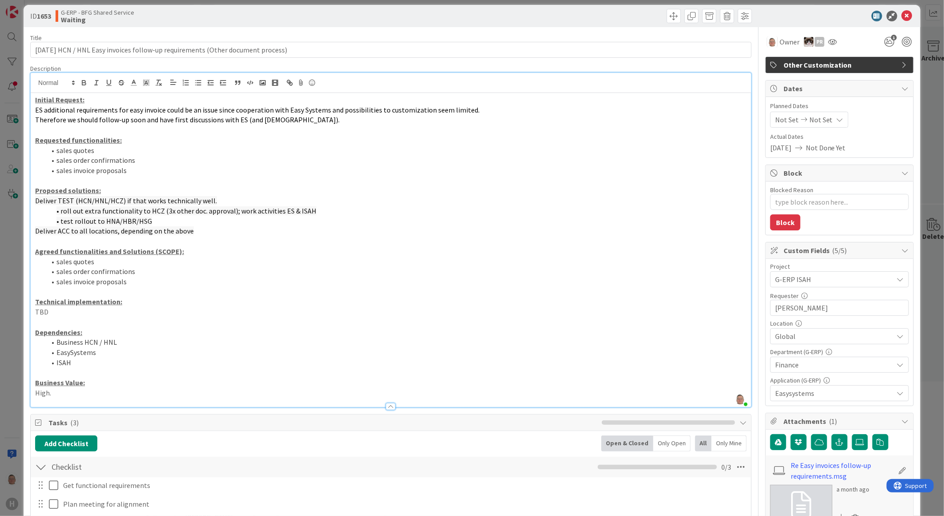
scroll to position [0, 0]
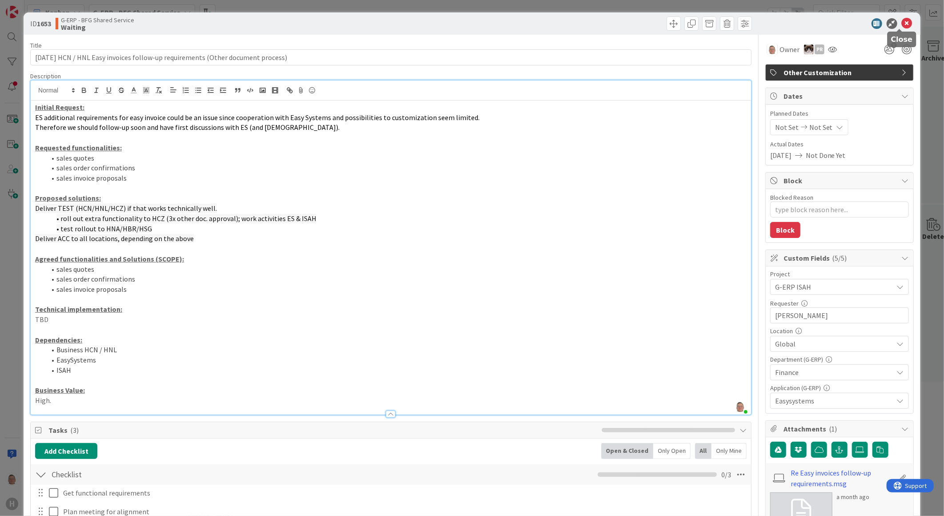
click at [746, 20] on icon at bounding box center [907, 23] width 11 height 11
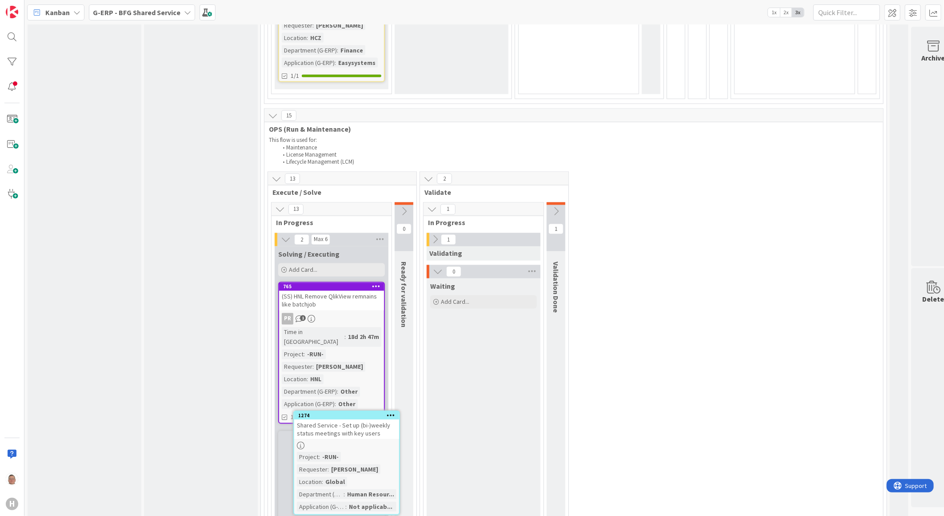
scroll to position [905, 0]
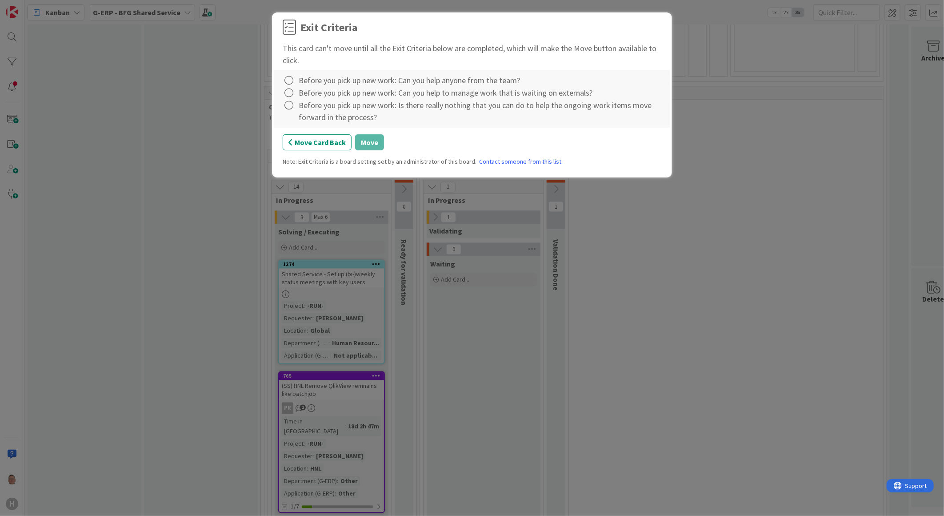
click at [298, 80] on div "Before you pick up new work: Can you help anyone from the team?" at bounding box center [472, 80] width 379 height 12
drag, startPoint x: 287, startPoint y: 79, endPoint x: 285, endPoint y: 84, distance: 5.4
click at [287, 80] on icon at bounding box center [289, 80] width 12 height 12
click at [294, 96] on link "Complete" at bounding box center [338, 98] width 111 height 13
drag, startPoint x: 289, startPoint y: 90, endPoint x: 289, endPoint y: 99, distance: 8.4
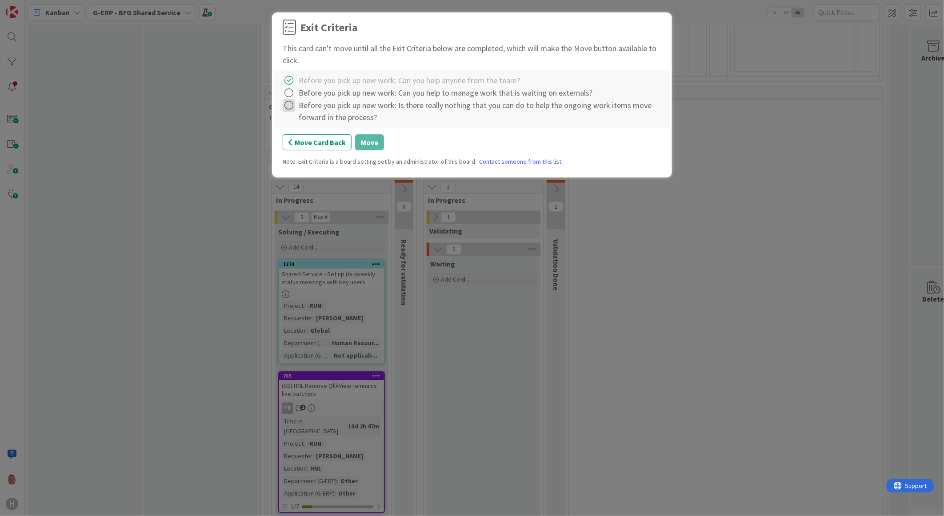
click at [289, 91] on icon at bounding box center [289, 93] width 12 height 12
click at [303, 112] on link "Complete" at bounding box center [338, 110] width 111 height 13
click at [291, 106] on icon at bounding box center [289, 105] width 12 height 12
click at [301, 122] on link "Complete" at bounding box center [338, 123] width 111 height 13
click at [368, 140] on button "Move" at bounding box center [369, 142] width 29 height 16
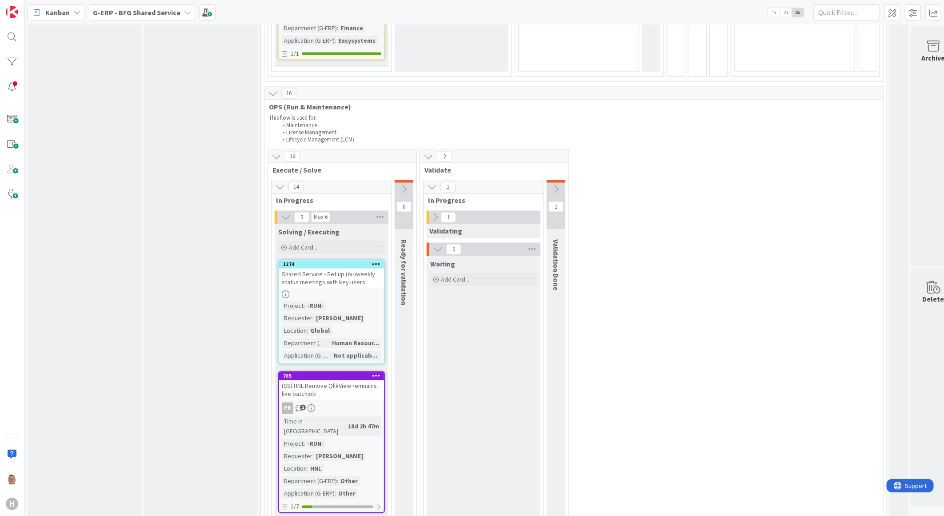
click at [375, 261] on icon at bounding box center [376, 264] width 8 height 6
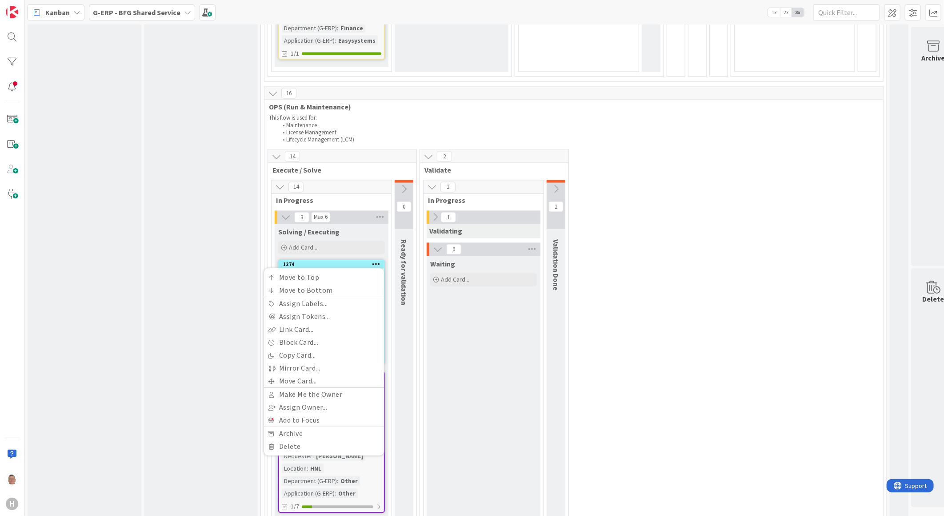
click at [345, 261] on div "1274" at bounding box center [333, 264] width 101 height 6
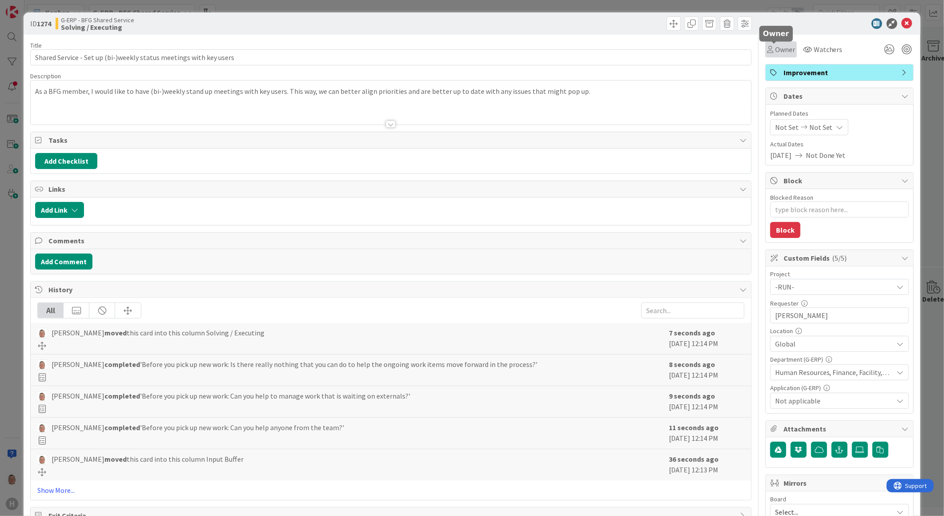
click at [746, 43] on div "Owner" at bounding box center [782, 49] width 32 height 16
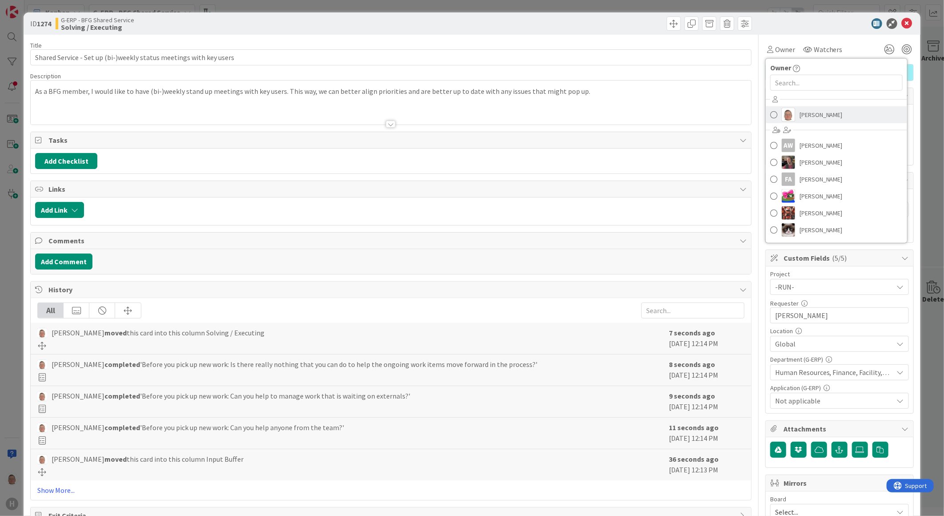
click at [746, 118] on img at bounding box center [788, 114] width 13 height 13
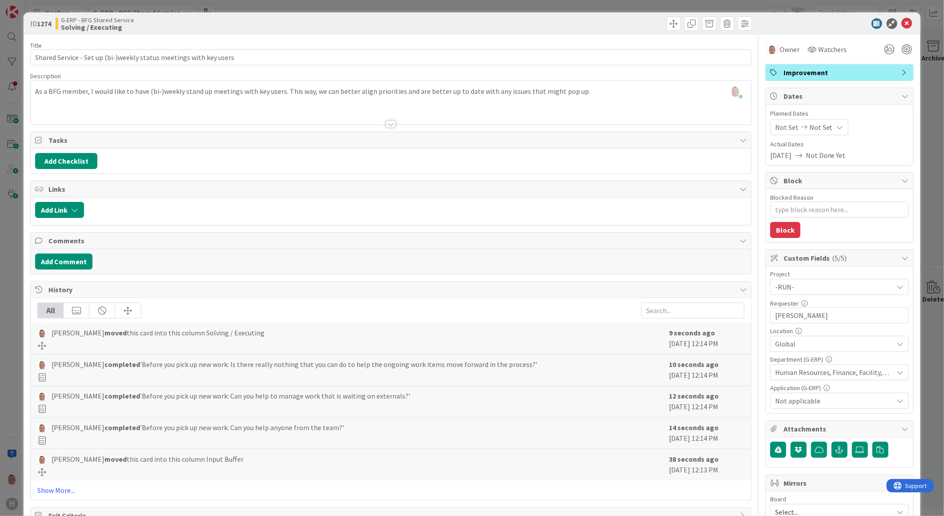
click at [746, 374] on span "Human Resources, Finance, Facility, Health, Safety and Environment" at bounding box center [834, 372] width 118 height 11
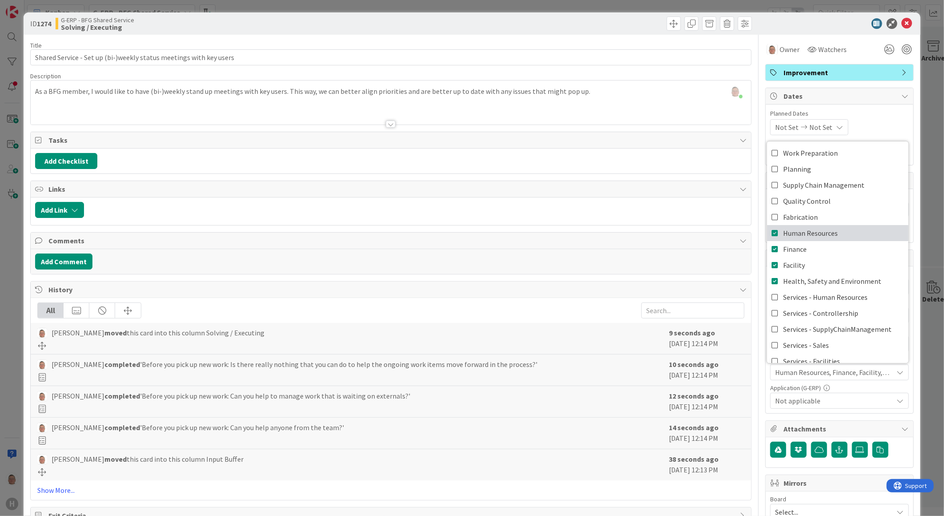
click at [746, 233] on icon at bounding box center [775, 232] width 7 height 13
click at [746, 265] on icon at bounding box center [775, 264] width 7 height 13
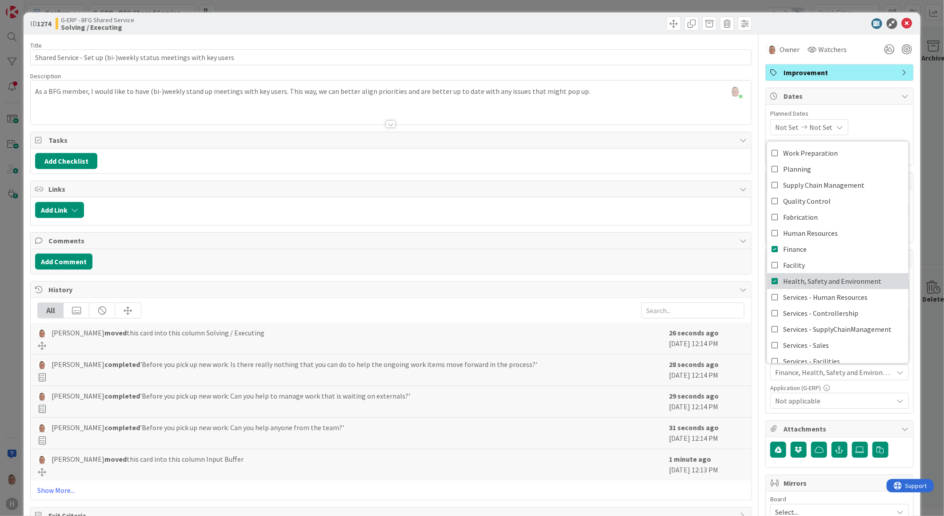
click at [746, 277] on icon at bounding box center [775, 280] width 7 height 13
type textarea "x"
click at [746, 28] on div at bounding box center [835, 23] width 157 height 11
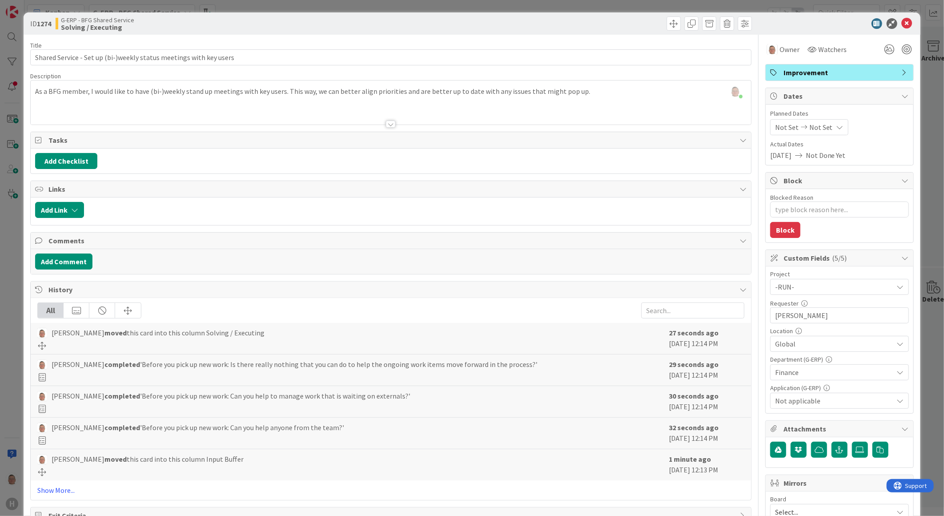
click at [746, 389] on span "Not applicable" at bounding box center [834, 400] width 118 height 11
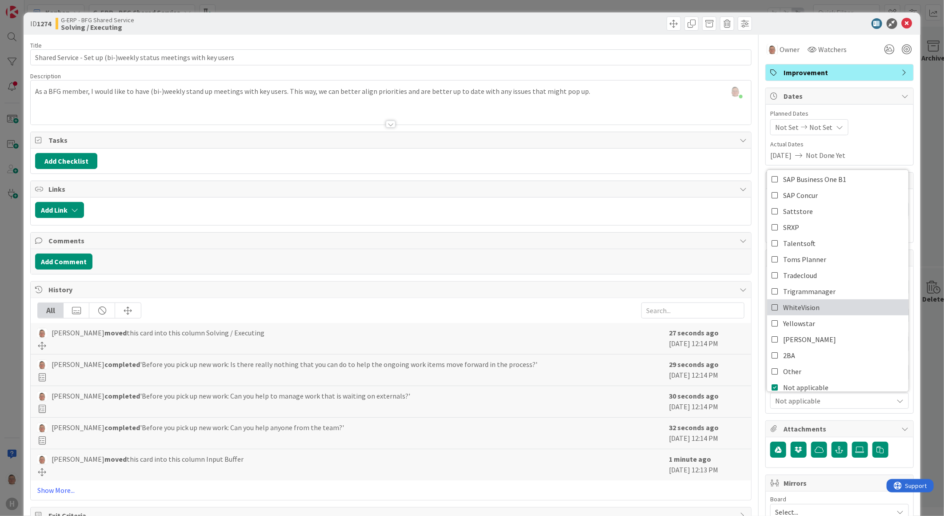
scroll to position [409, 0]
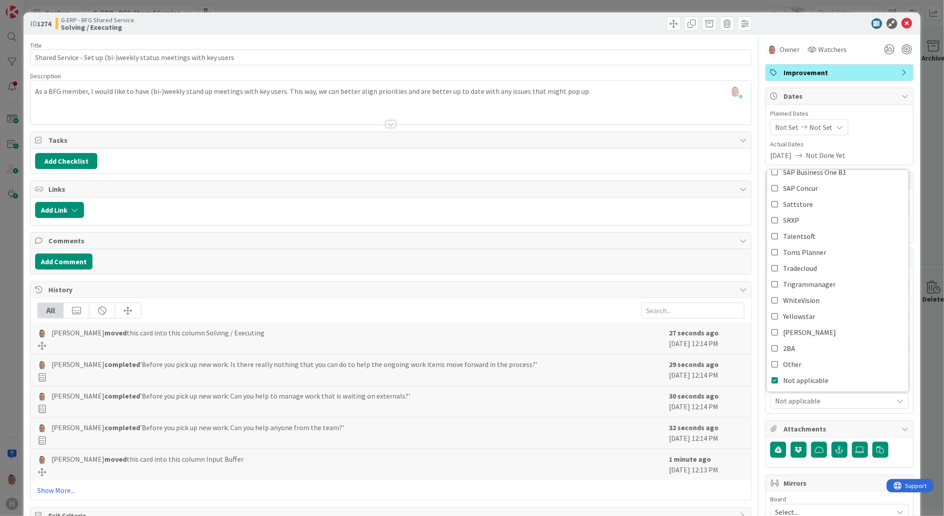
click at [746, 18] on div at bounding box center [835, 23] width 157 height 11
click at [746, 22] on icon at bounding box center [907, 23] width 11 height 11
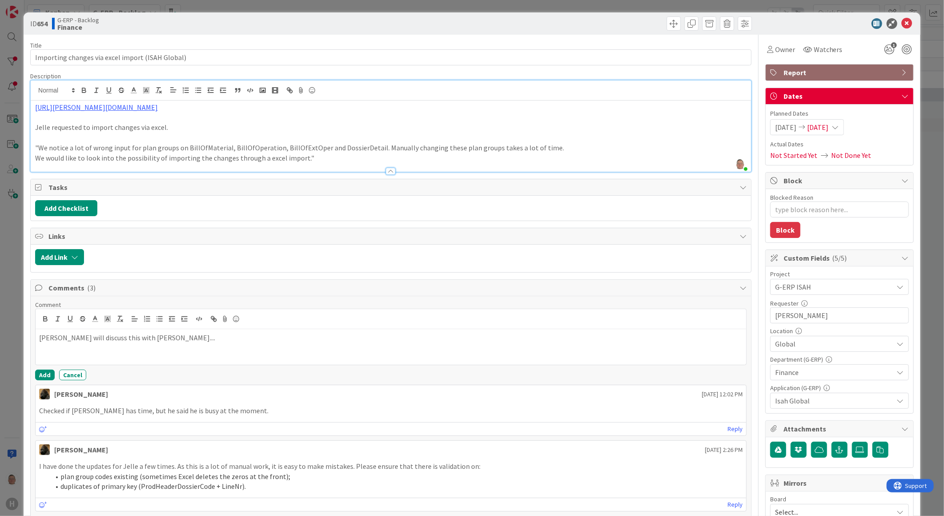
scroll to position [2183, 0]
type textarea "x"
